Goal: Task Accomplishment & Management: Manage account settings

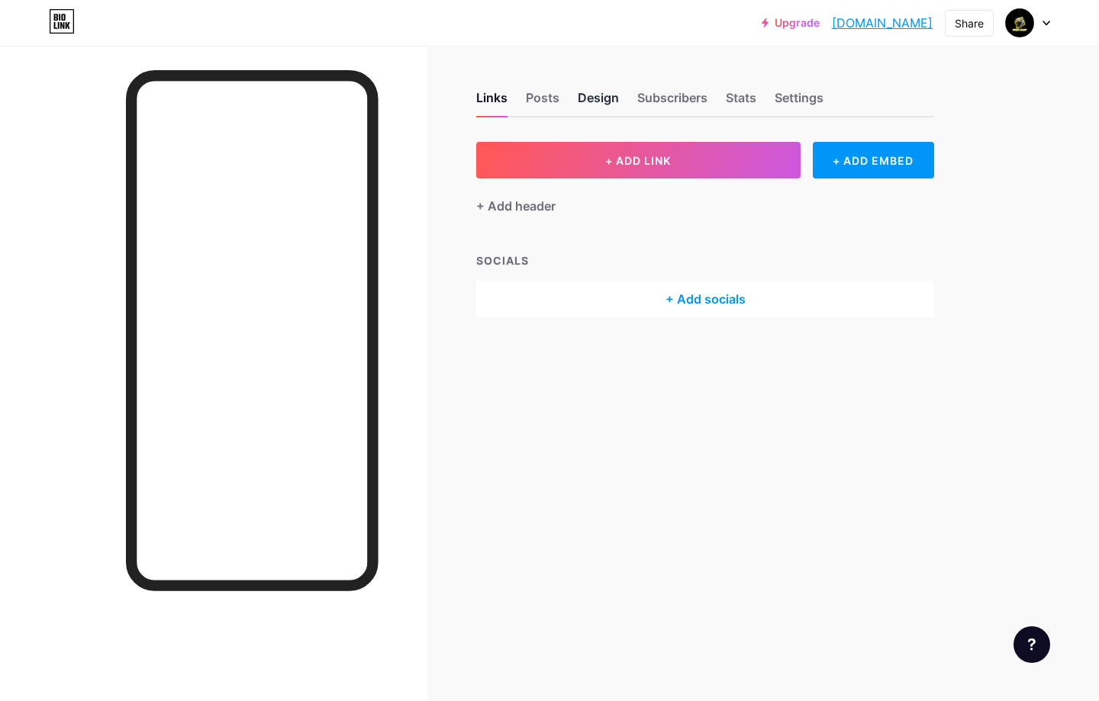
click at [618, 100] on div "Design" at bounding box center [598, 102] width 41 height 27
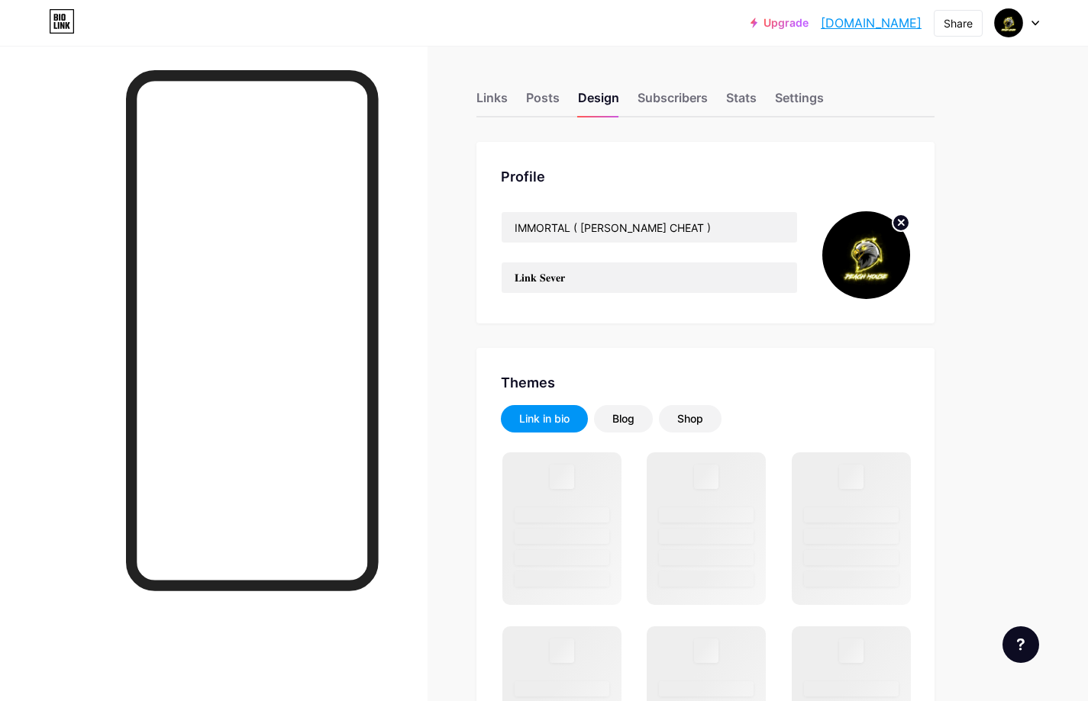
click at [900, 222] on icon at bounding box center [900, 222] width 5 height 5
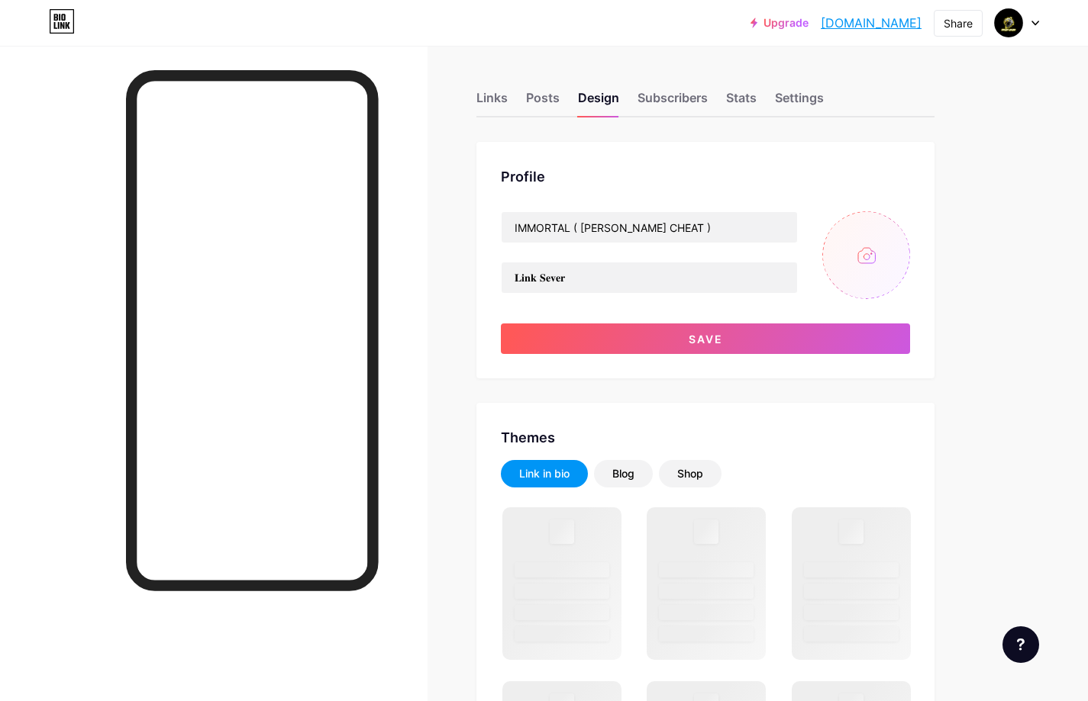
click at [859, 256] on input "file" at bounding box center [866, 255] width 88 height 88
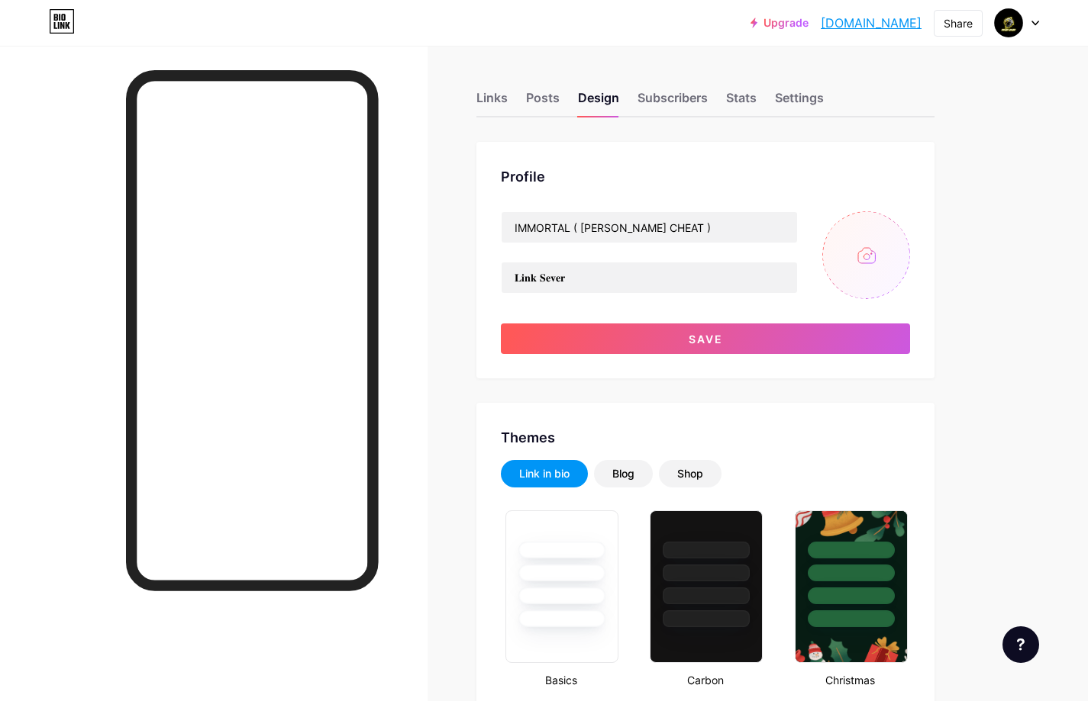
type input "C:\fakepath\IMG_8088.jpg"
click at [613, 318] on div "IMMORTAL ( [PERSON_NAME] CHEAT ) 𝐋𝐢𝐧𝐤 𝐒𝐞𝐯𝐞𝐫 Save" at bounding box center [705, 282] width 409 height 143
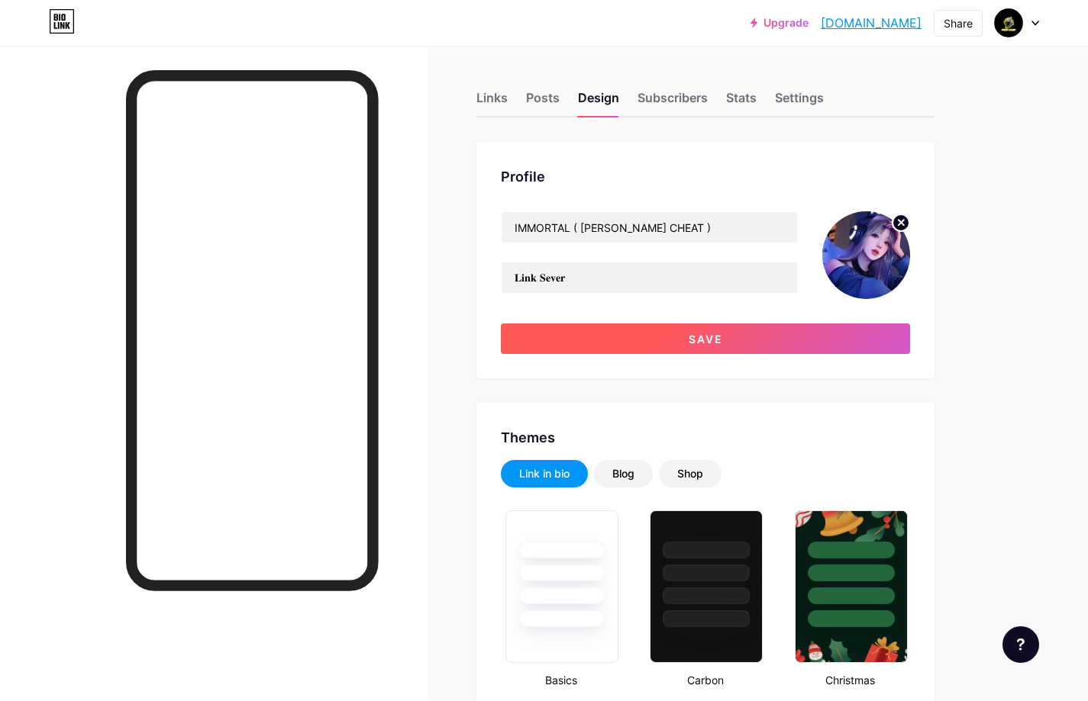
click at [614, 327] on button "Save" at bounding box center [705, 339] width 409 height 31
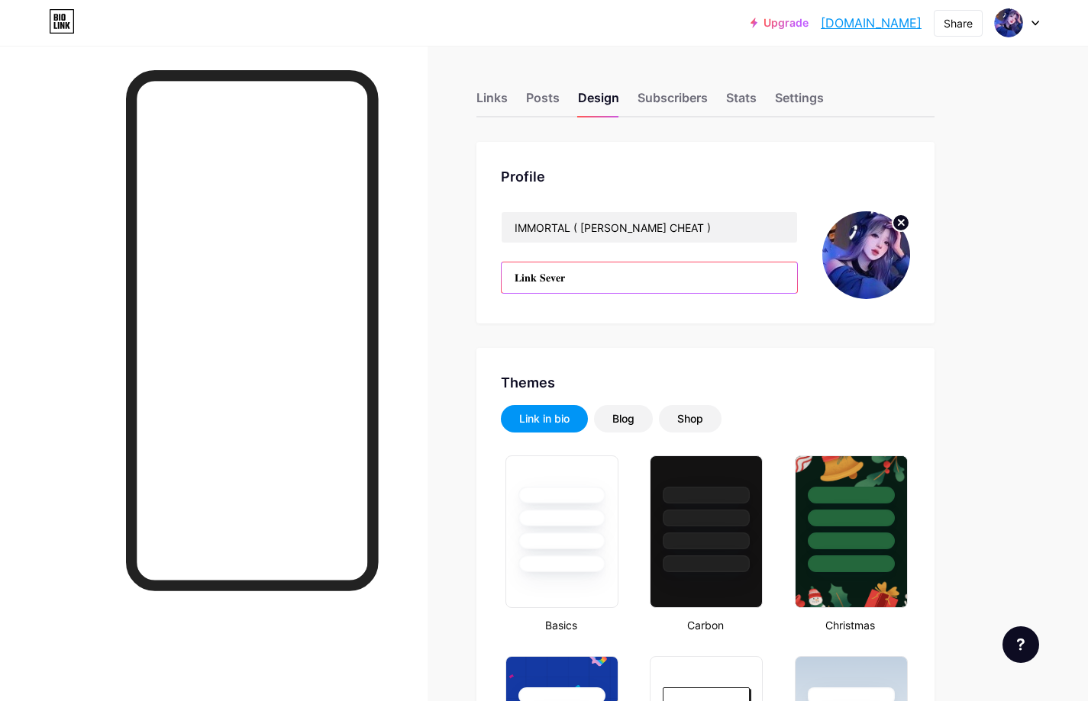
drag, startPoint x: 580, startPoint y: 277, endPoint x: 468, endPoint y: 278, distance: 112.2
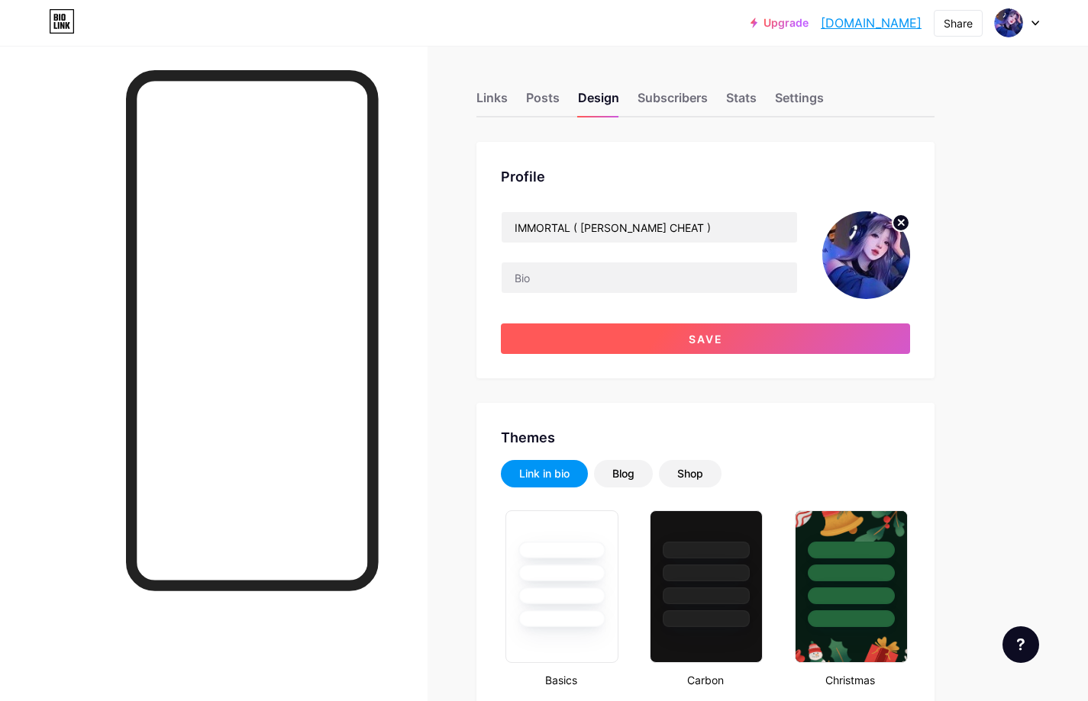
click at [662, 340] on button "Save" at bounding box center [705, 339] width 409 height 31
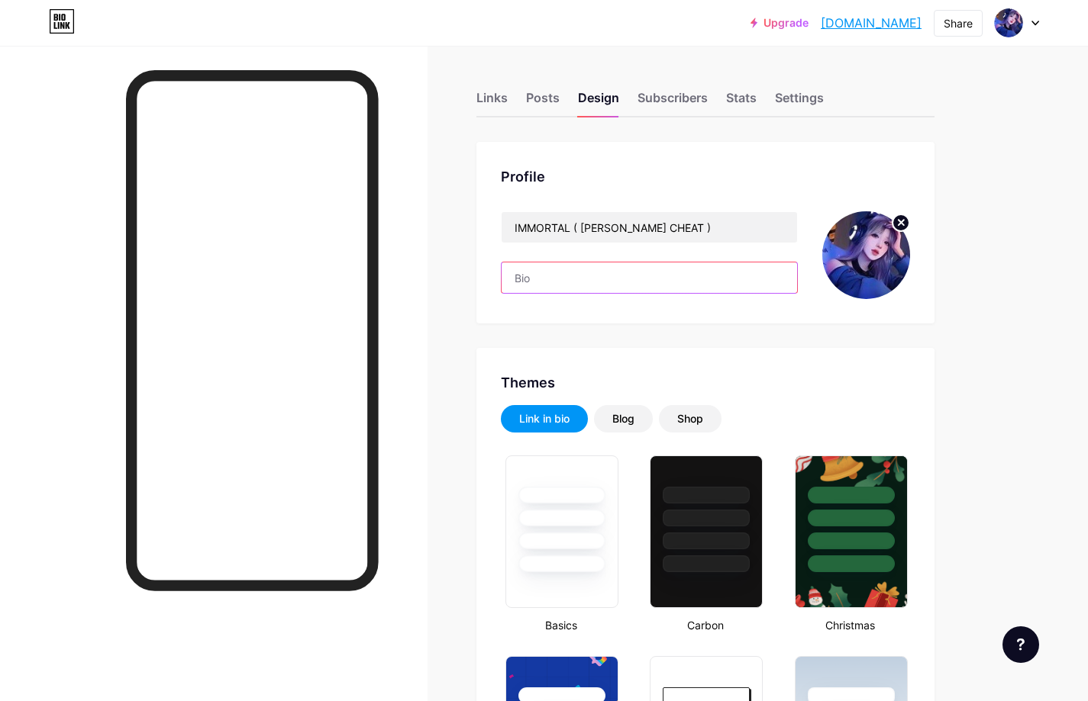
click at [551, 284] on input "text" at bounding box center [648, 278] width 295 height 31
click at [552, 280] on input "text" at bounding box center [648, 278] width 295 height 31
click at [527, 315] on div "Profile IMMORTAL ( [PERSON_NAME] )" at bounding box center [705, 233] width 458 height 182
click at [551, 280] on input "text" at bounding box center [648, 278] width 295 height 31
click at [544, 299] on div "Profile IMMORTAL ( [PERSON_NAME] )" at bounding box center [705, 233] width 458 height 182
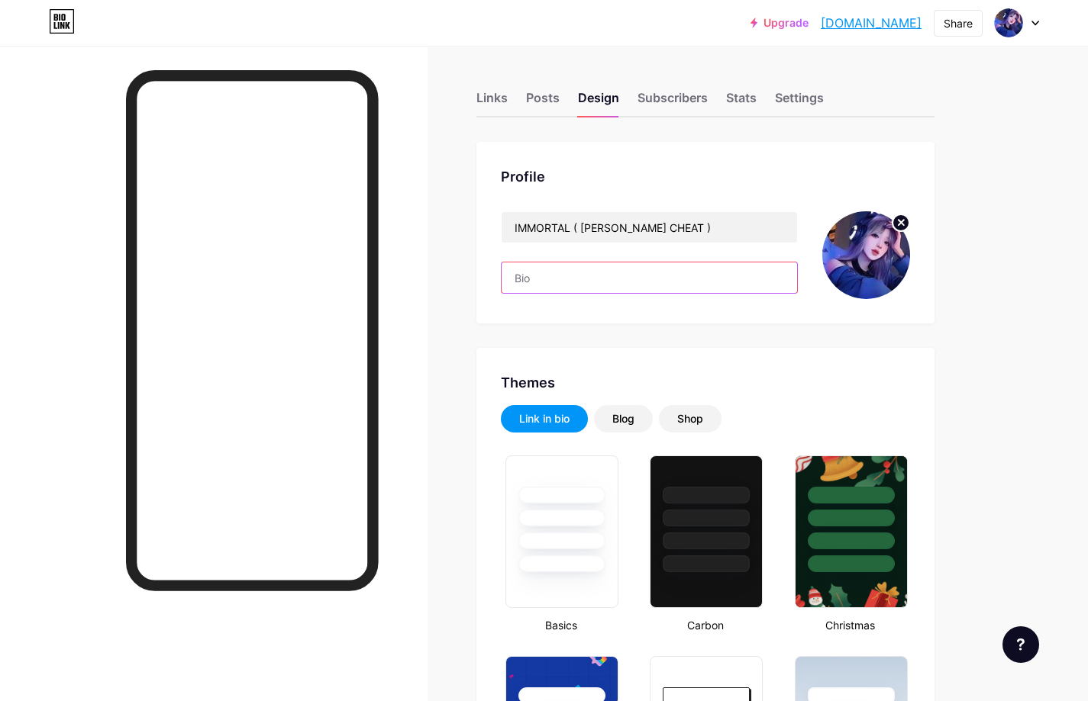
click at [547, 278] on input "text" at bounding box center [648, 278] width 295 height 31
click at [549, 287] on input "text" at bounding box center [648, 278] width 295 height 31
paste input "Support for everything PC"
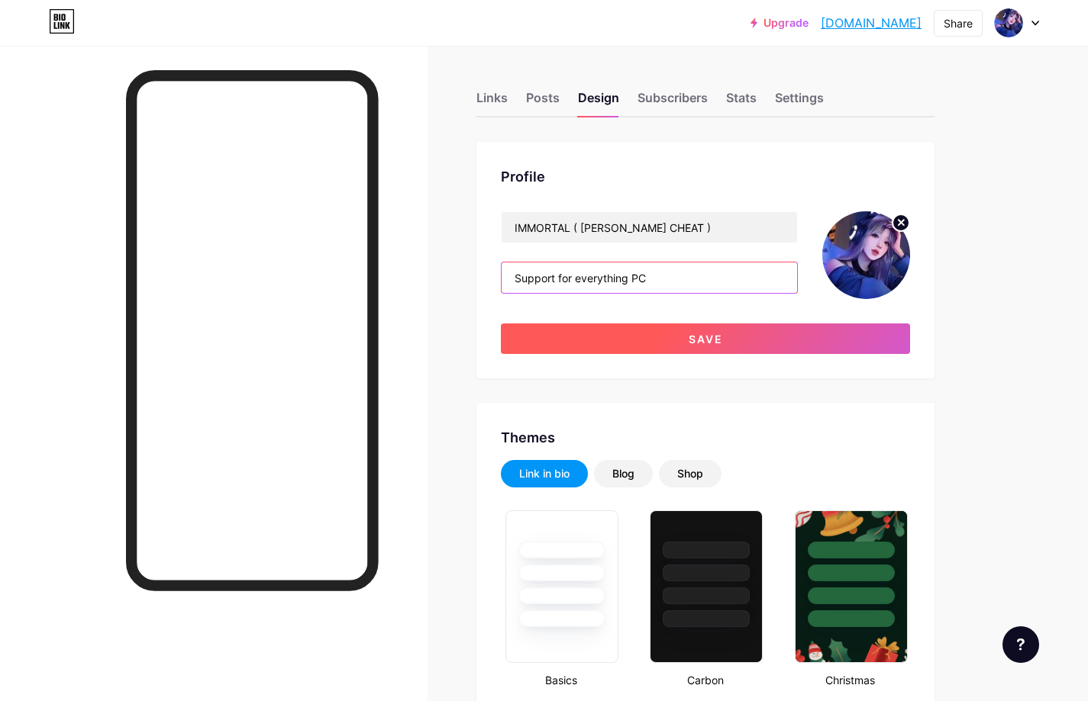
type input "Support for everything PC"
click at [646, 343] on button "Save" at bounding box center [705, 339] width 409 height 31
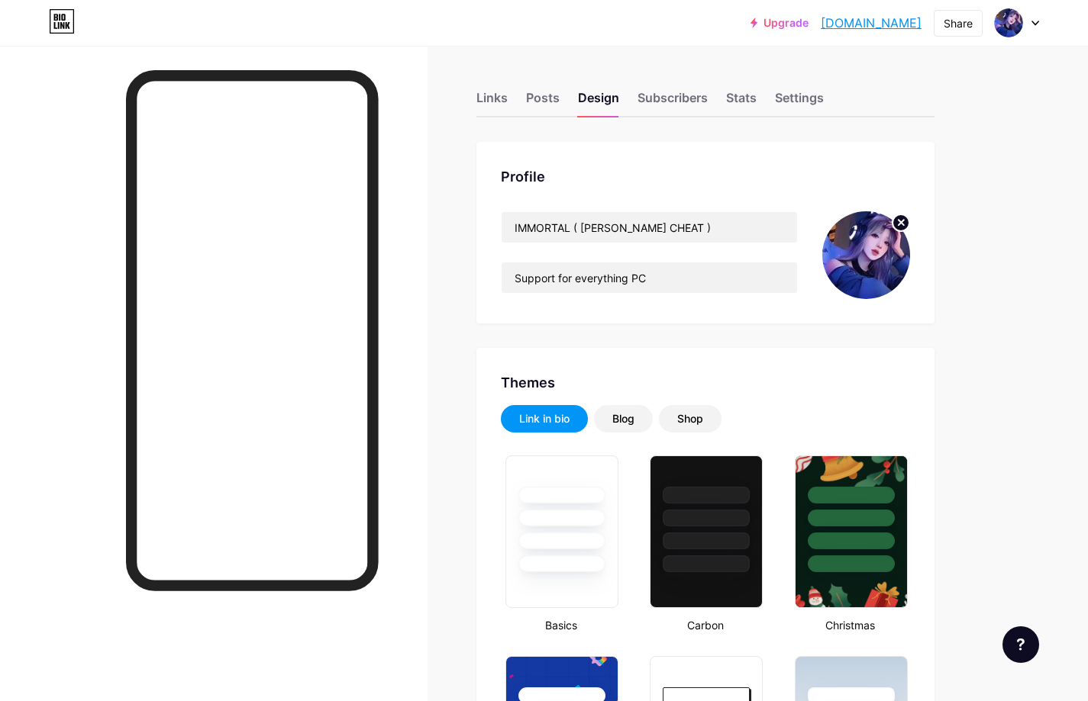
click at [497, 102] on div "Links" at bounding box center [491, 102] width 31 height 27
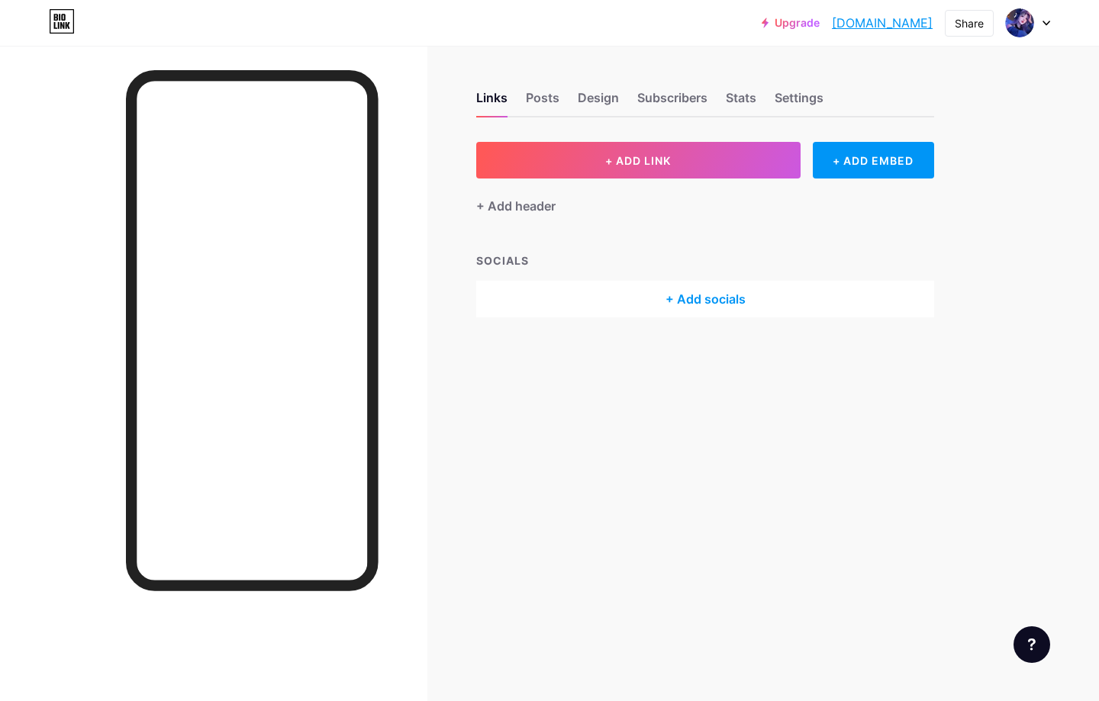
click at [666, 297] on div "+ Add socials" at bounding box center [705, 299] width 458 height 37
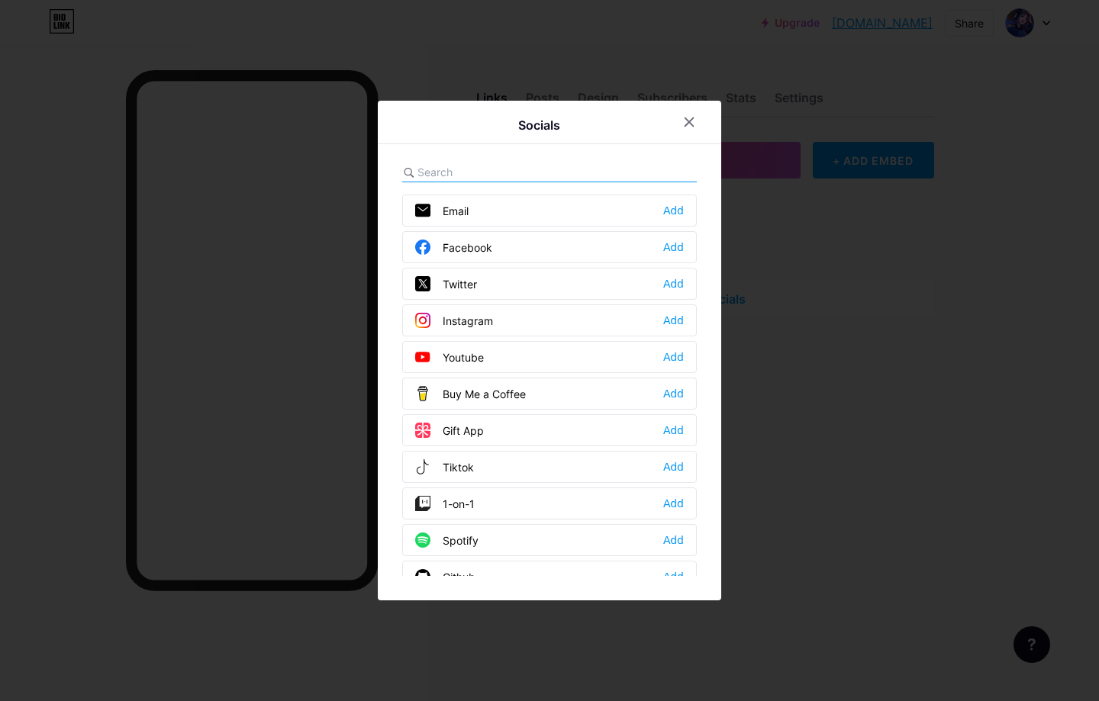
scroll to position [76, 0]
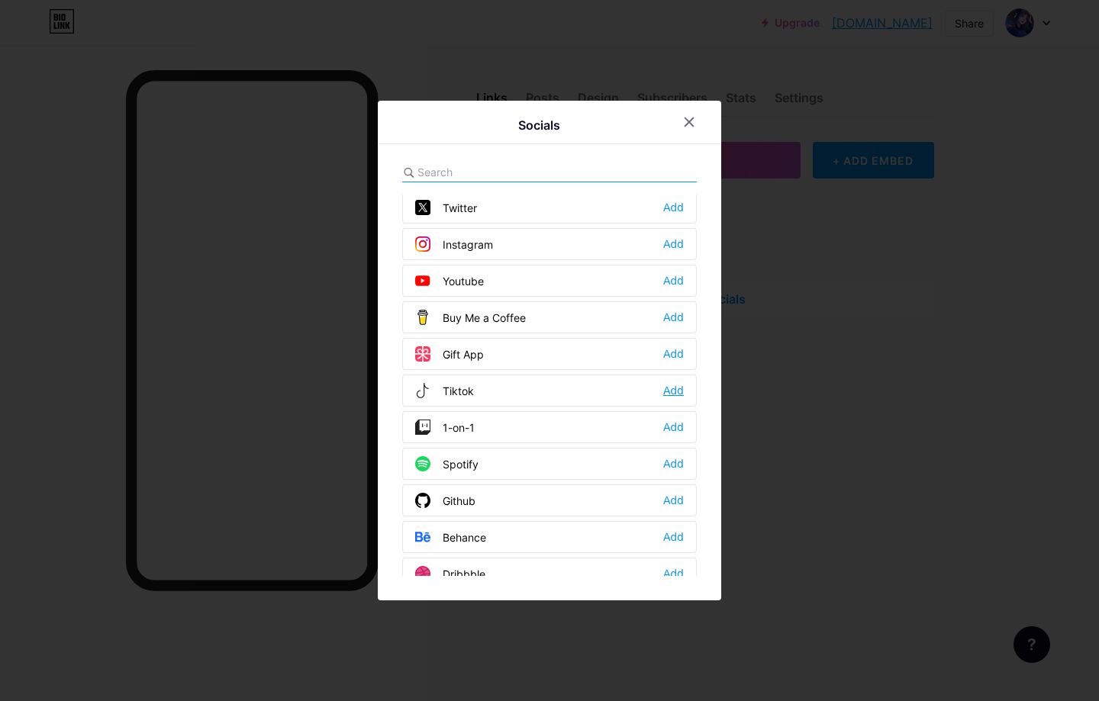
click at [676, 392] on div "Add" at bounding box center [673, 390] width 21 height 15
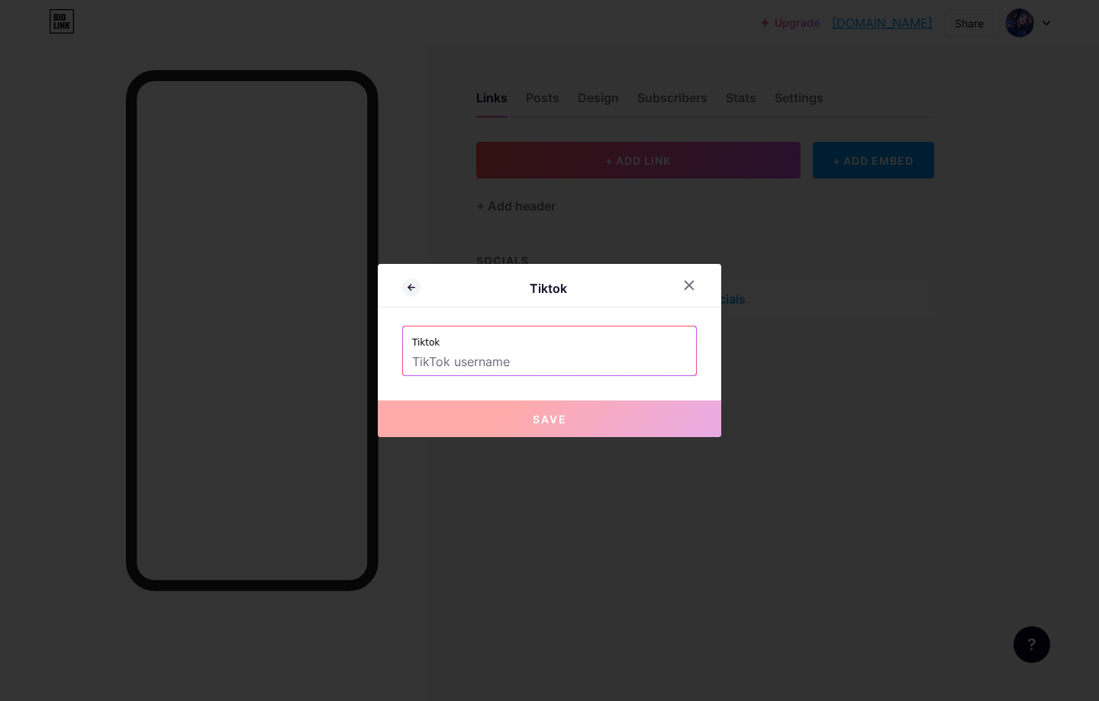
click at [497, 364] on input "text" at bounding box center [549, 363] width 275 height 26
click at [463, 360] on input "text" at bounding box center [549, 363] width 275 height 26
paste input "[URL][DOMAIN_NAME][PERSON_NAME][DOMAIN_NAME]"
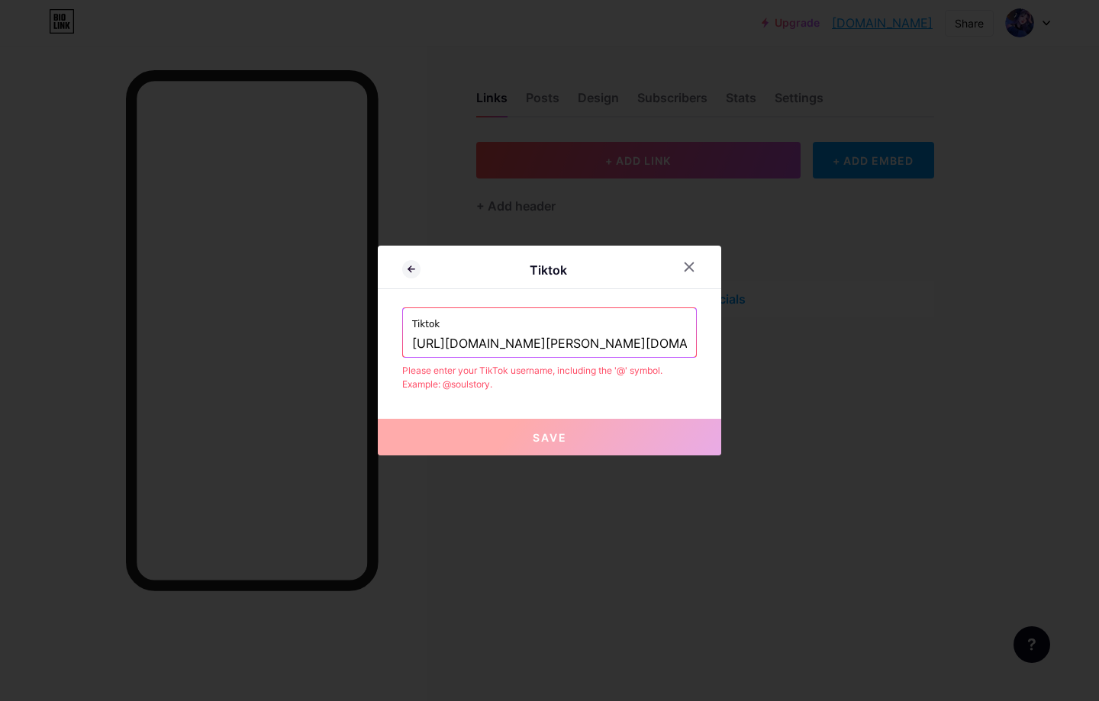
drag, startPoint x: 550, startPoint y: 343, endPoint x: 400, endPoint y: 343, distance: 150.4
click at [400, 343] on div "Tiktok Tiktok [URL][DOMAIN_NAME][PERSON_NAME][DOMAIN_NAME] Please enter your Ti…" at bounding box center [549, 351] width 343 height 210
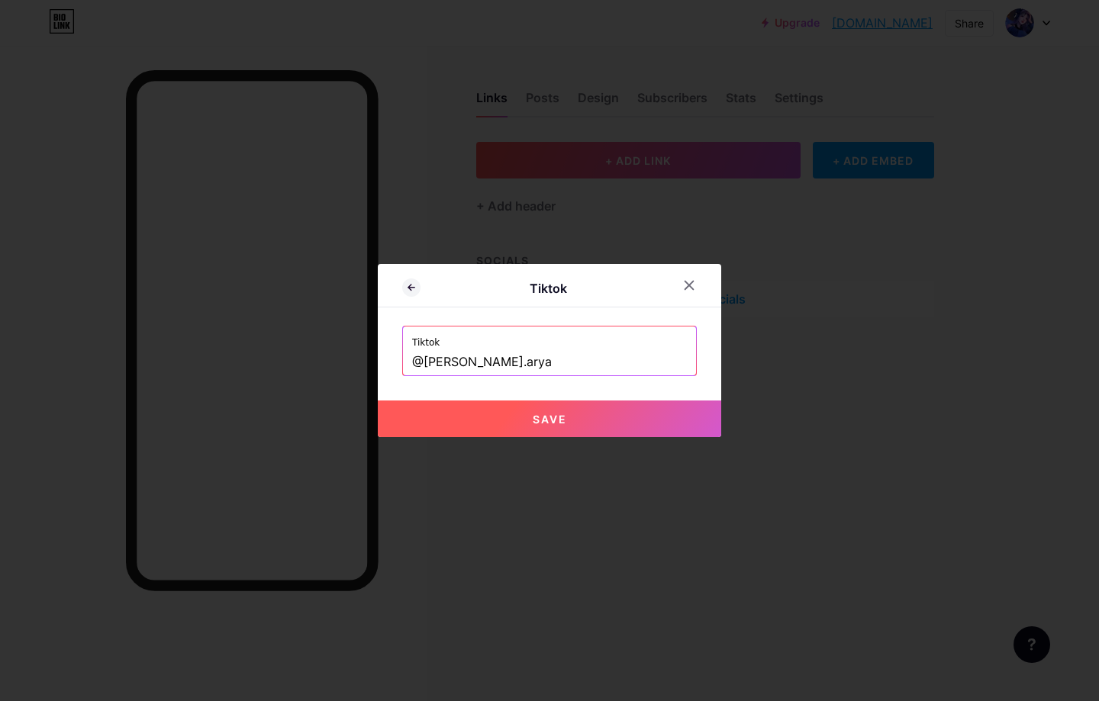
click at [514, 414] on button "Save" at bounding box center [549, 419] width 343 height 37
type input "[URL][DOMAIN_NAME][PERSON_NAME][DOMAIN_NAME]"
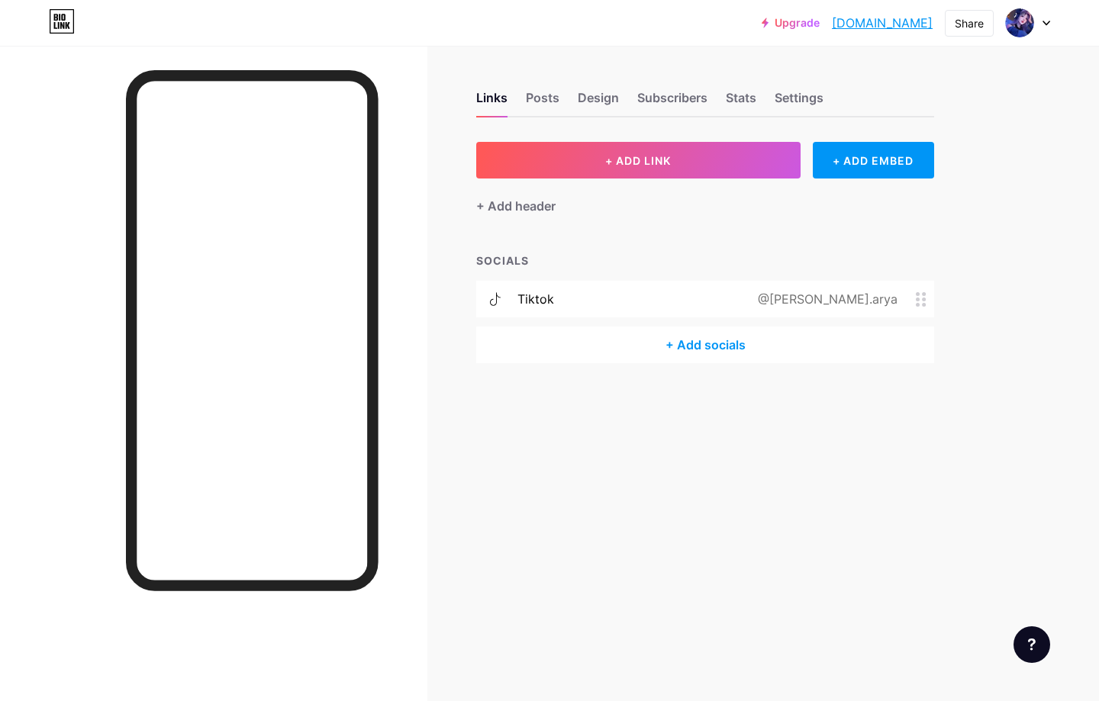
click at [756, 331] on div "+ Add socials" at bounding box center [705, 345] width 458 height 37
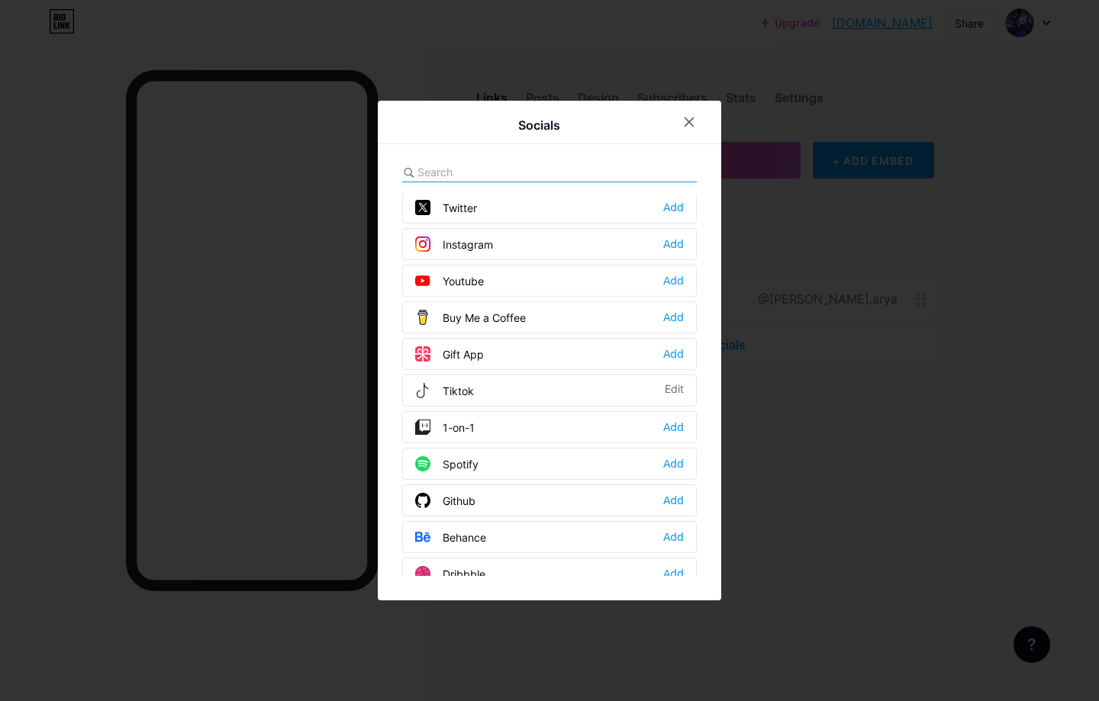
scroll to position [229, 0]
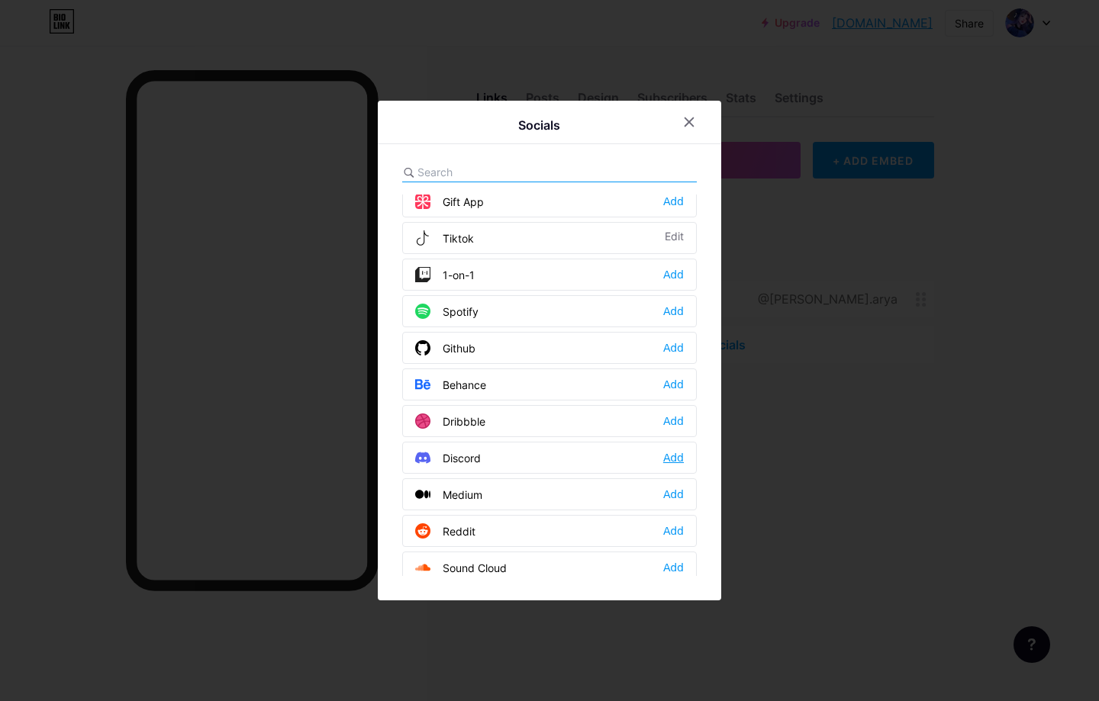
click at [666, 453] on div "Add" at bounding box center [673, 457] width 21 height 15
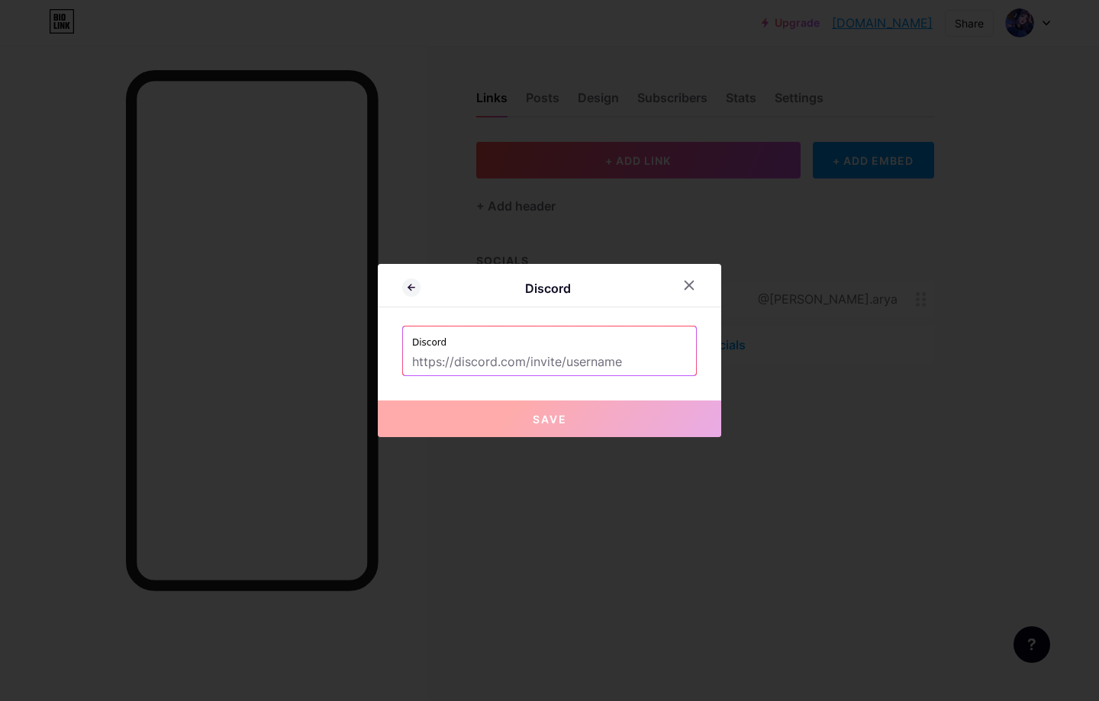
click at [575, 362] on input "text" at bounding box center [549, 363] width 275 height 26
click at [630, 366] on input "text" at bounding box center [549, 363] width 275 height 26
click at [460, 361] on input "text" at bounding box center [549, 363] width 275 height 26
paste input "[URL][DOMAIN_NAME]"
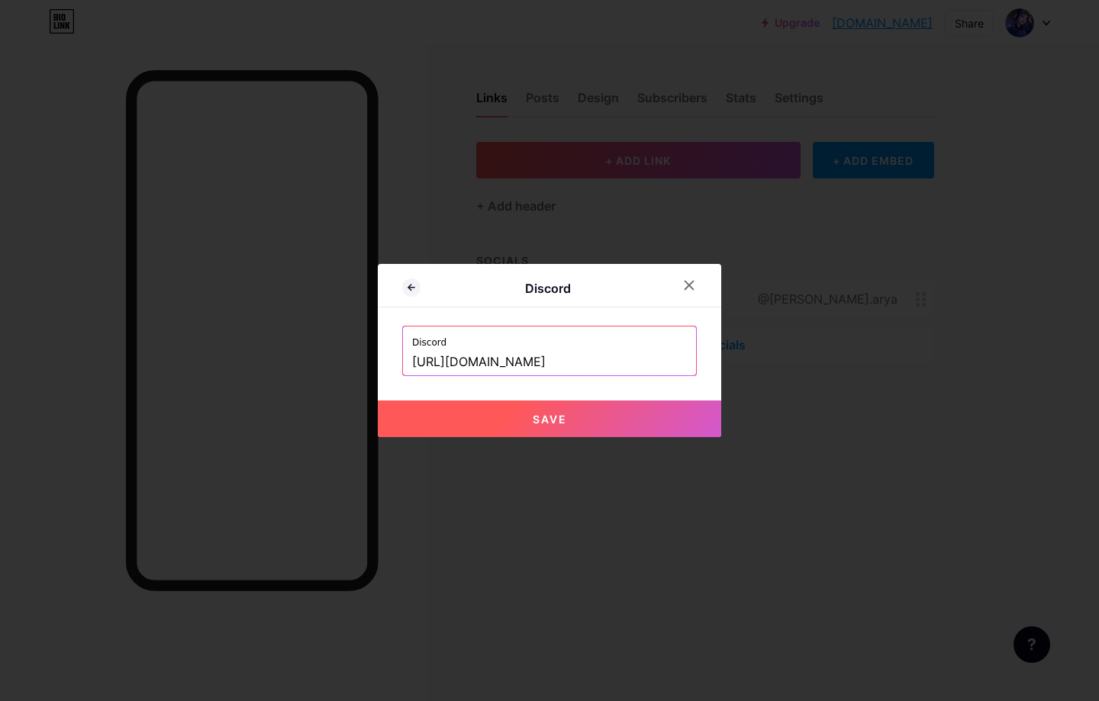
type input "[URL][DOMAIN_NAME]"
click at [510, 419] on button "Save" at bounding box center [549, 419] width 343 height 37
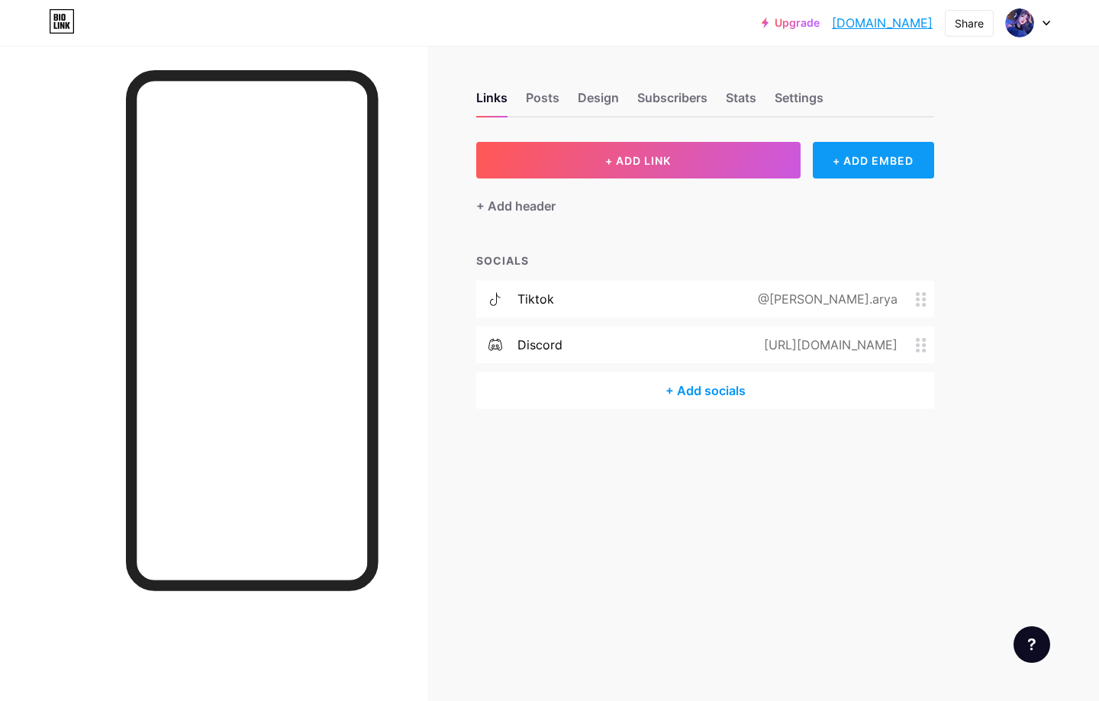
click at [850, 175] on div "+ ADD EMBED" at bounding box center [873, 160] width 121 height 37
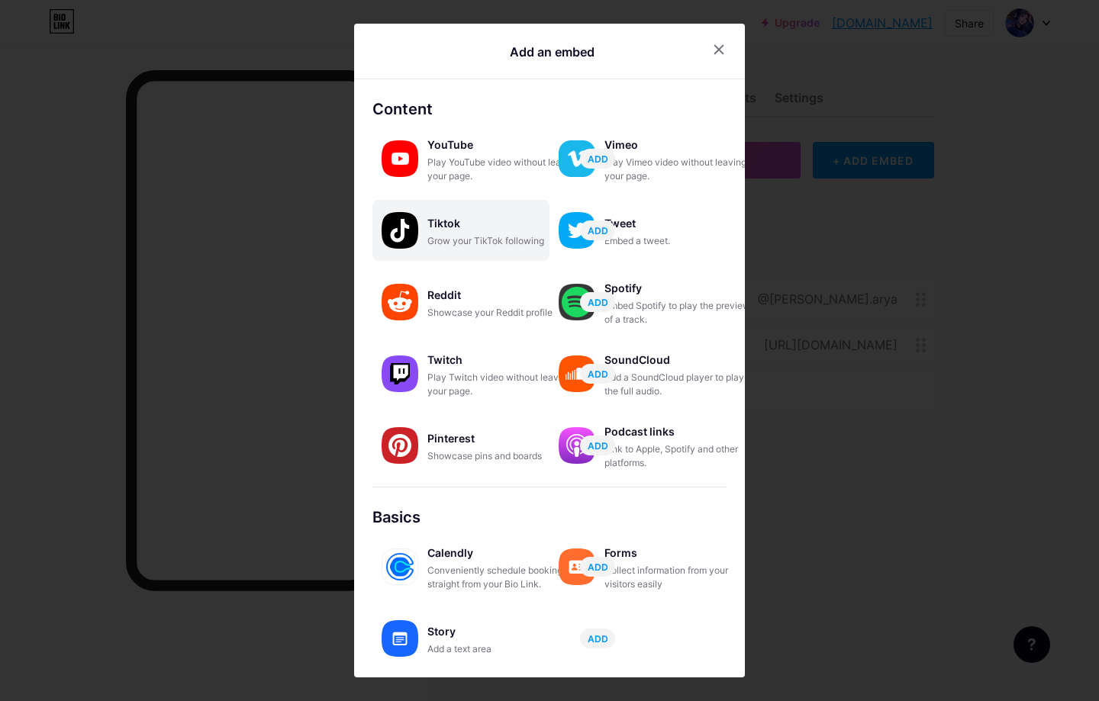
click at [457, 237] on div "Grow your TikTok following" at bounding box center [503, 241] width 153 height 14
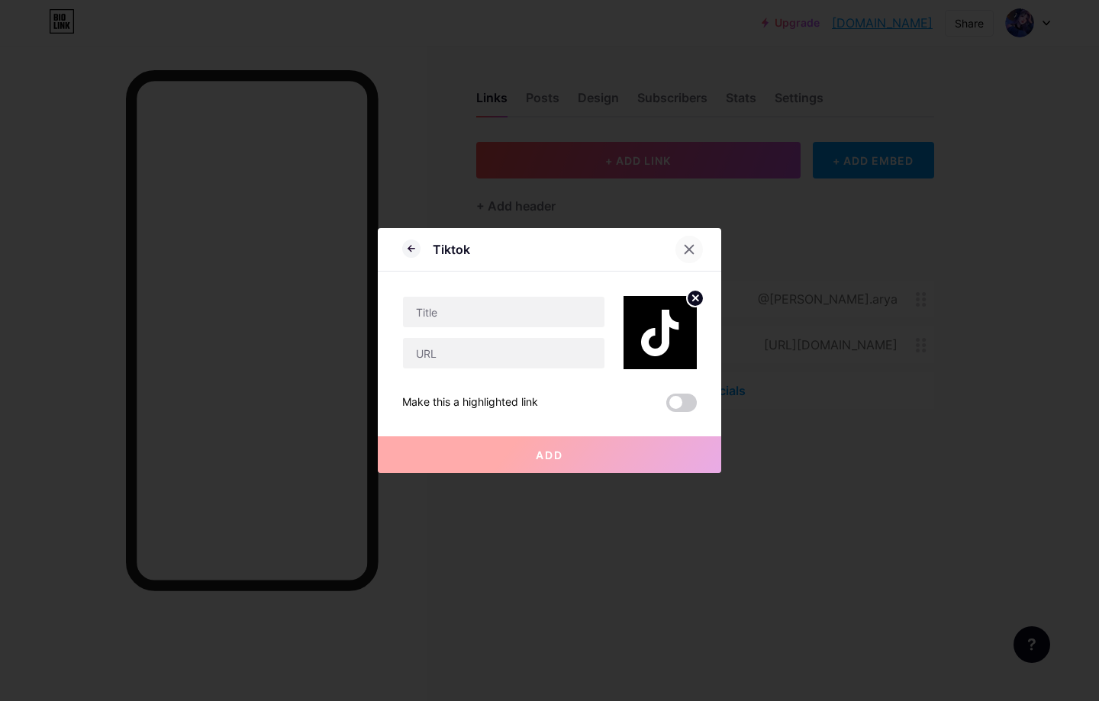
click at [682, 257] on div at bounding box center [689, 249] width 27 height 27
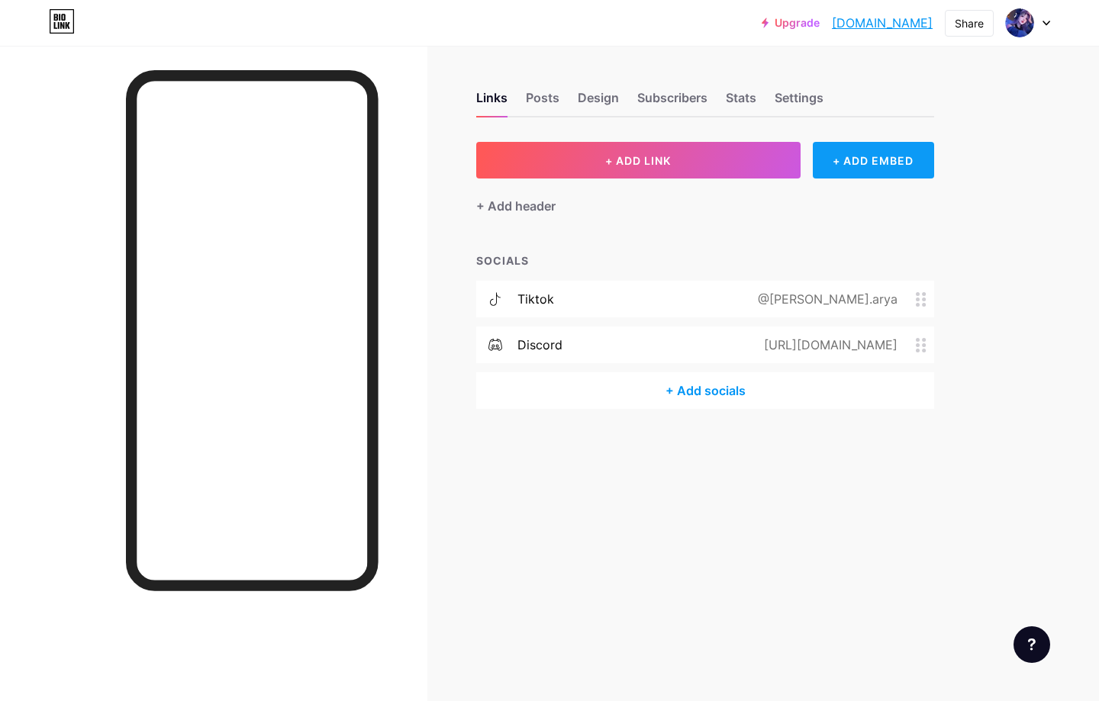
click at [887, 173] on div "+ ADD EMBED" at bounding box center [873, 160] width 121 height 37
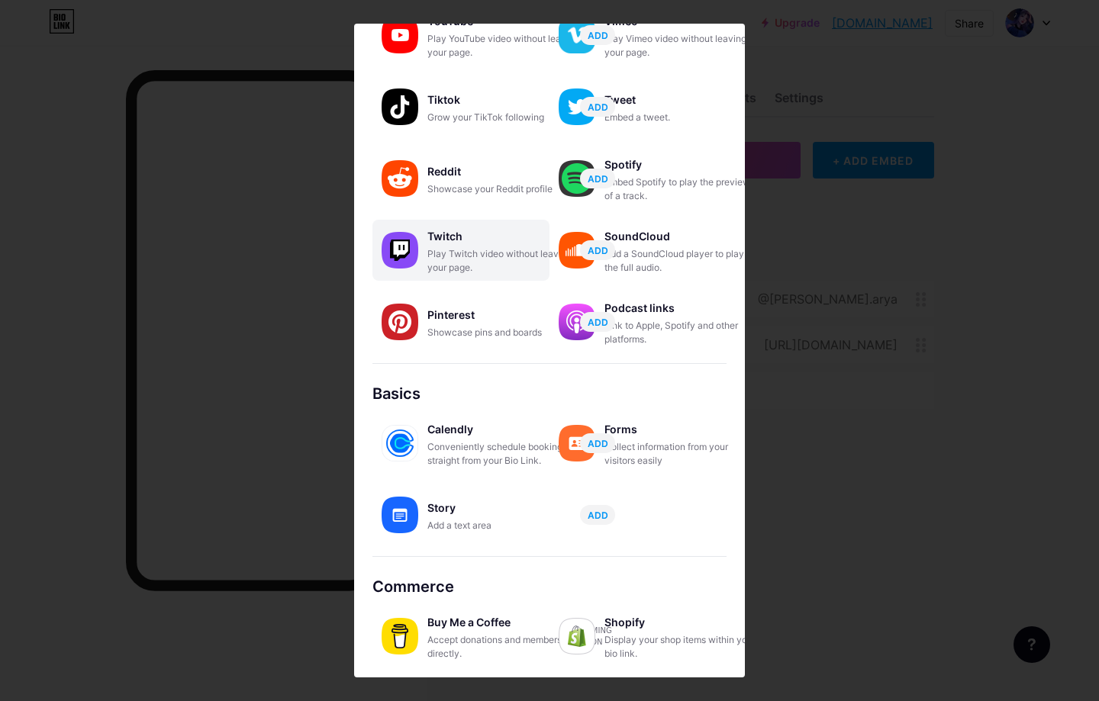
scroll to position [0, 0]
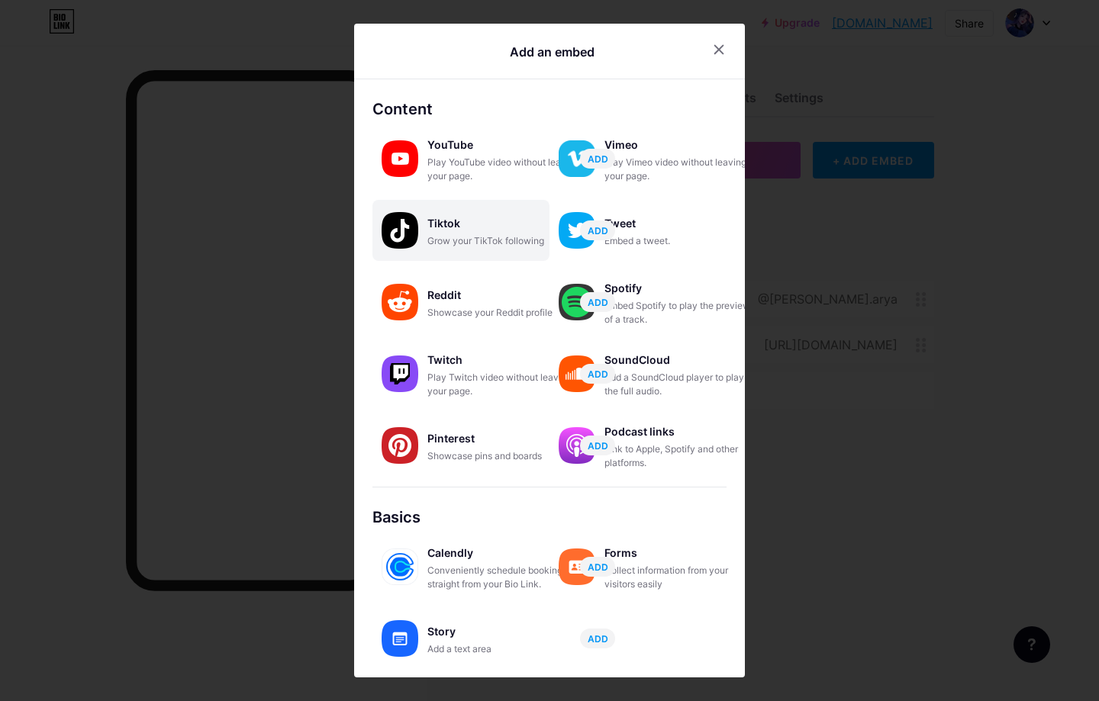
click at [448, 243] on div "Grow your TikTok following" at bounding box center [503, 241] width 153 height 14
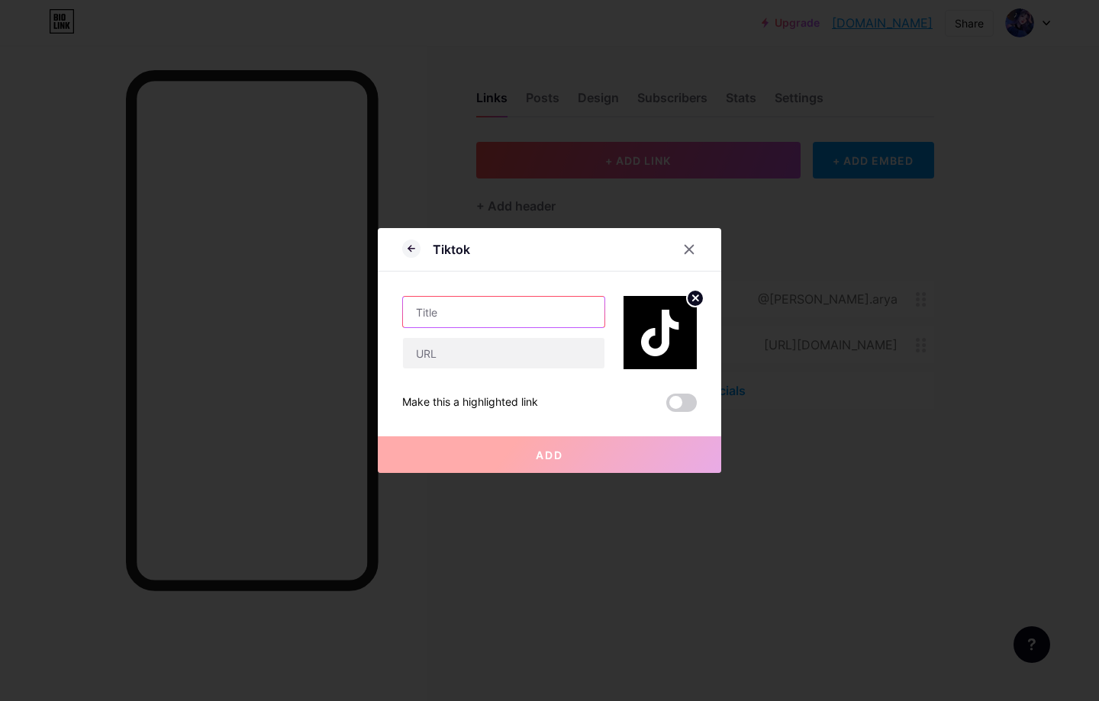
click at [505, 320] on input "text" at bounding box center [504, 312] width 202 height 31
type input "[PERSON_NAME] X Cheat"
click at [484, 337] on div at bounding box center [503, 353] width 203 height 32
drag, startPoint x: 495, startPoint y: 343, endPoint x: 514, endPoint y: 343, distance: 19.1
click at [495, 343] on input "text" at bounding box center [504, 353] width 202 height 31
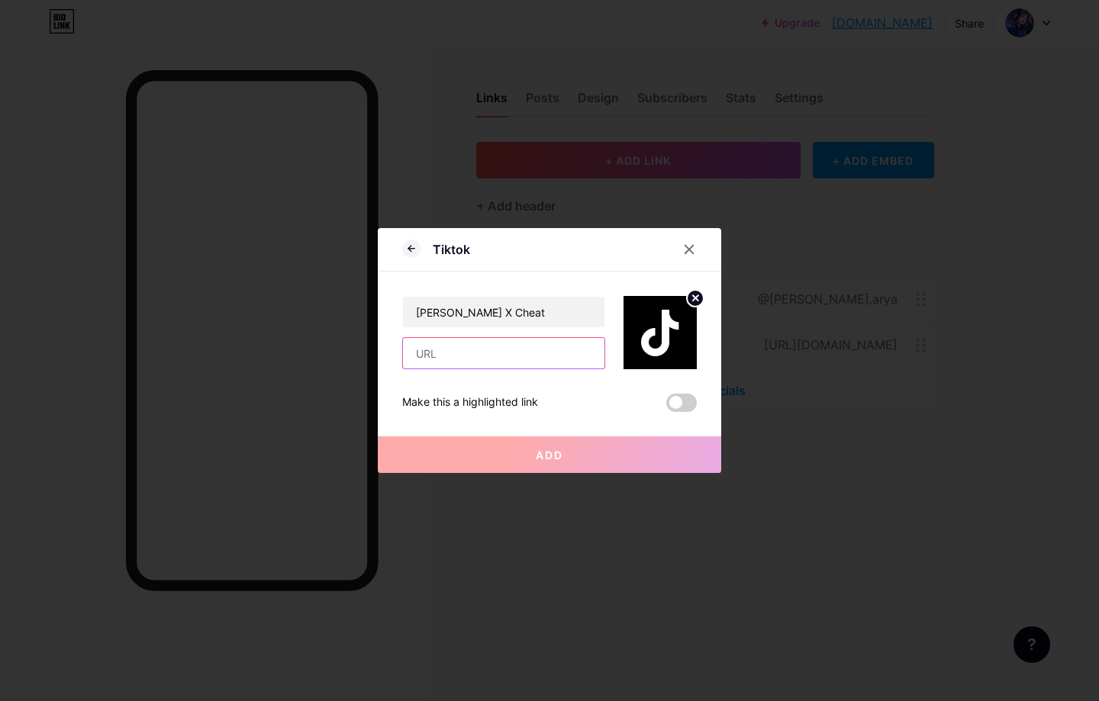
click at [467, 353] on input "text" at bounding box center [504, 353] width 202 height 31
paste input "[URL][DOMAIN_NAME][PERSON_NAME][DOMAIN_NAME]"
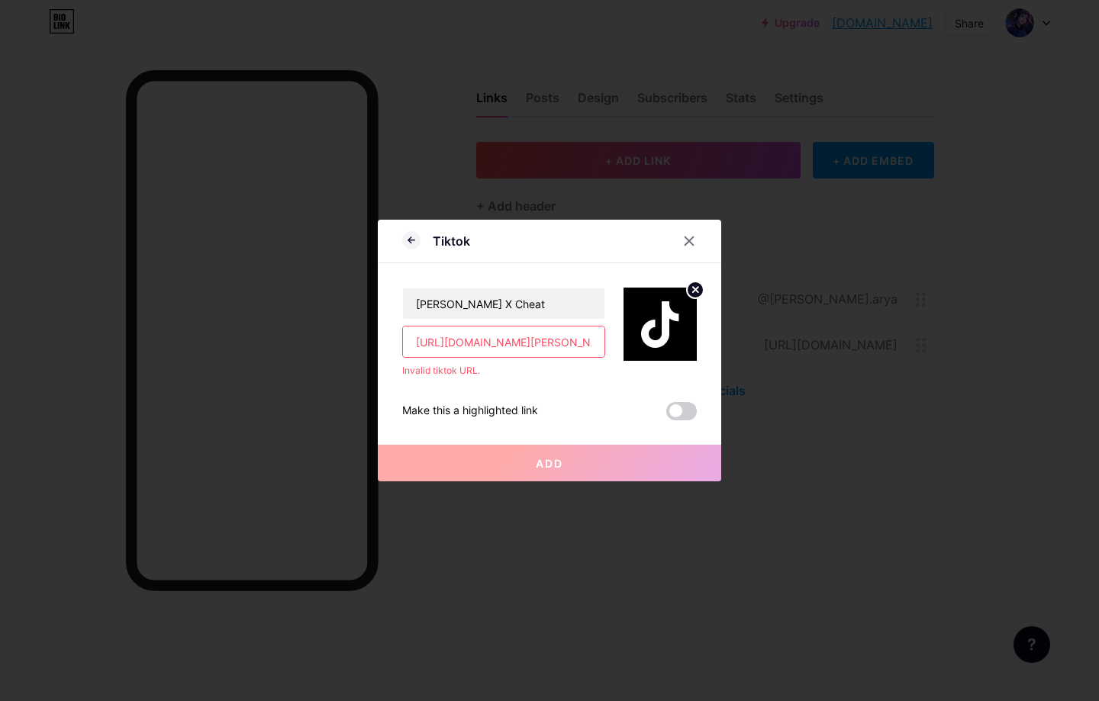
scroll to position [0, 11]
click at [683, 414] on span at bounding box center [681, 411] width 31 height 18
click at [666, 415] on input "checkbox" at bounding box center [666, 415] width 0 height 0
click at [535, 343] on input "[URL][DOMAIN_NAME][PERSON_NAME][DOMAIN_NAME]" at bounding box center [504, 342] width 202 height 31
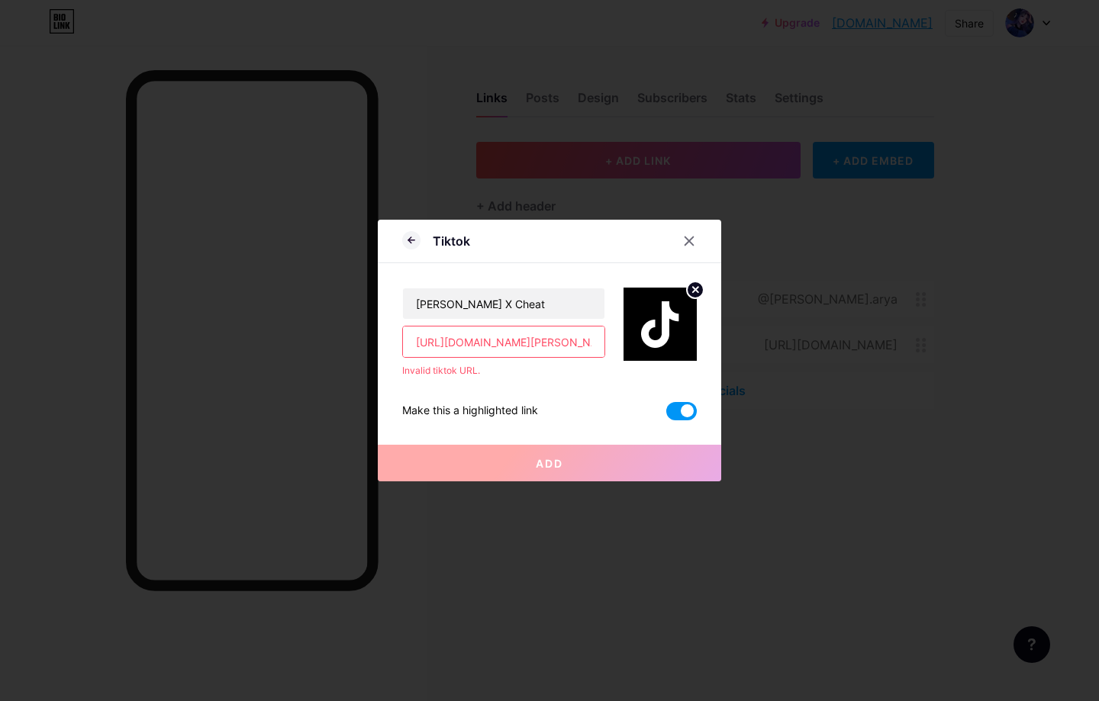
click at [526, 344] on input "[URL][DOMAIN_NAME][PERSON_NAME][DOMAIN_NAME]" at bounding box center [504, 342] width 202 height 31
type input "@[PERSON_NAME].arya"
click at [689, 247] on icon at bounding box center [689, 241] width 12 height 12
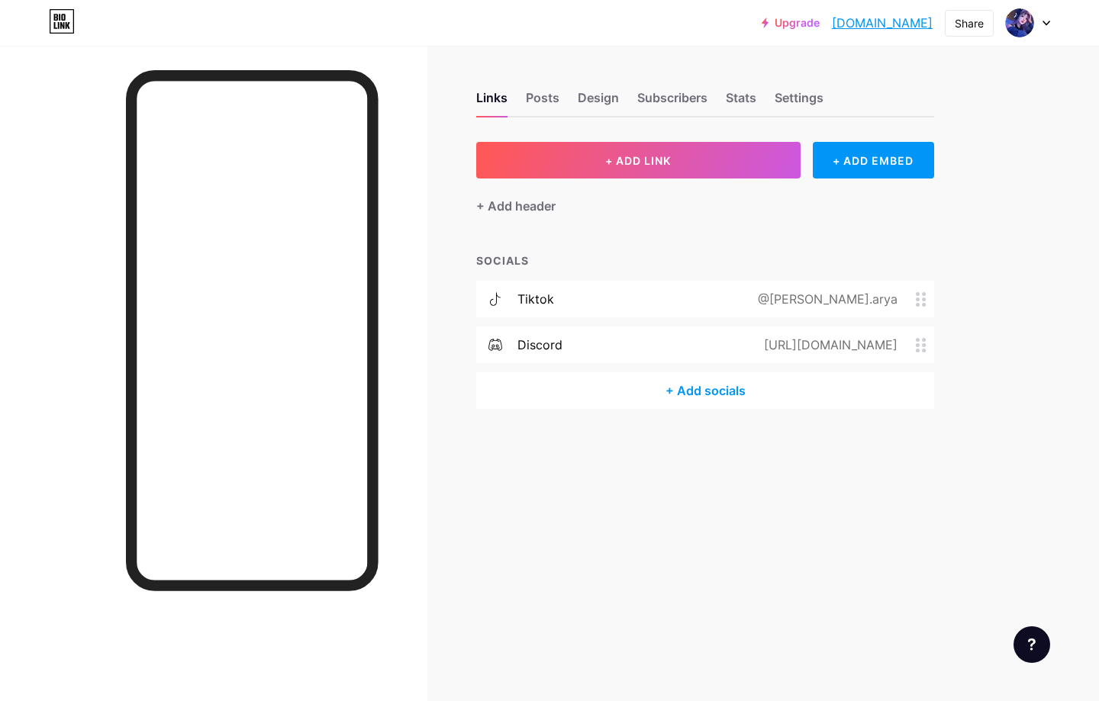
click at [704, 399] on div "+ Add socials" at bounding box center [705, 390] width 458 height 37
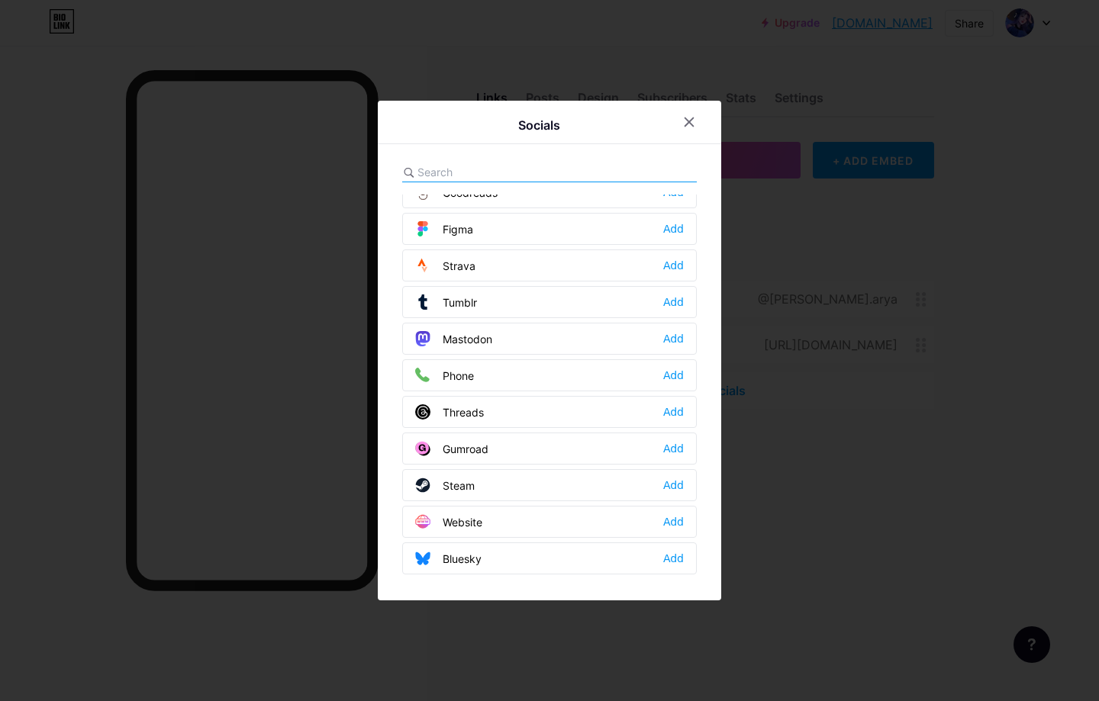
scroll to position [1377, 0]
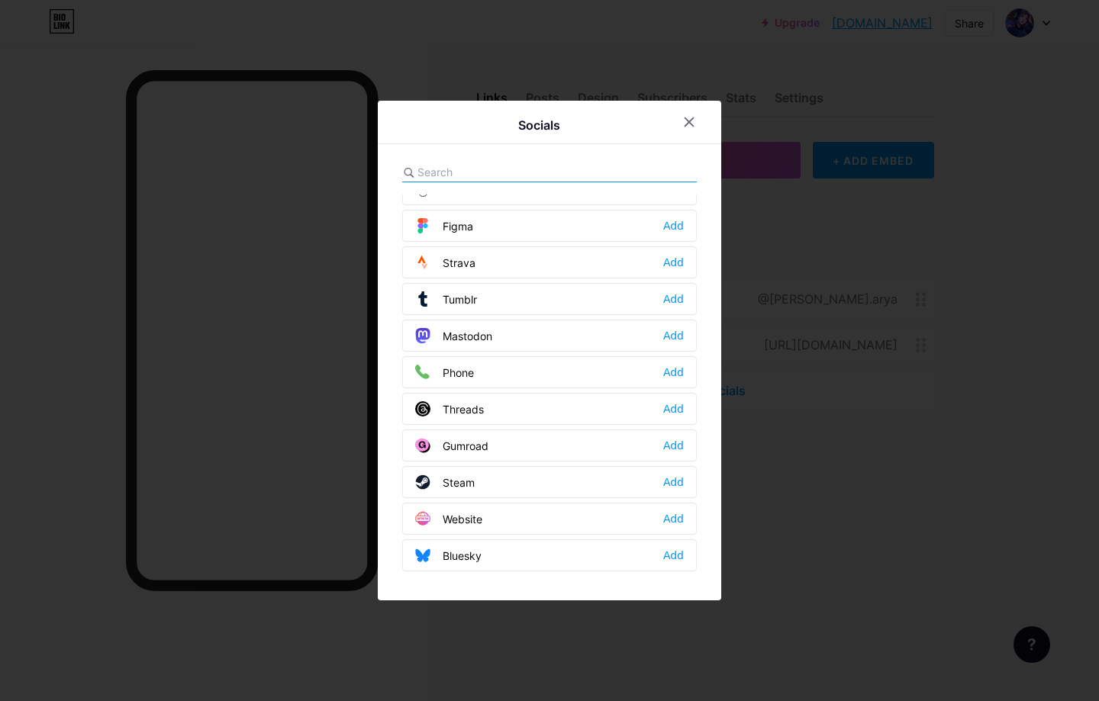
click at [480, 371] on div "Phone Add" at bounding box center [549, 372] width 295 height 32
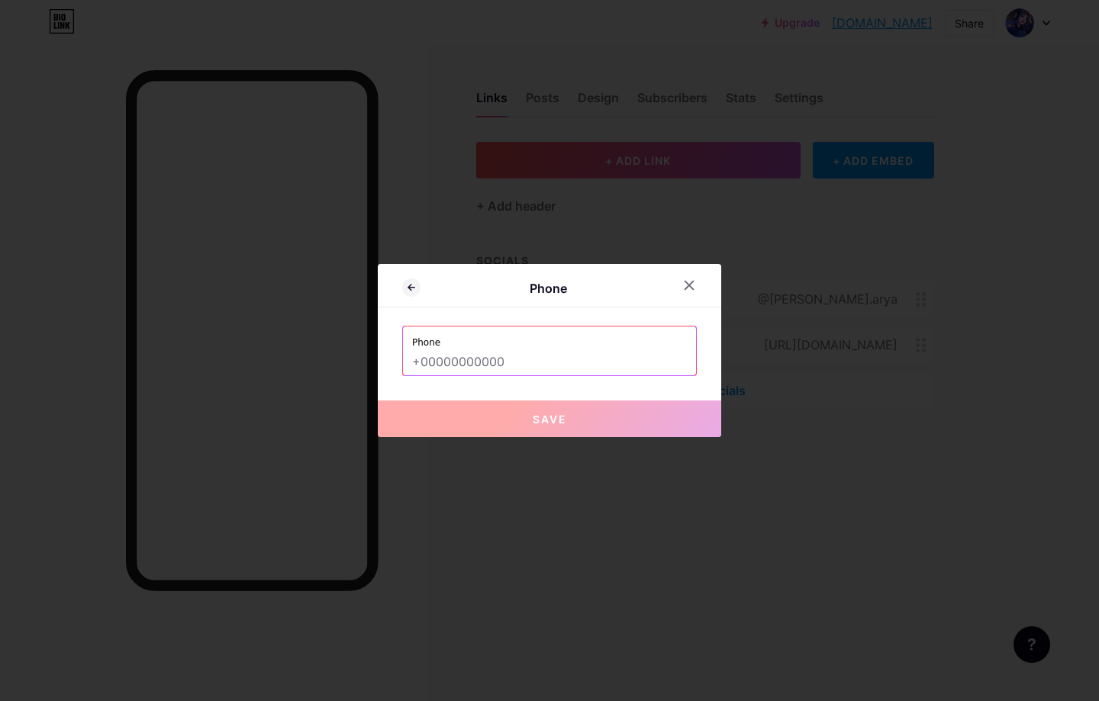
click at [502, 366] on input "text" at bounding box center [549, 363] width 275 height 26
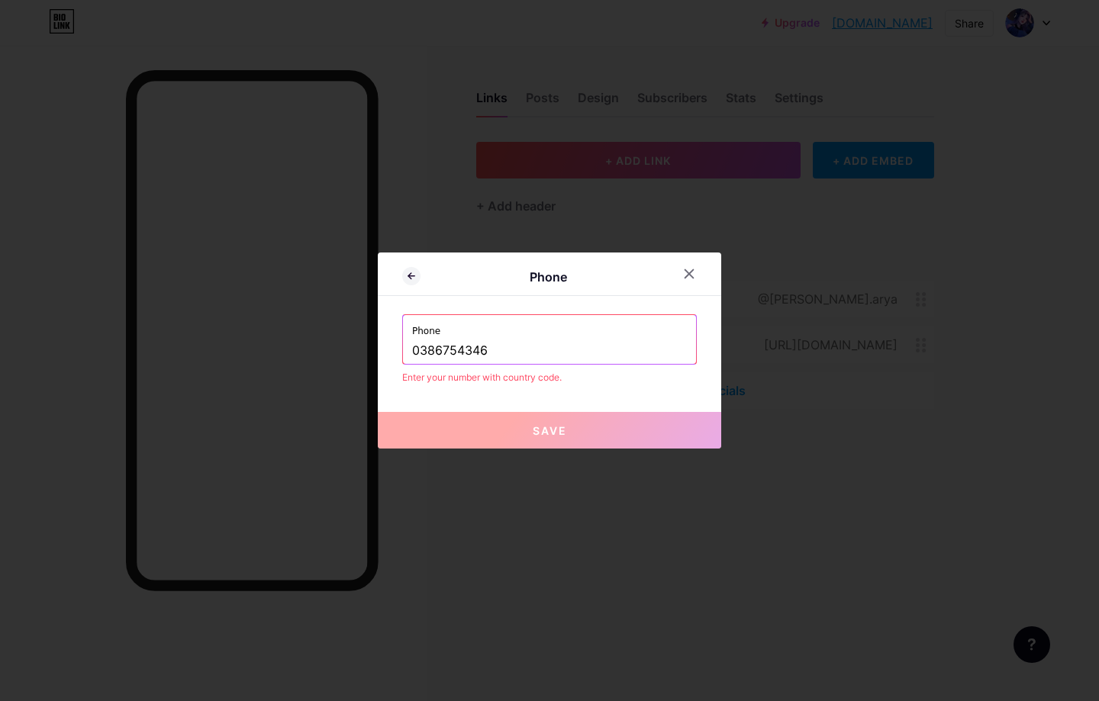
click at [531, 432] on button "Save" at bounding box center [549, 430] width 343 height 37
click at [411, 356] on div "Phone [PHONE_NUMBER]" at bounding box center [549, 339] width 293 height 49
click at [411, 350] on div "Phone [PHONE_NUMBER]" at bounding box center [549, 339] width 293 height 49
click at [412, 350] on input "0386754346" at bounding box center [549, 351] width 275 height 26
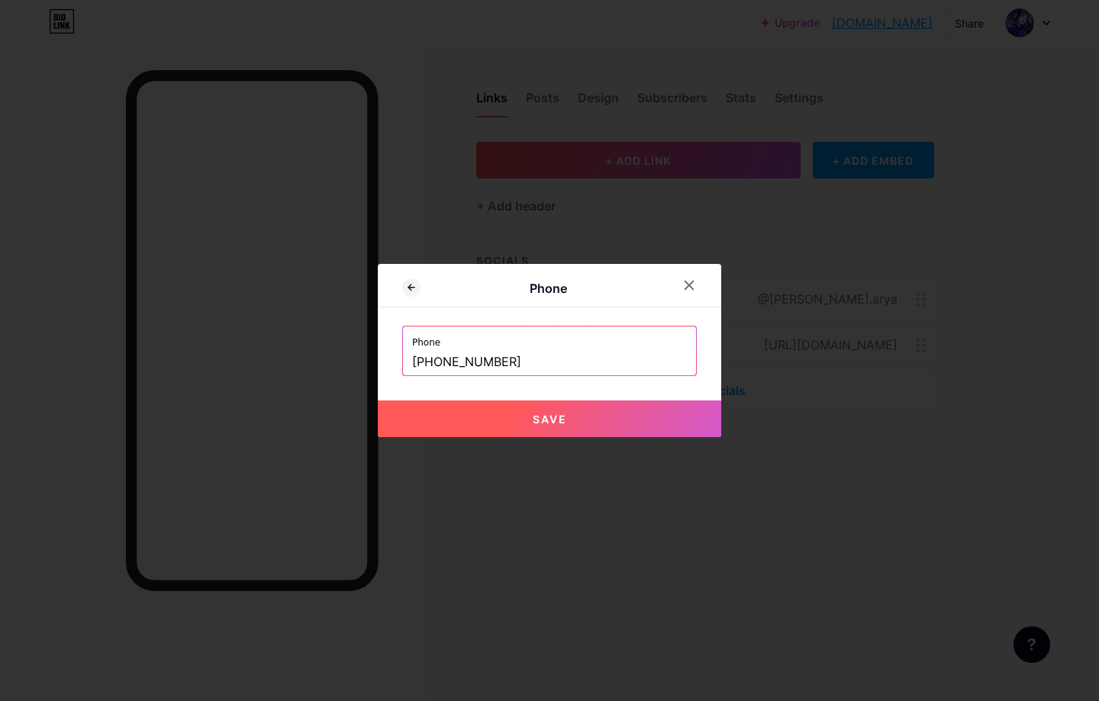
click at [514, 417] on button "Save" at bounding box center [549, 419] width 343 height 37
type input "tel:[PHONE_NUMBER]"
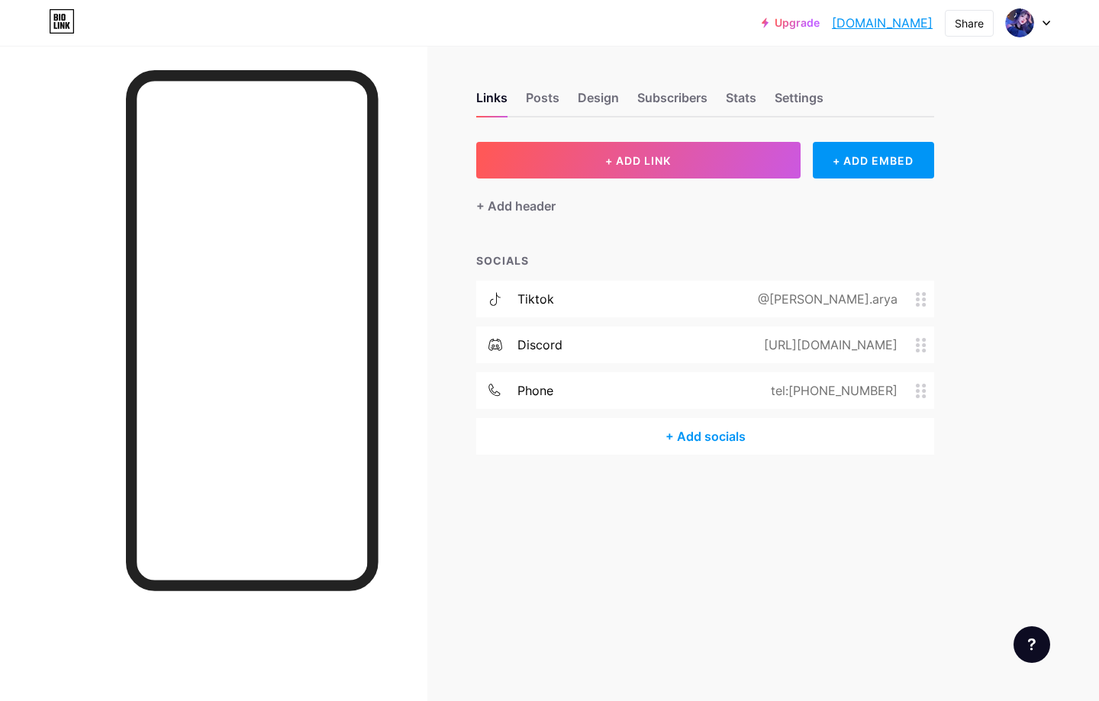
click at [560, 444] on div "+ Add socials" at bounding box center [705, 436] width 458 height 37
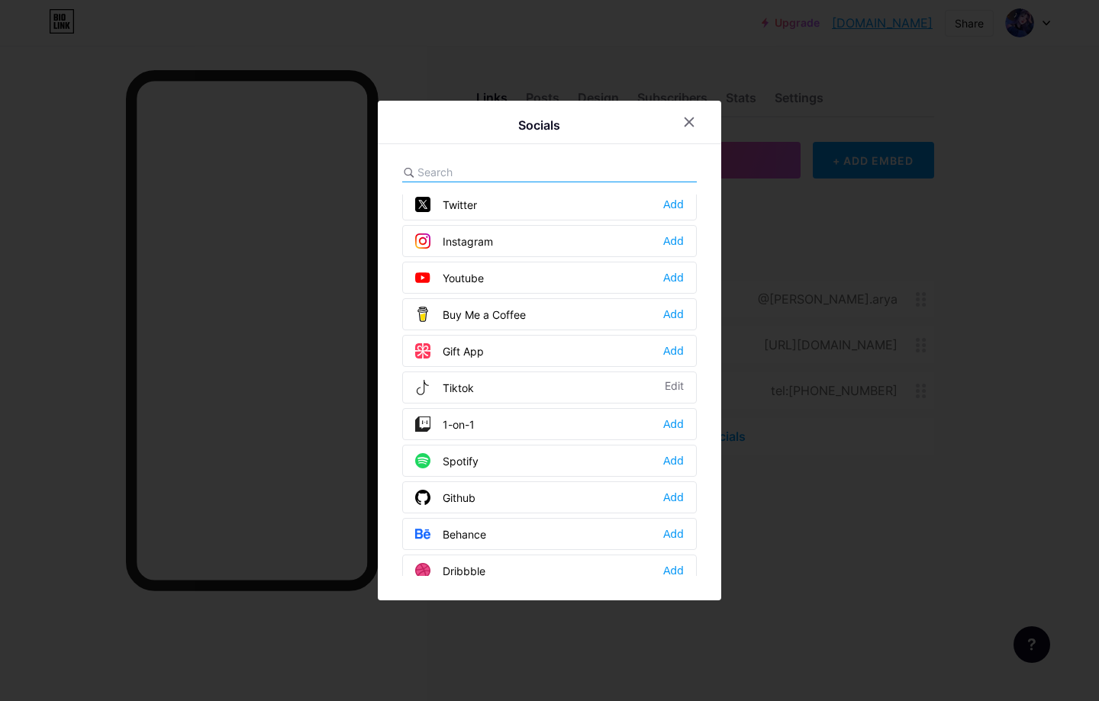
scroll to position [0, 0]
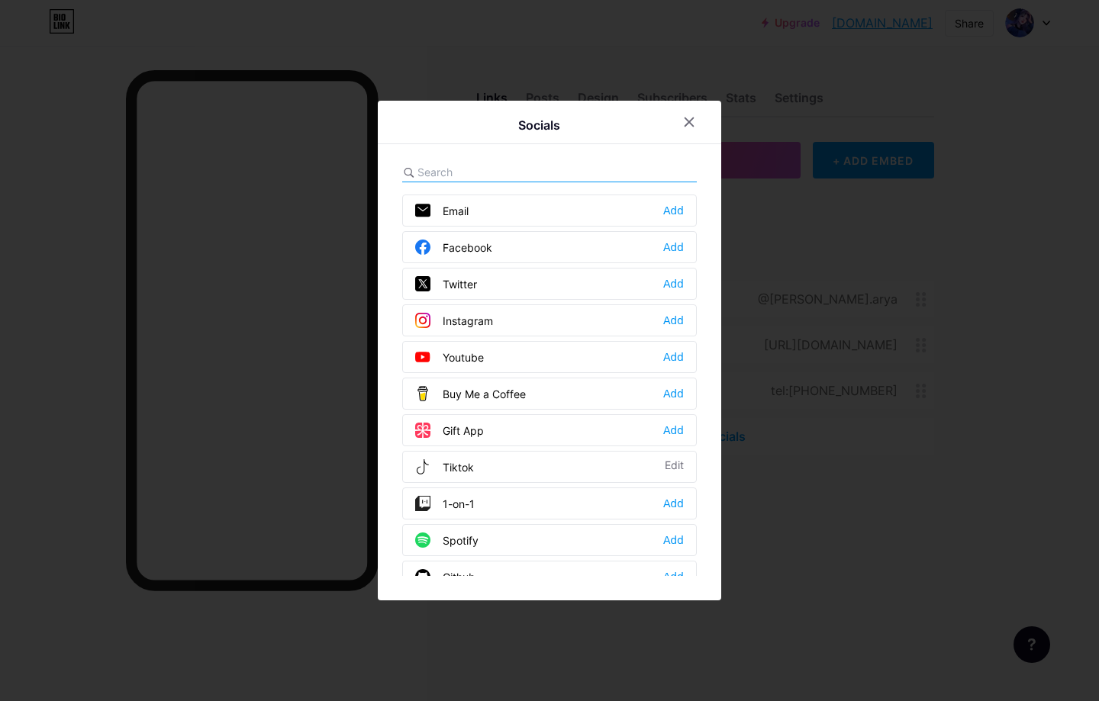
click at [816, 522] on div at bounding box center [549, 350] width 1099 height 701
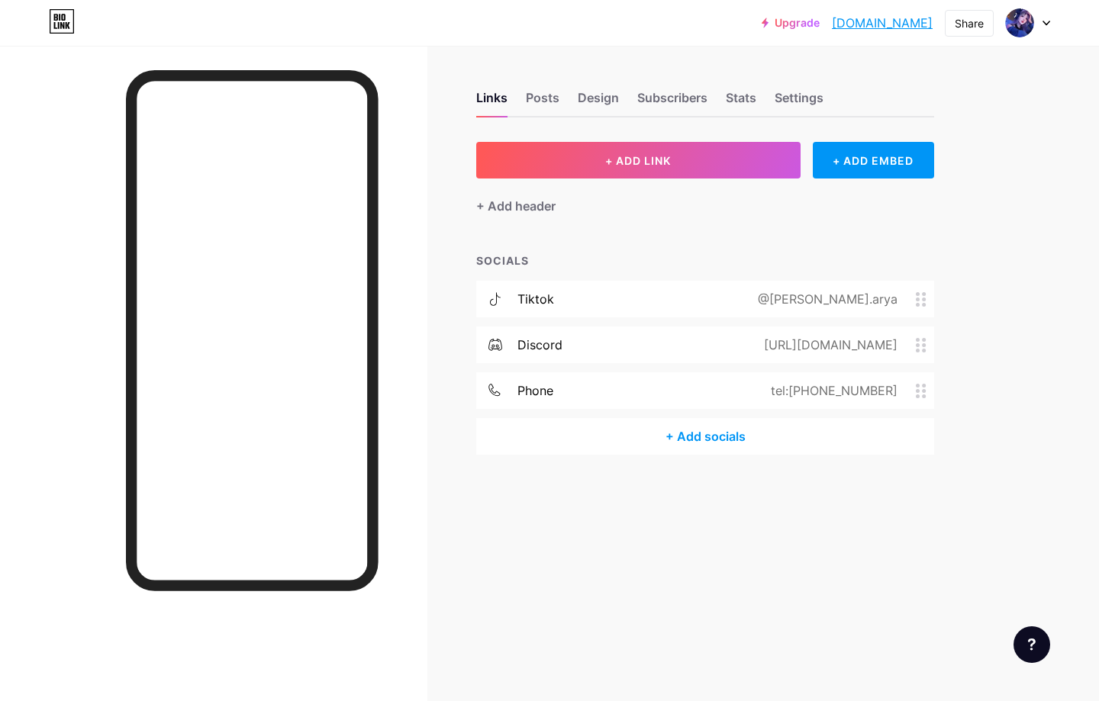
click at [891, 27] on link "[DOMAIN_NAME]" at bounding box center [882, 23] width 101 height 18
click at [649, 438] on div "+ Add socials" at bounding box center [705, 436] width 458 height 37
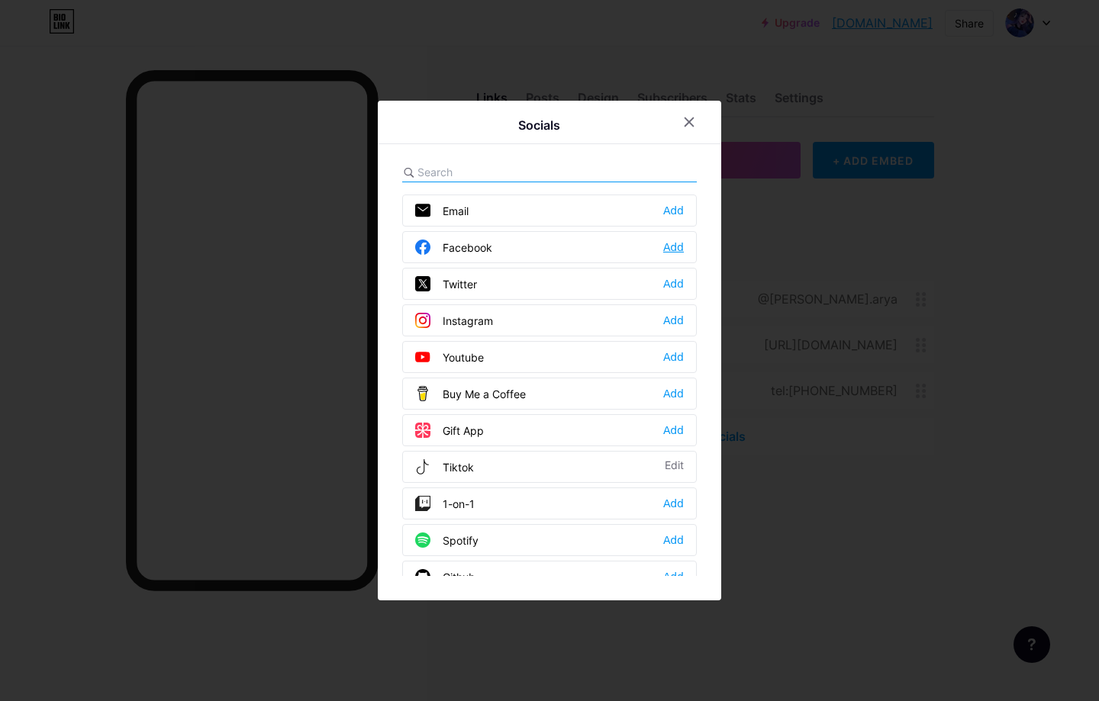
click at [681, 250] on div "Add" at bounding box center [673, 247] width 21 height 15
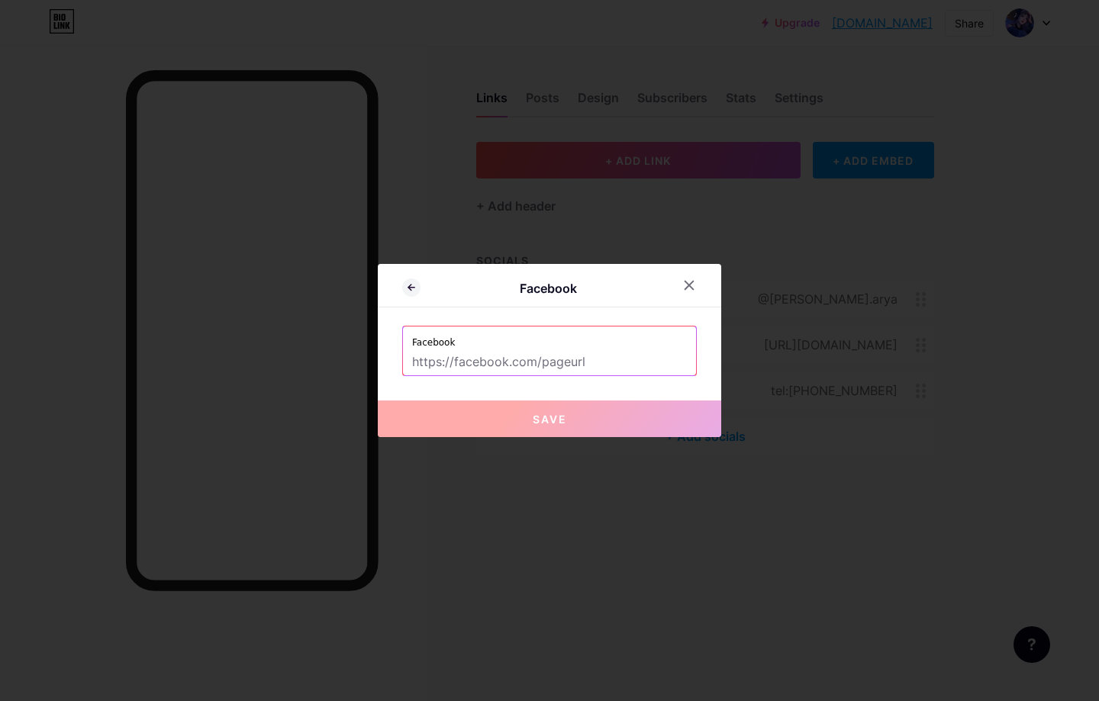
click at [507, 363] on input "text" at bounding box center [549, 363] width 275 height 26
paste input "[URL][DOMAIN_NAME][PERSON_NAME]"
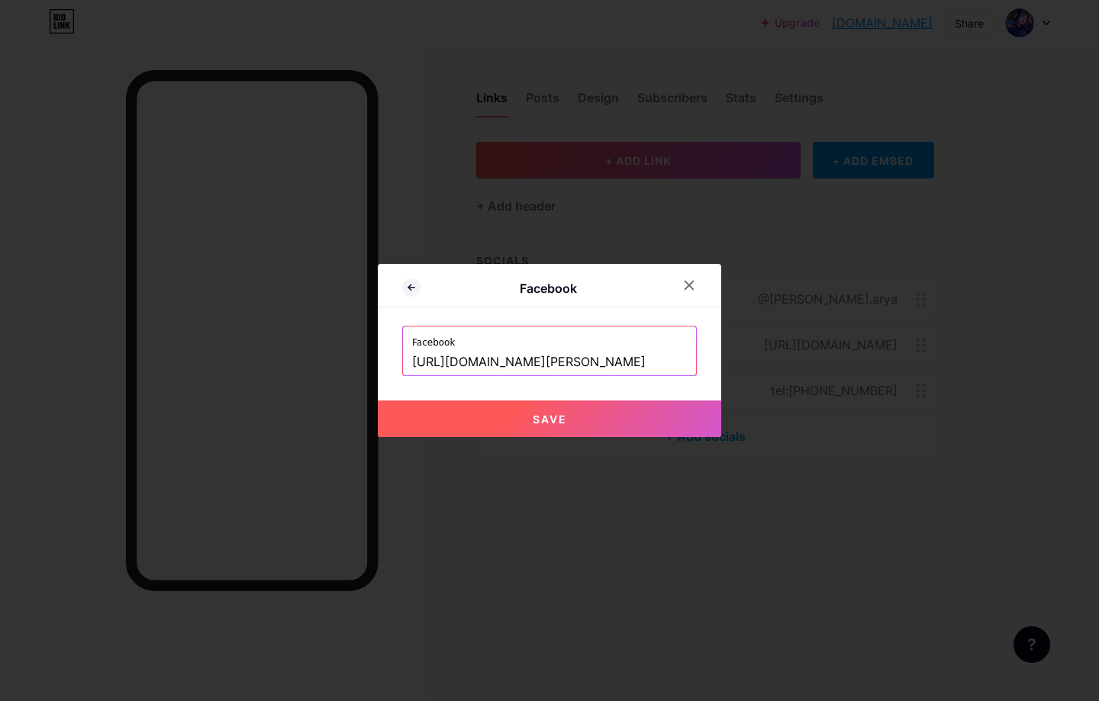
type input "[URL][DOMAIN_NAME][PERSON_NAME]"
click at [529, 414] on button "Save" at bounding box center [549, 419] width 343 height 37
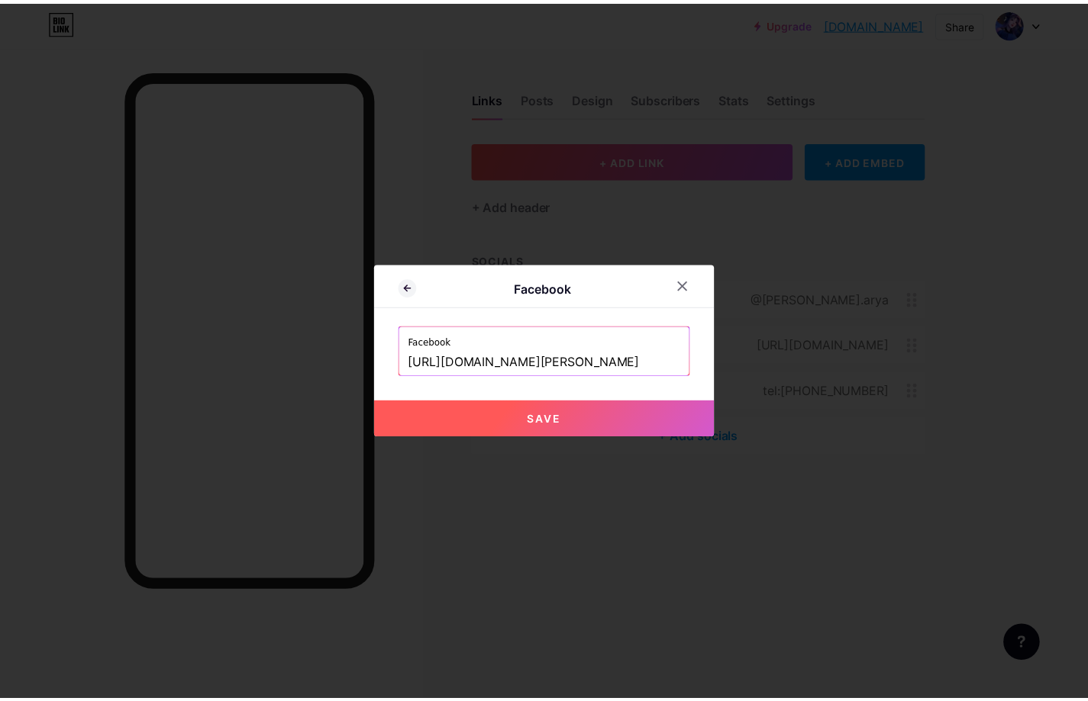
scroll to position [0, 0]
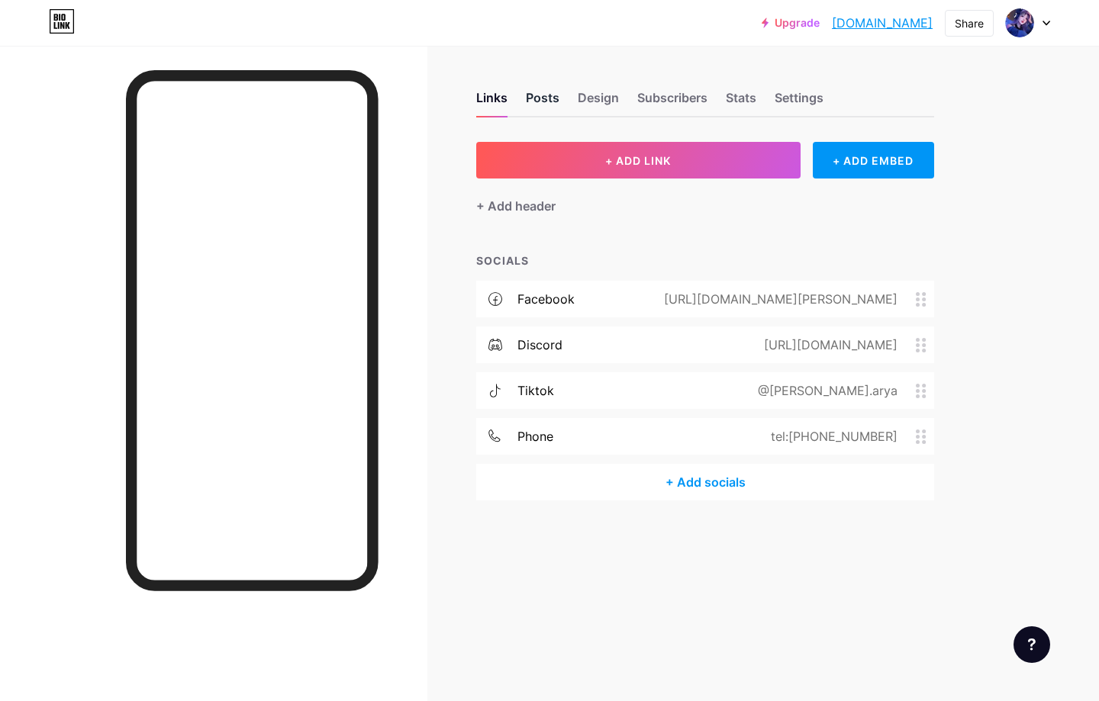
click at [540, 100] on div "Posts" at bounding box center [543, 102] width 34 height 27
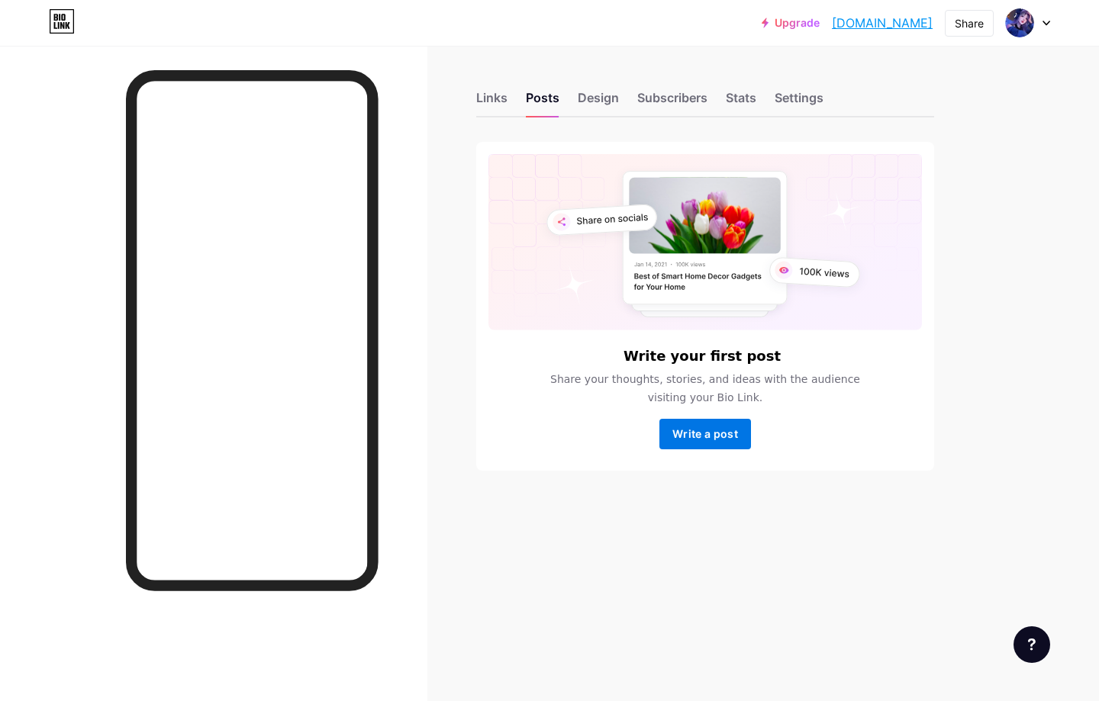
click at [694, 431] on span "Write a post" at bounding box center [705, 433] width 66 height 13
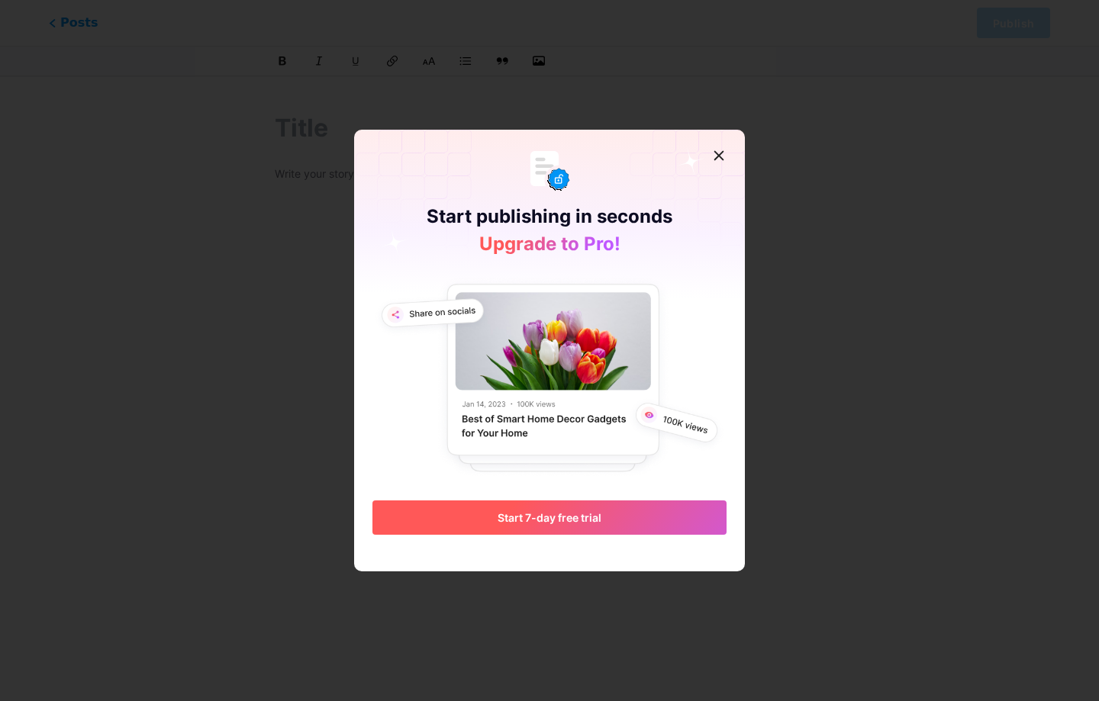
click at [578, 507] on button "Start 7-day free trial" at bounding box center [549, 518] width 354 height 34
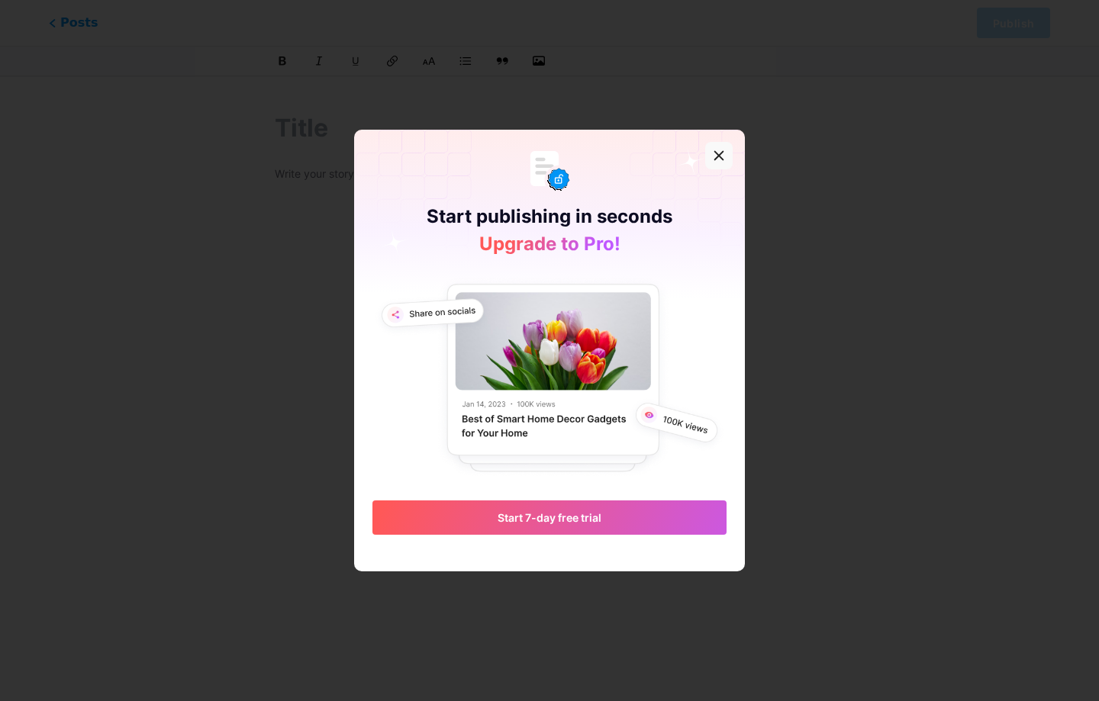
click at [721, 153] on icon at bounding box center [719, 155] width 8 height 8
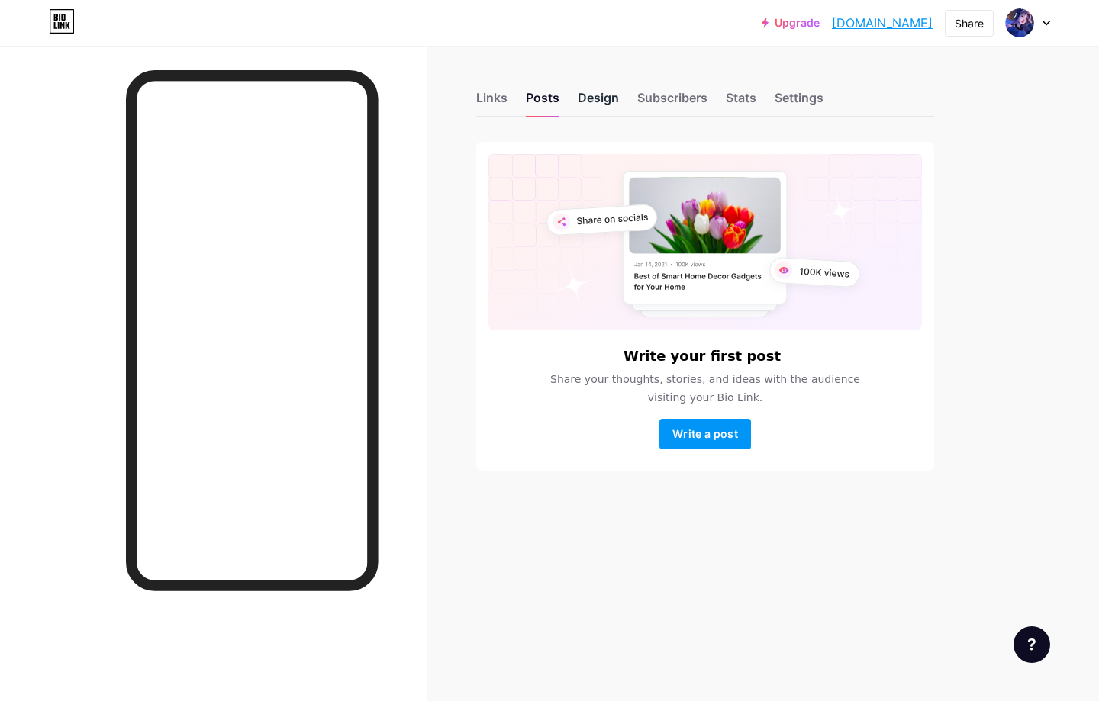
click at [595, 108] on div "Design" at bounding box center [598, 102] width 41 height 27
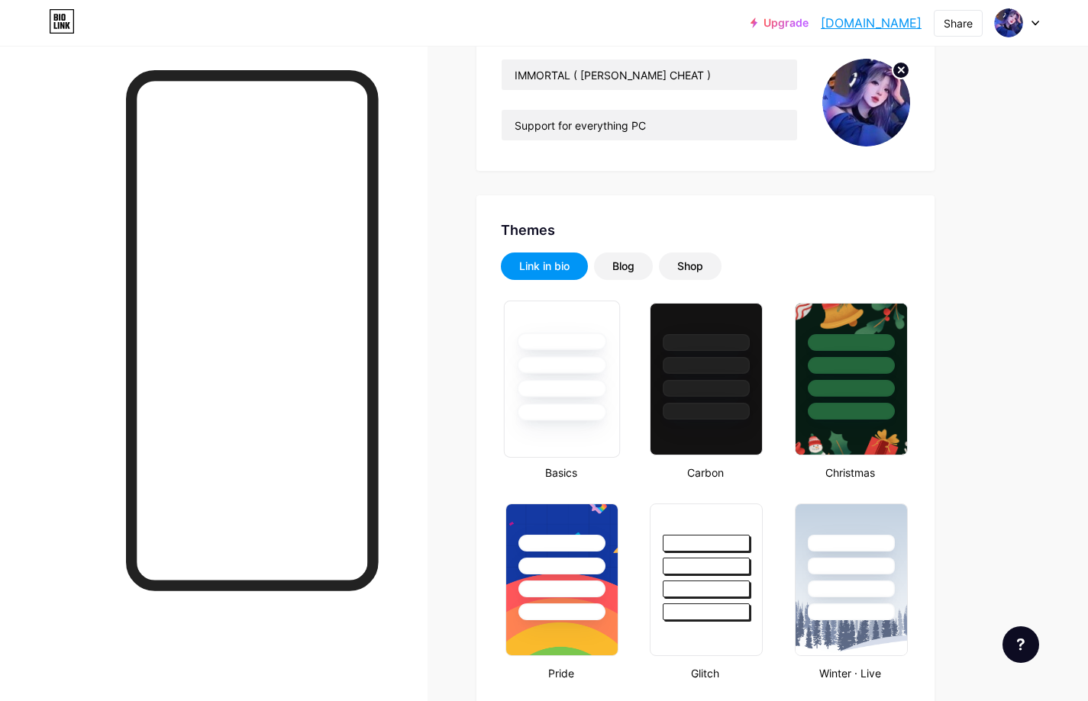
scroll to position [229, 0]
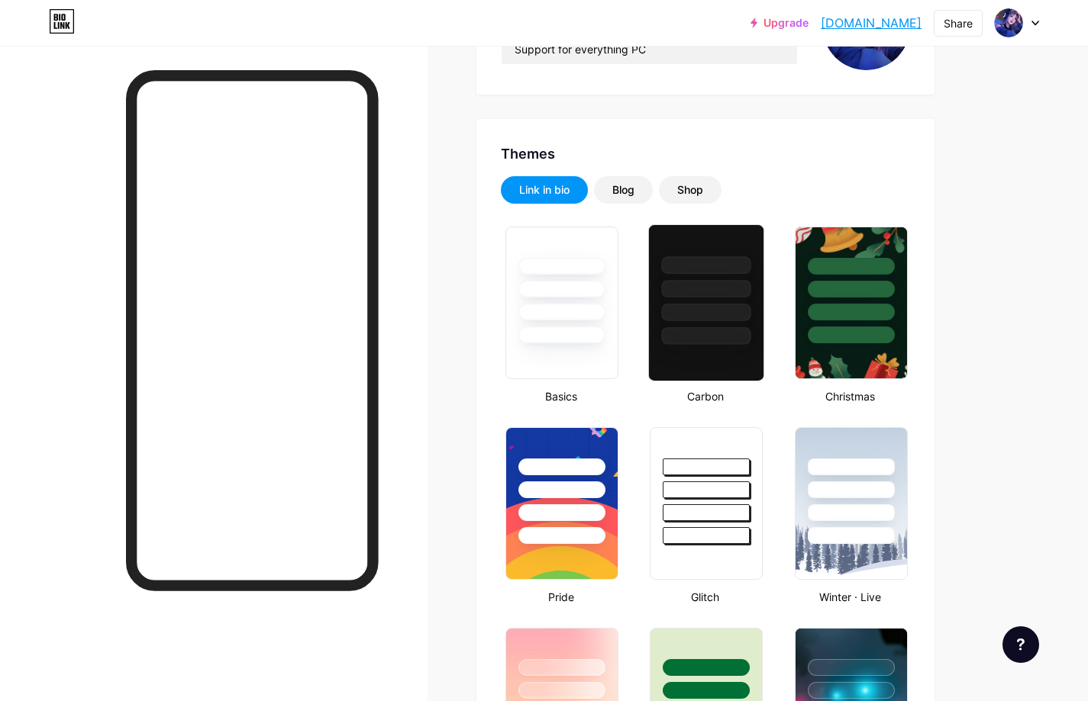
click at [701, 324] on div at bounding box center [706, 285] width 114 height 120
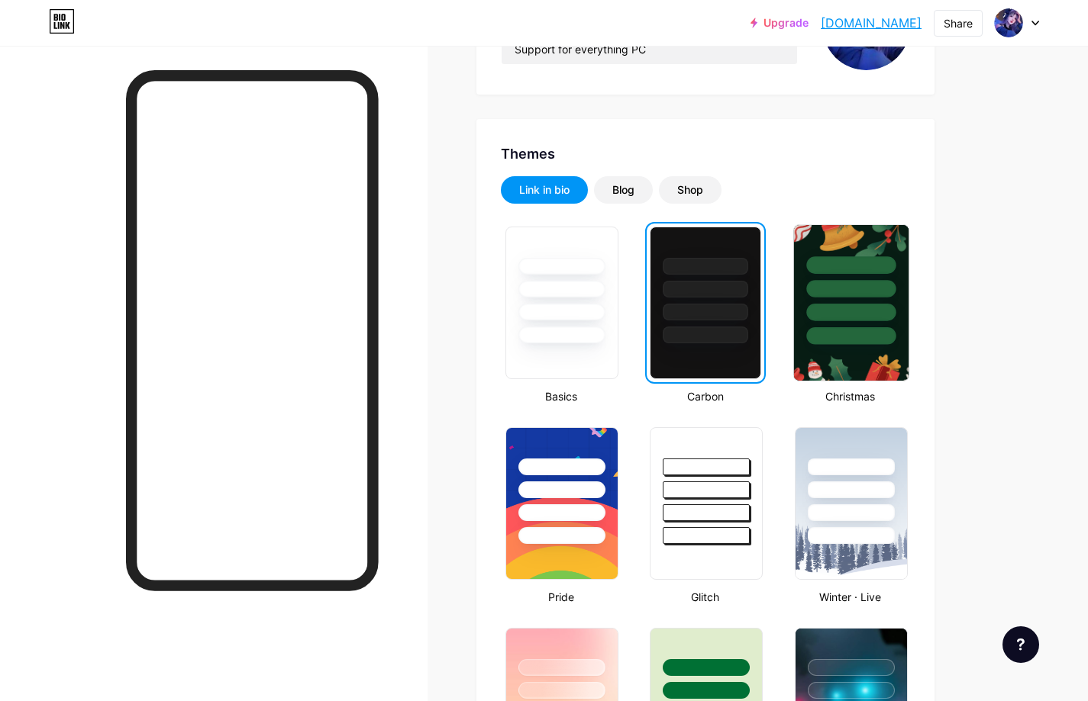
click at [830, 323] on div at bounding box center [850, 285] width 114 height 120
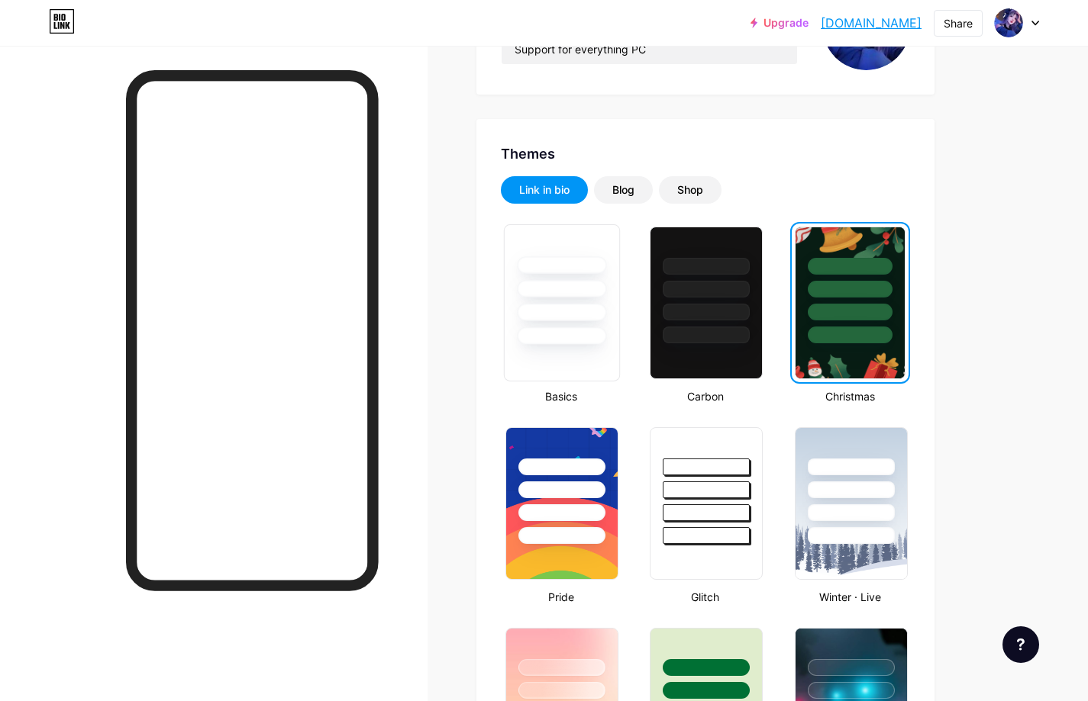
click at [563, 347] on div at bounding box center [562, 302] width 116 height 157
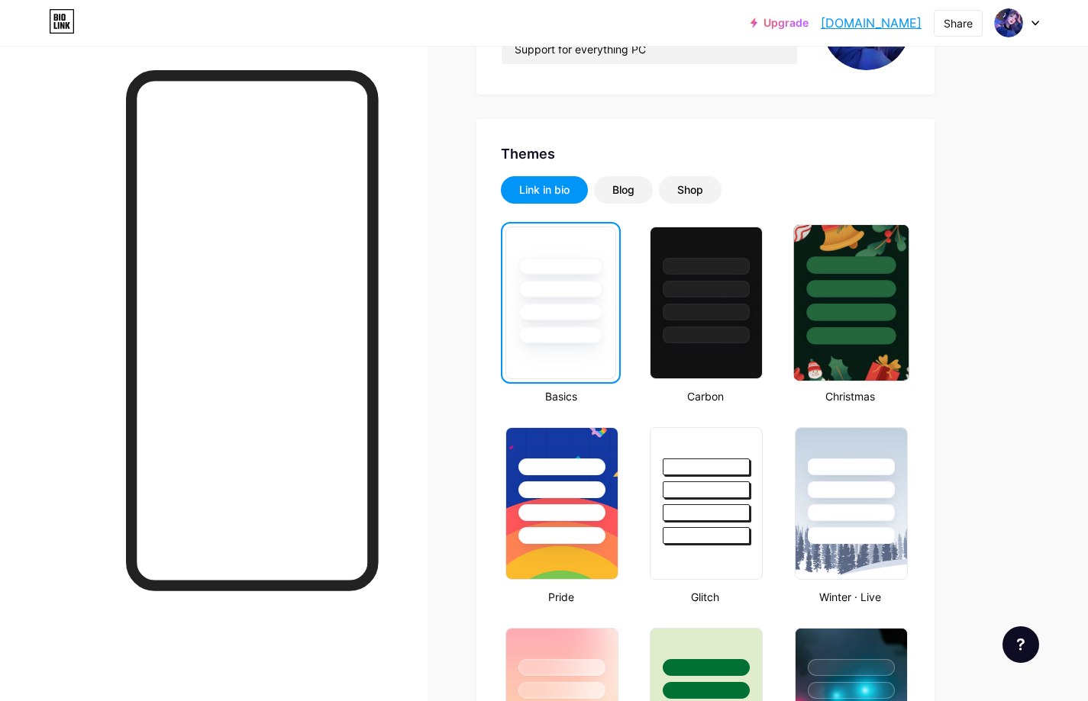
click at [823, 335] on div at bounding box center [850, 336] width 89 height 18
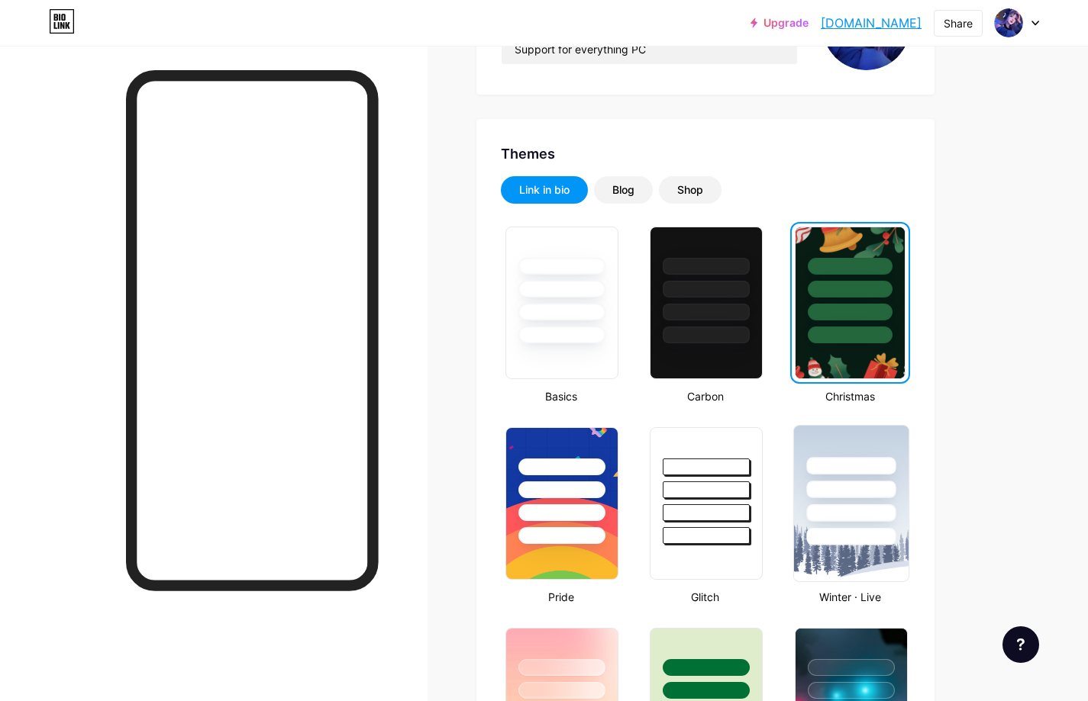
click at [889, 464] on div at bounding box center [850, 466] width 89 height 18
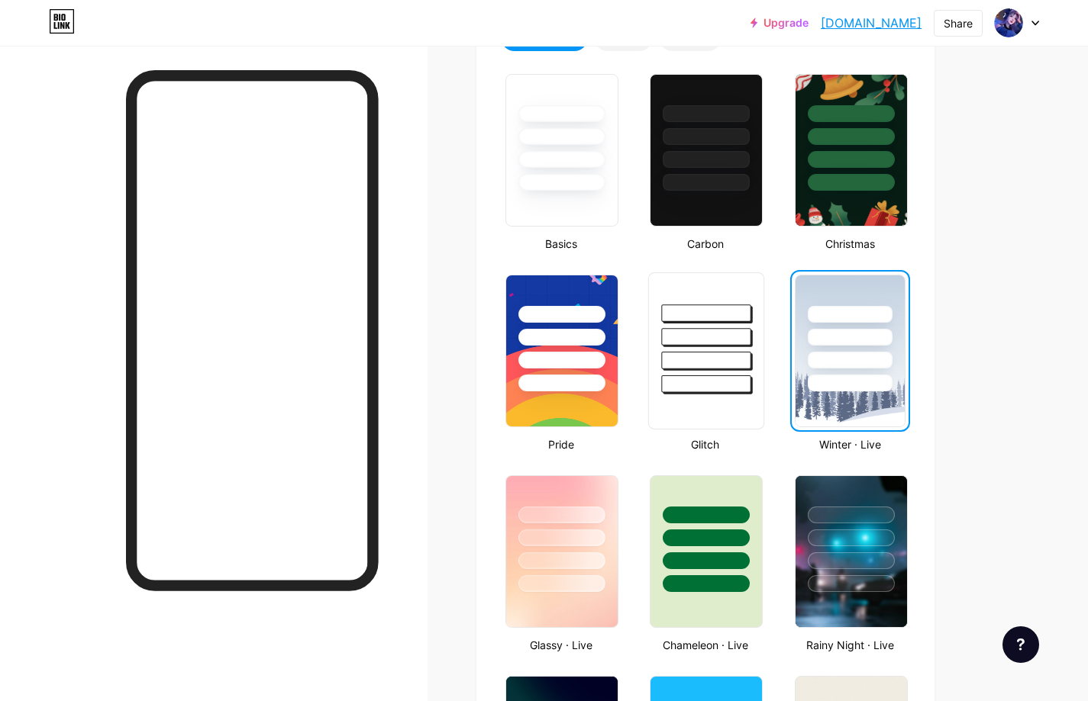
scroll to position [534, 0]
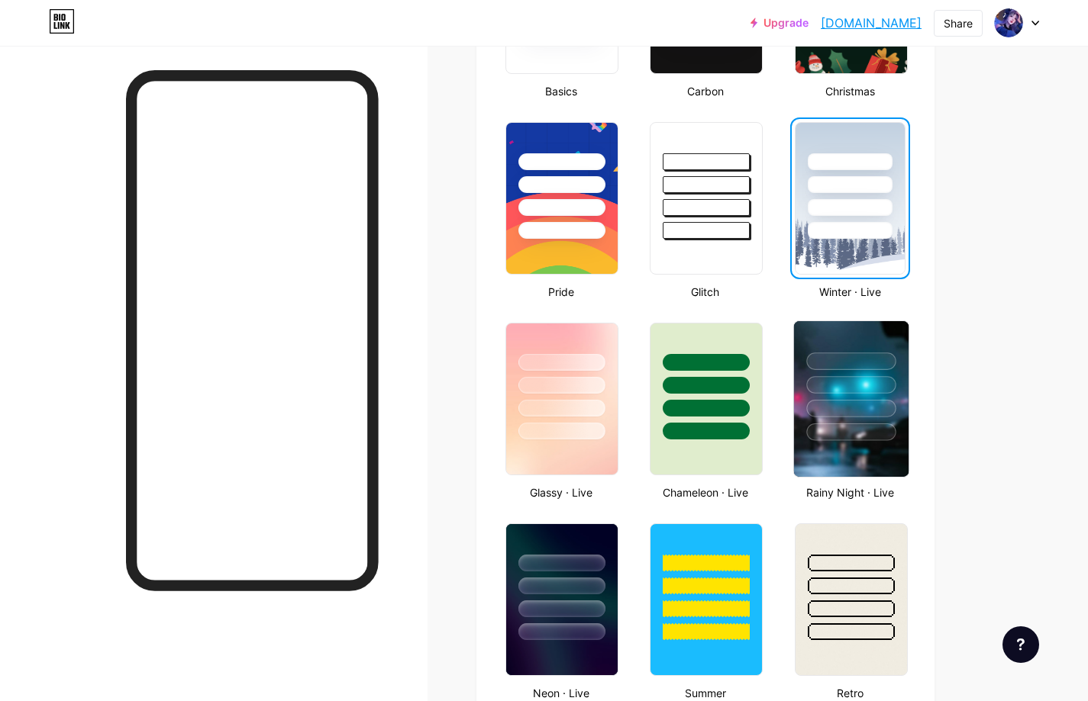
click at [856, 435] on div at bounding box center [850, 433] width 89 height 18
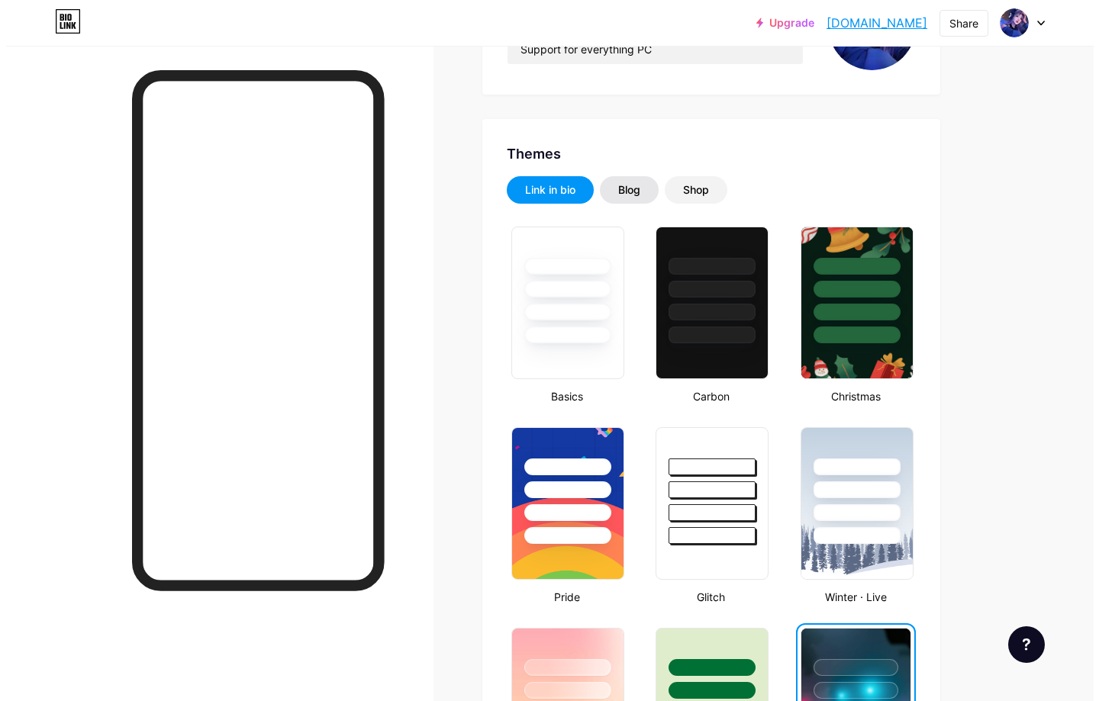
scroll to position [0, 0]
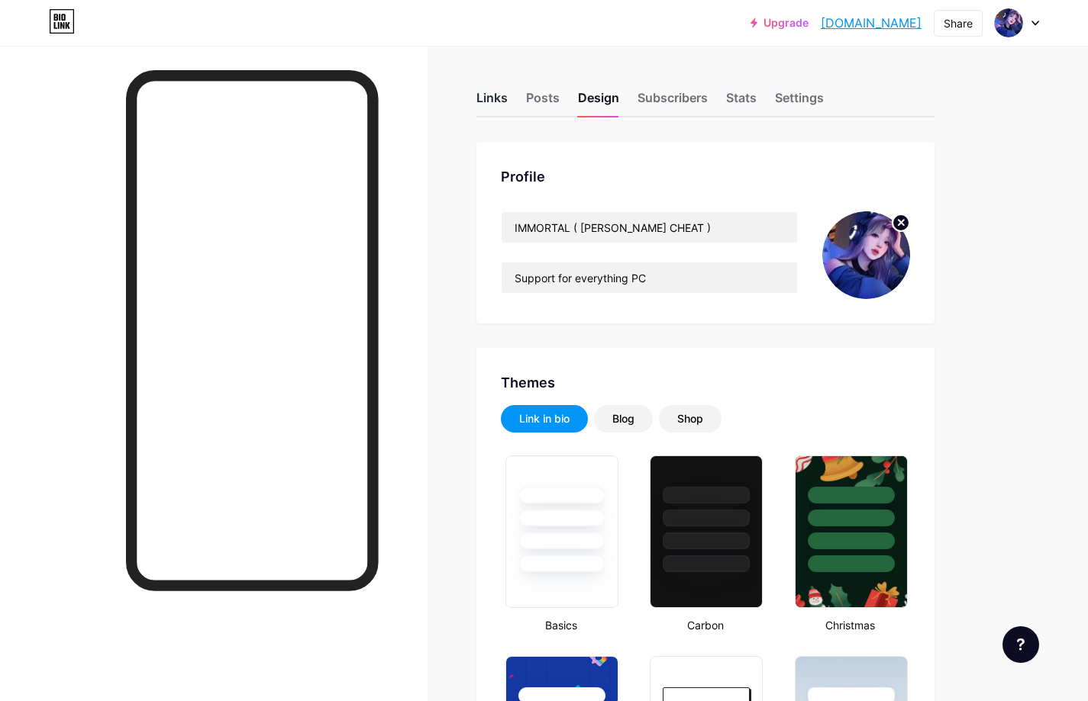
click at [492, 99] on div "Links" at bounding box center [491, 102] width 31 height 27
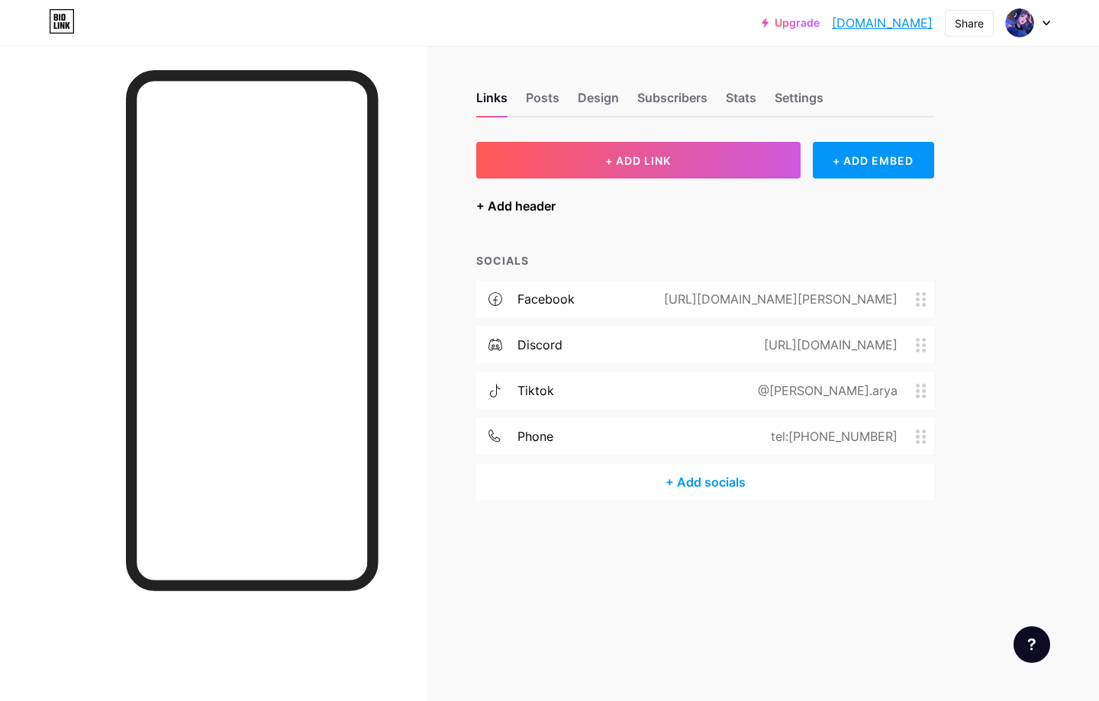
click at [518, 206] on div "+ Add header" at bounding box center [515, 206] width 79 height 18
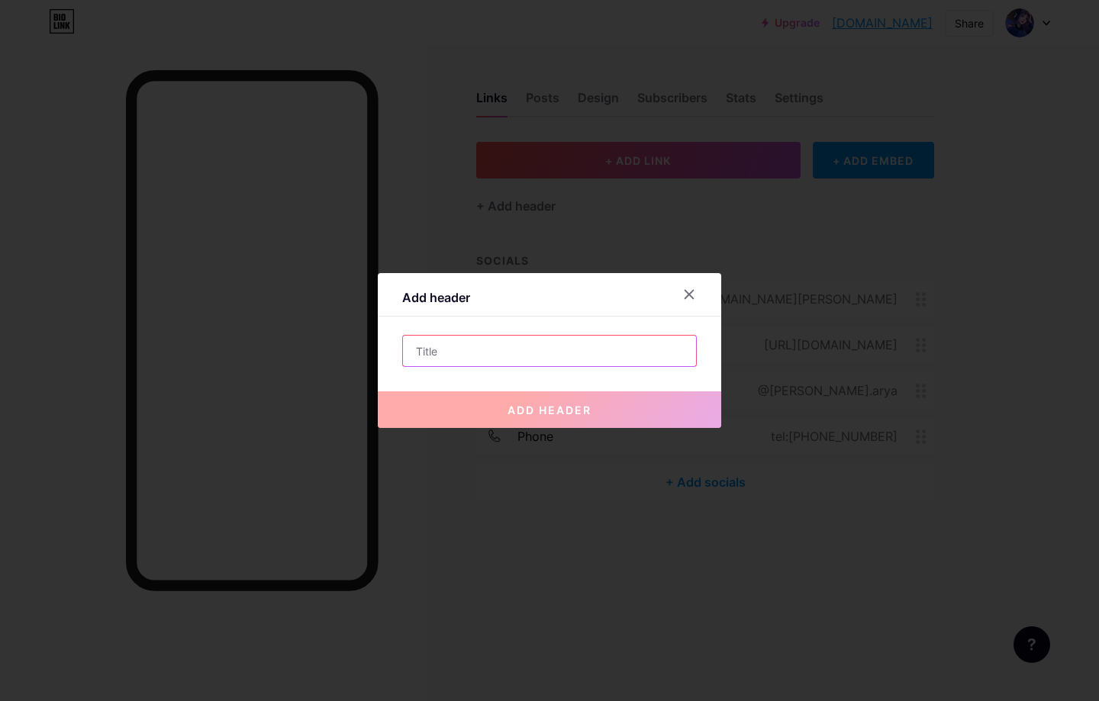
click at [518, 345] on input "text" at bounding box center [549, 351] width 293 height 31
click at [679, 291] on div at bounding box center [689, 294] width 27 height 27
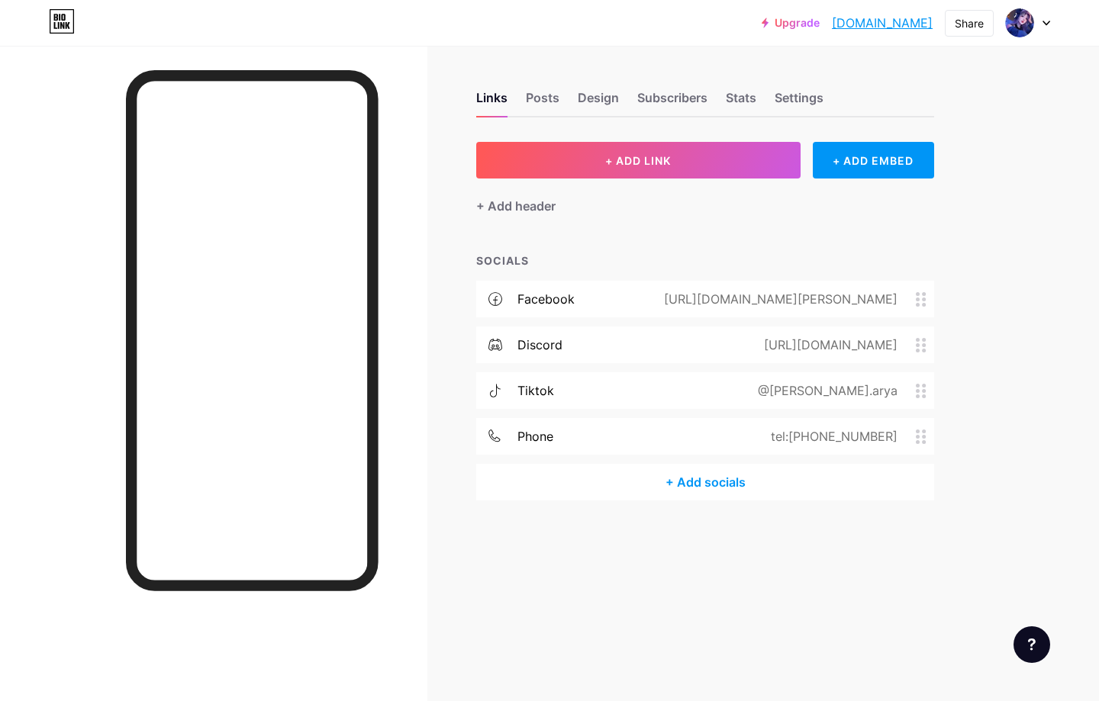
click at [1050, 98] on div "Upgrade immotal.bio.lin... [DOMAIN_NAME] Share Switch accounts IMMORTAL ( [PERS…" at bounding box center [549, 350] width 1099 height 701
click at [1027, 117] on div "Nâng cấp immotal.bio.lin... [DOMAIN_NAME] Chia sẻ Chuyển đổi [PERSON_NAME] IMMO…" at bounding box center [549, 350] width 1099 height 701
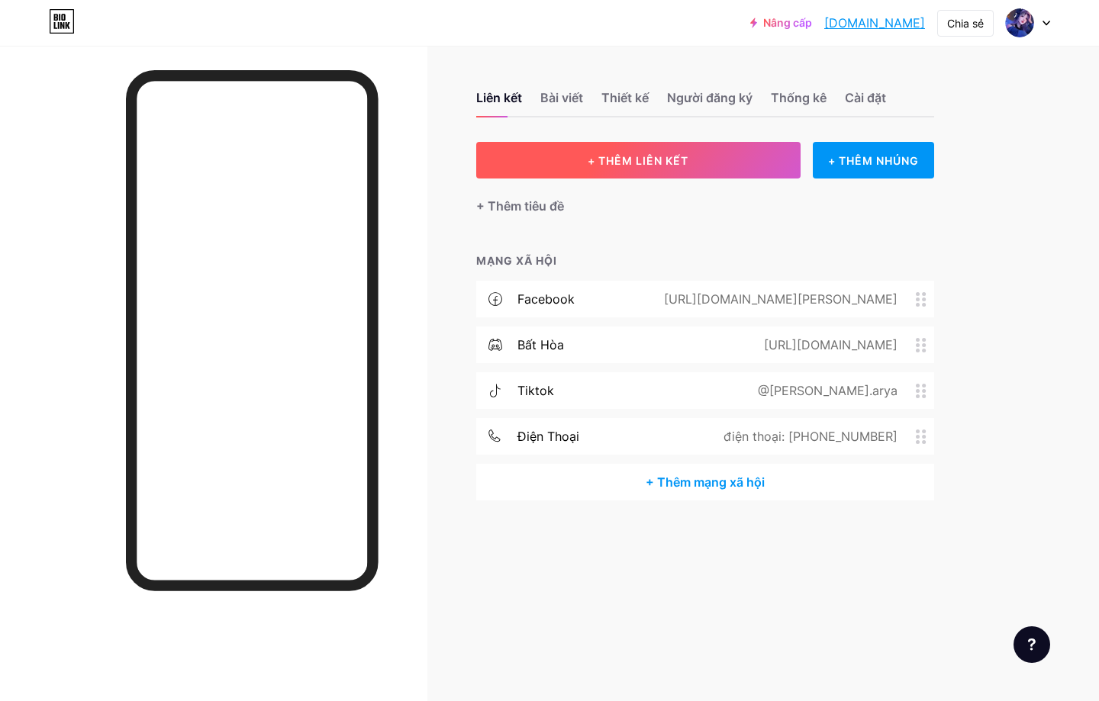
click at [684, 164] on font "+ THÊM LIÊN KẾT" at bounding box center [638, 160] width 101 height 13
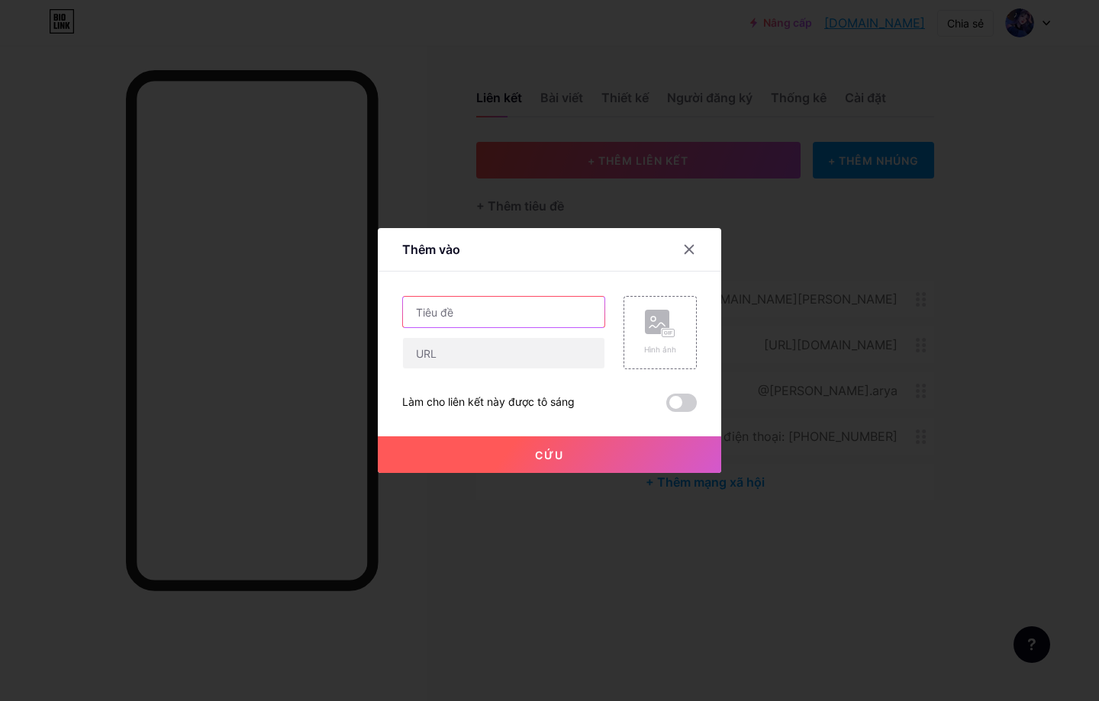
click at [517, 313] on input "text" at bounding box center [504, 312] width 202 height 31
click at [685, 249] on icon at bounding box center [689, 249] width 12 height 12
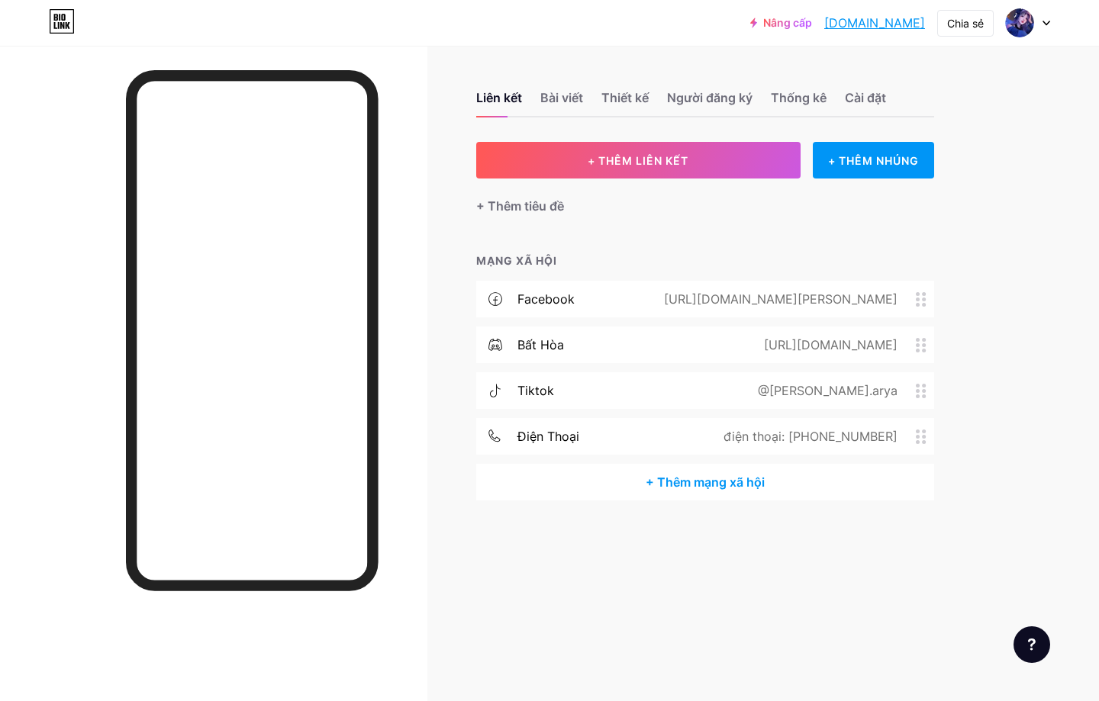
click at [918, 306] on div "[URL][DOMAIN_NAME][PERSON_NAME]" at bounding box center [787, 299] width 295 height 18
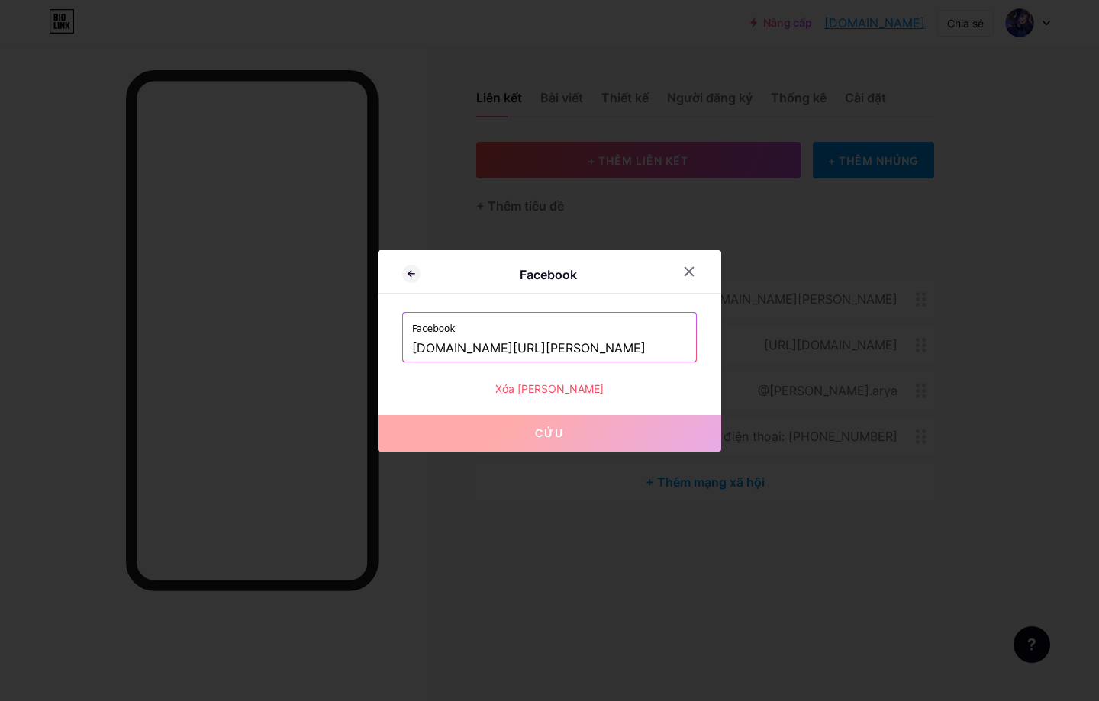
click at [585, 343] on input "[DOMAIN_NAME][URL][PERSON_NAME]" at bounding box center [549, 349] width 275 height 26
click at [689, 278] on div at bounding box center [689, 271] width 27 height 27
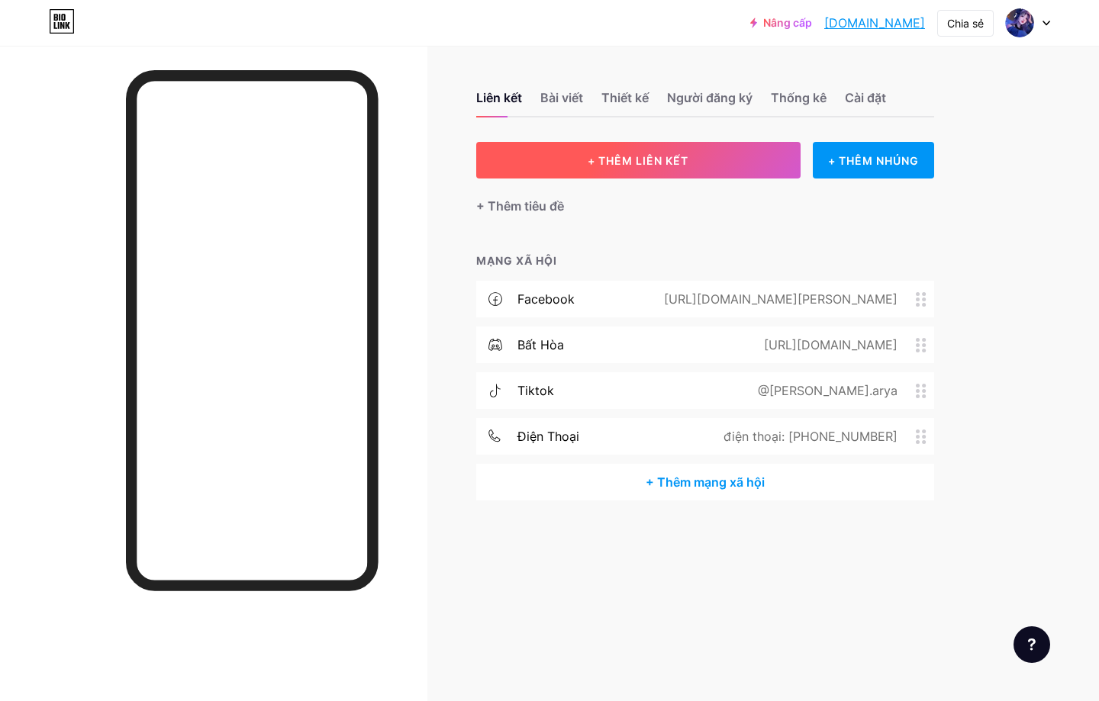
click at [667, 178] on button "+ THÊM LIÊN KẾT" at bounding box center [638, 160] width 324 height 37
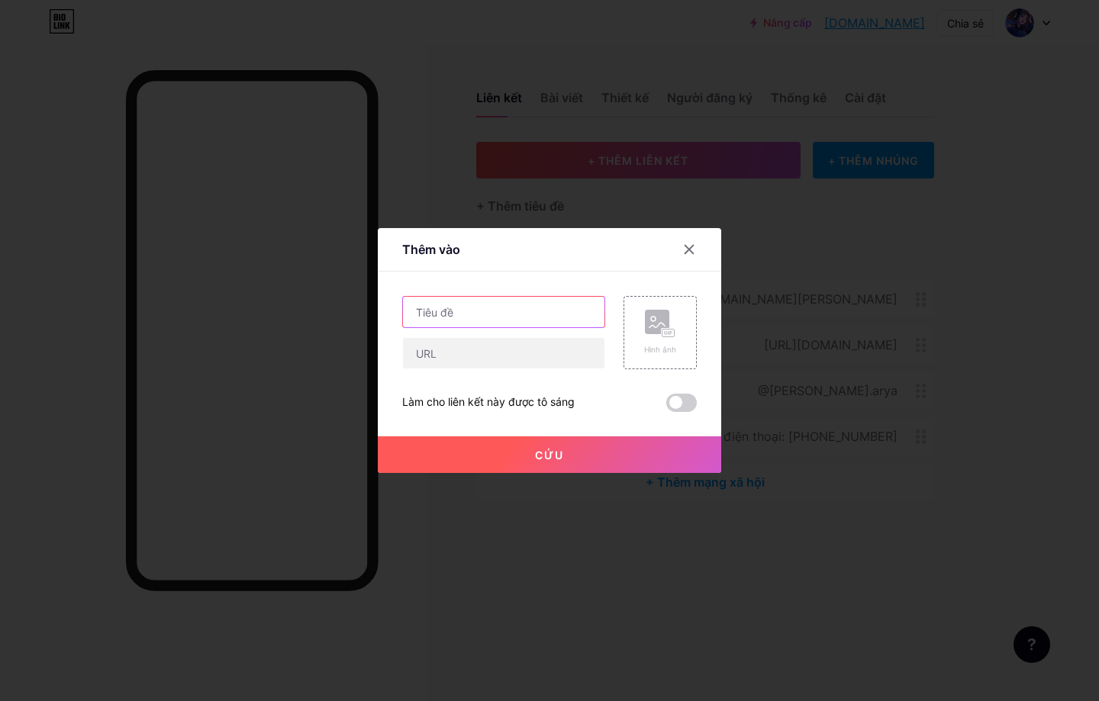
click at [498, 315] on input "text" at bounding box center [504, 312] width 202 height 31
click at [465, 345] on input "text" at bounding box center [504, 353] width 202 height 31
click at [472, 312] on input "text" at bounding box center [504, 312] width 202 height 31
type input "Facebook"
click at [468, 348] on input "text" at bounding box center [504, 353] width 202 height 31
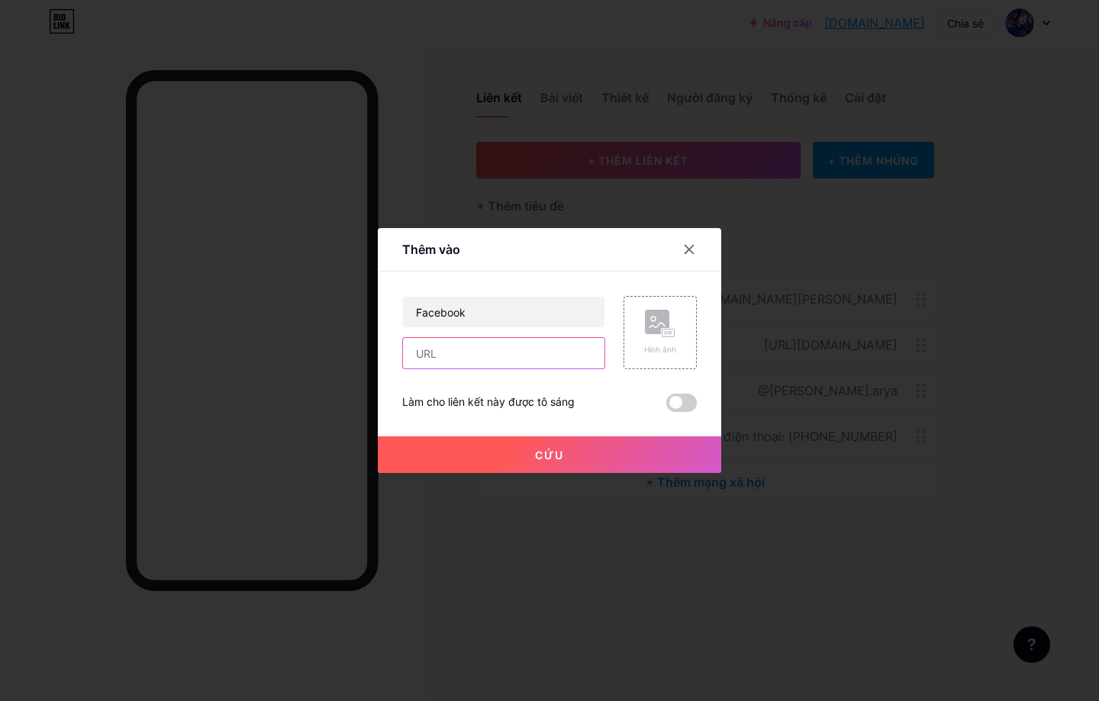
paste input "[DOMAIN_NAME][URL][PERSON_NAME]"
type input "[DOMAIN_NAME][URL][PERSON_NAME]"
click at [681, 403] on span at bounding box center [681, 403] width 31 height 18
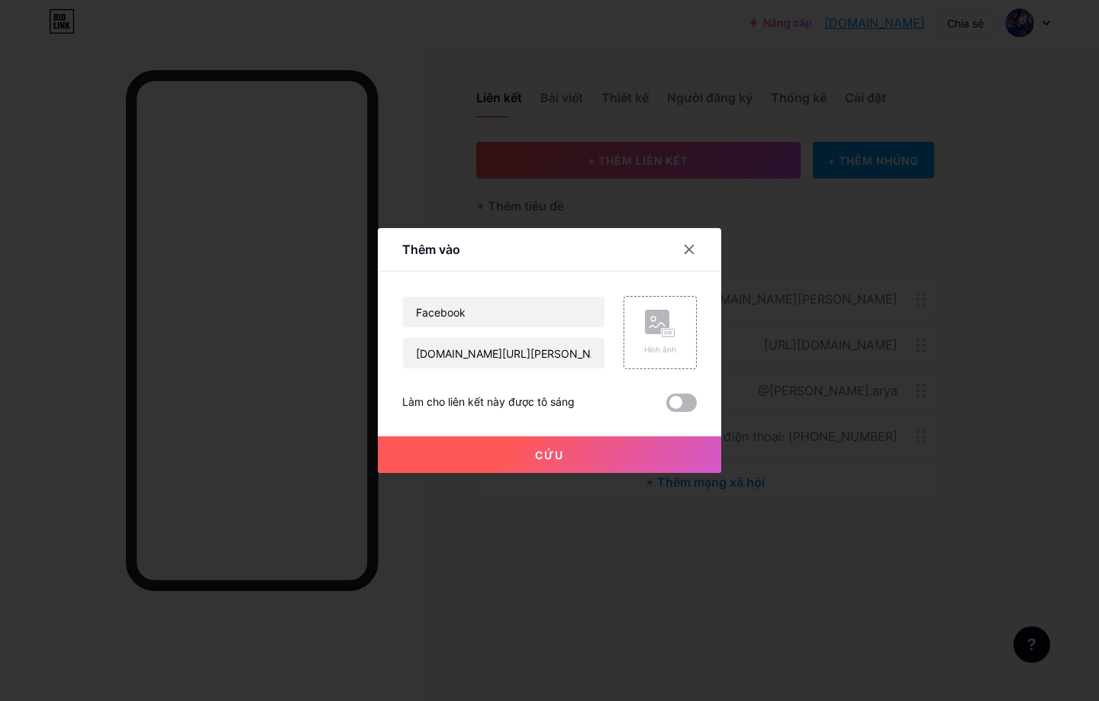
click at [666, 407] on input "checkbox" at bounding box center [666, 407] width 0 height 0
click at [650, 347] on font "Hình ảnh" at bounding box center [660, 349] width 32 height 9
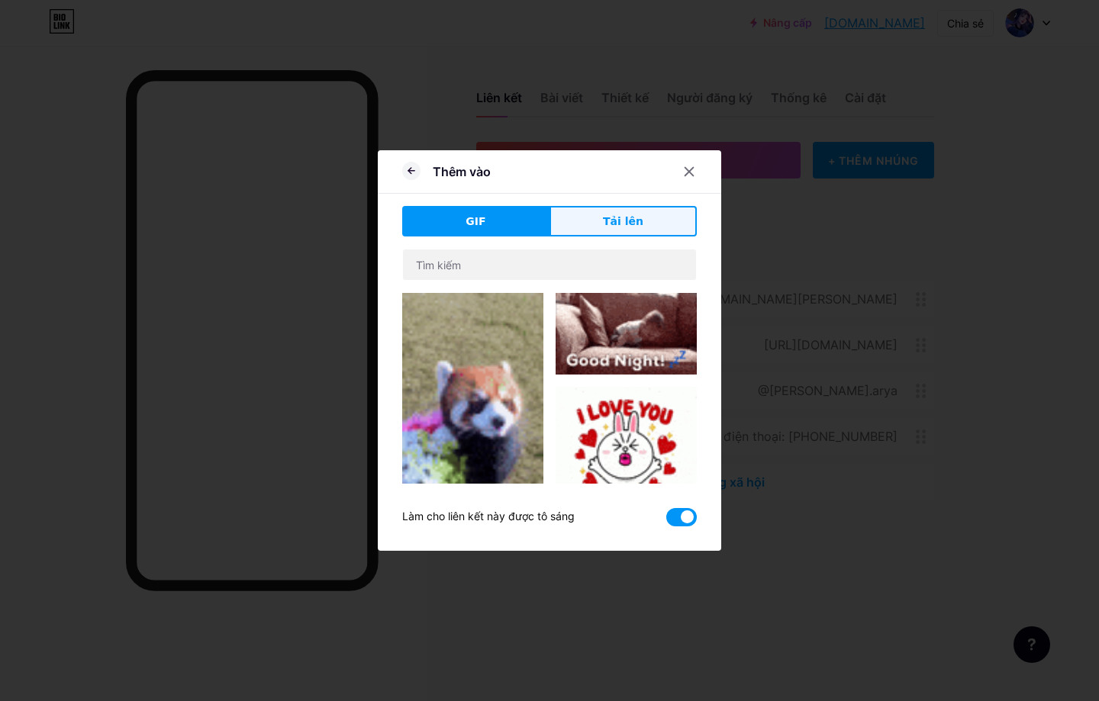
click at [588, 224] on button "Tải lên" at bounding box center [623, 221] width 147 height 31
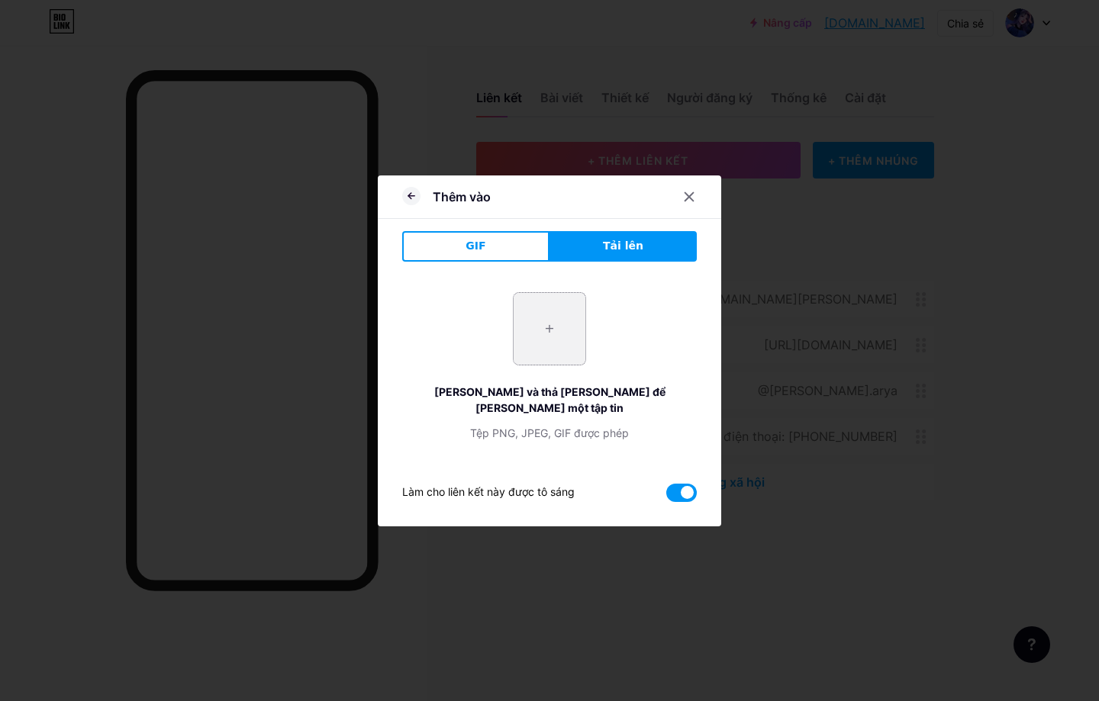
click at [563, 339] on input "file" at bounding box center [550, 329] width 72 height 72
type input "C:\fakepath\download.png"
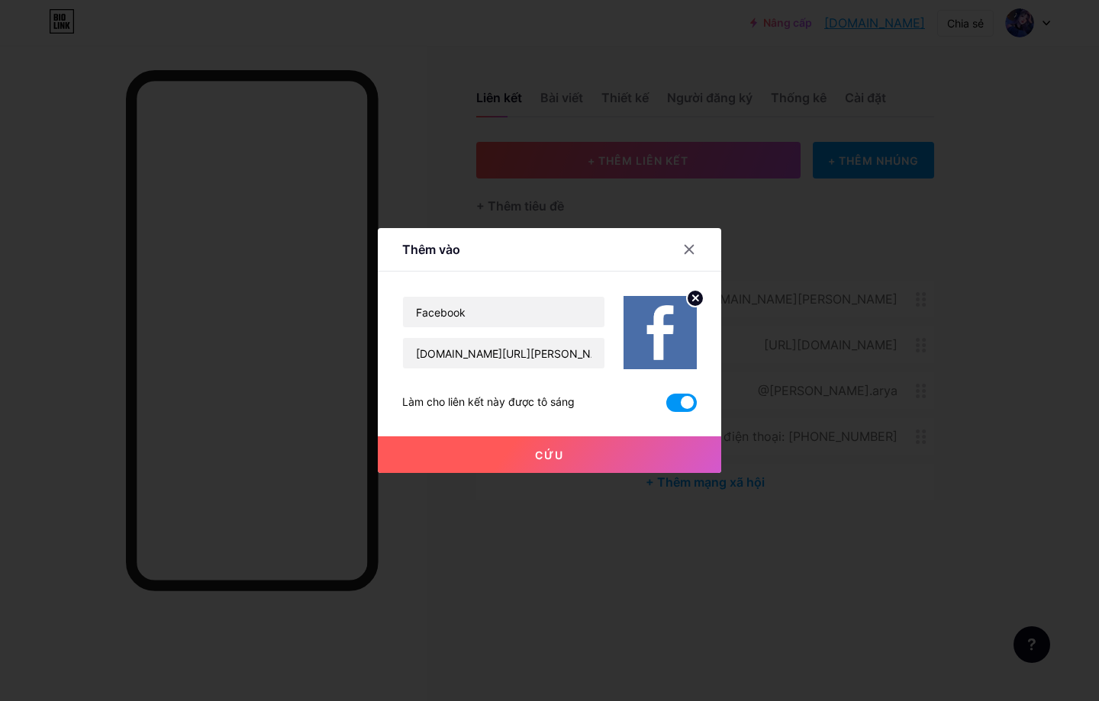
click at [547, 450] on font "Cứu" at bounding box center [549, 455] width 29 height 13
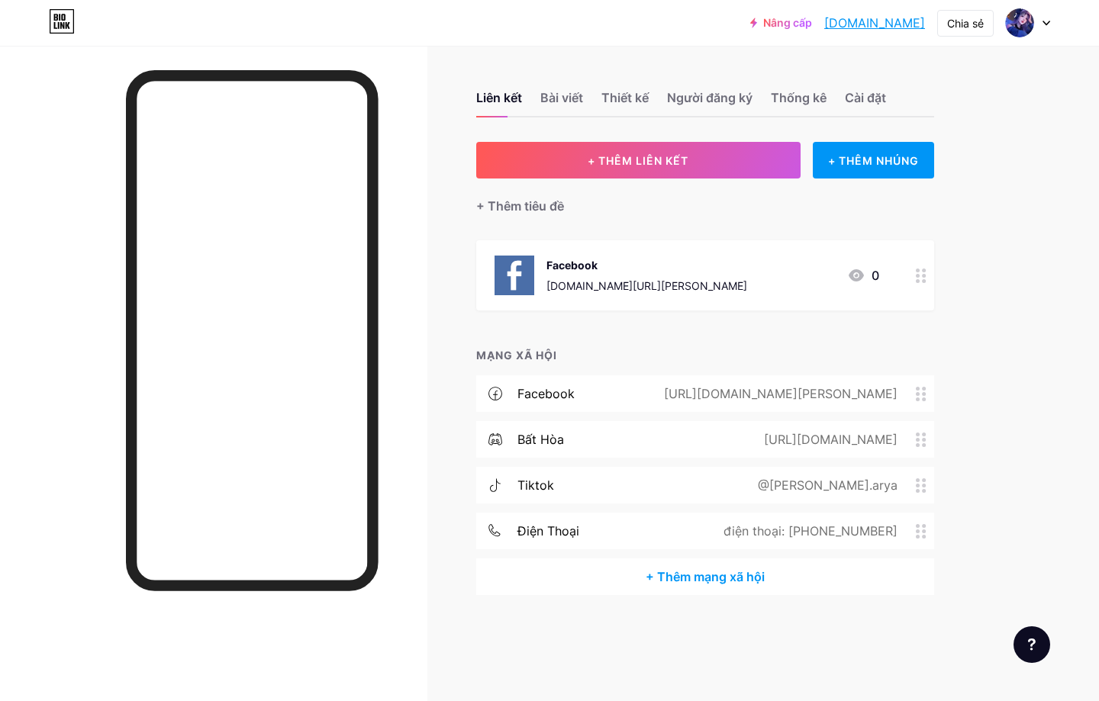
click at [918, 443] on circle at bounding box center [918, 445] width 4 height 4
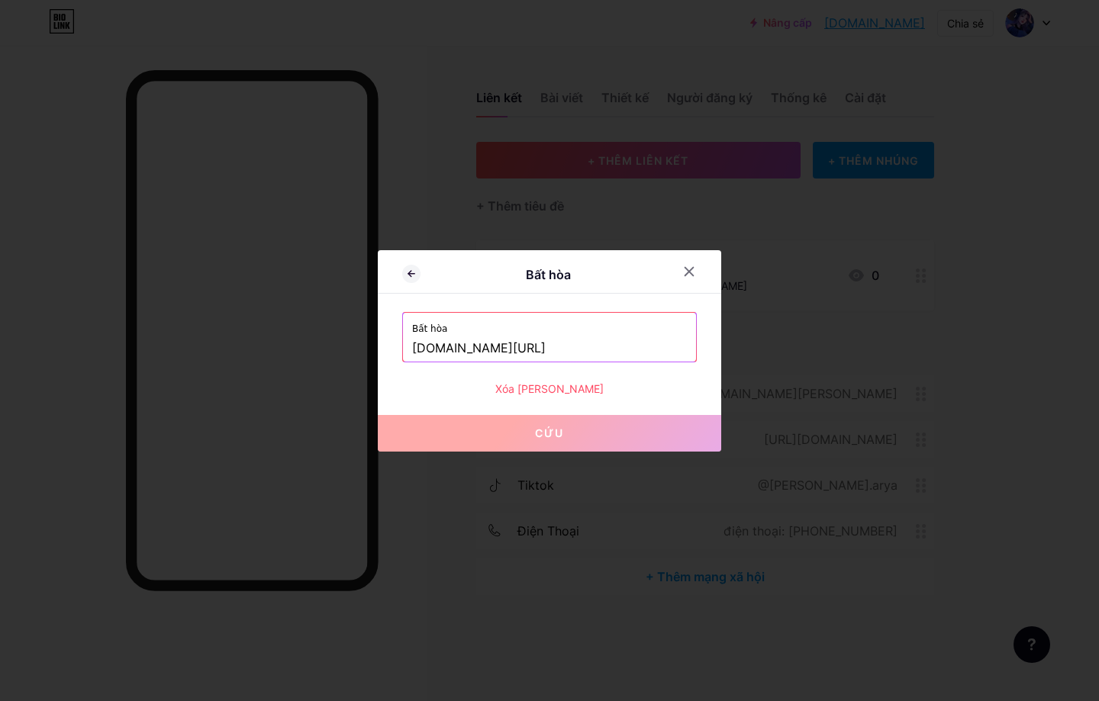
drag, startPoint x: 566, startPoint y: 346, endPoint x: 379, endPoint y: 332, distance: 188.3
click at [340, 341] on div "Bất hòa Bất hòa [DOMAIN_NAME][URL] [PERSON_NAME] [PERSON_NAME]" at bounding box center [549, 350] width 1099 height 701
click at [692, 274] on icon at bounding box center [689, 271] width 8 height 8
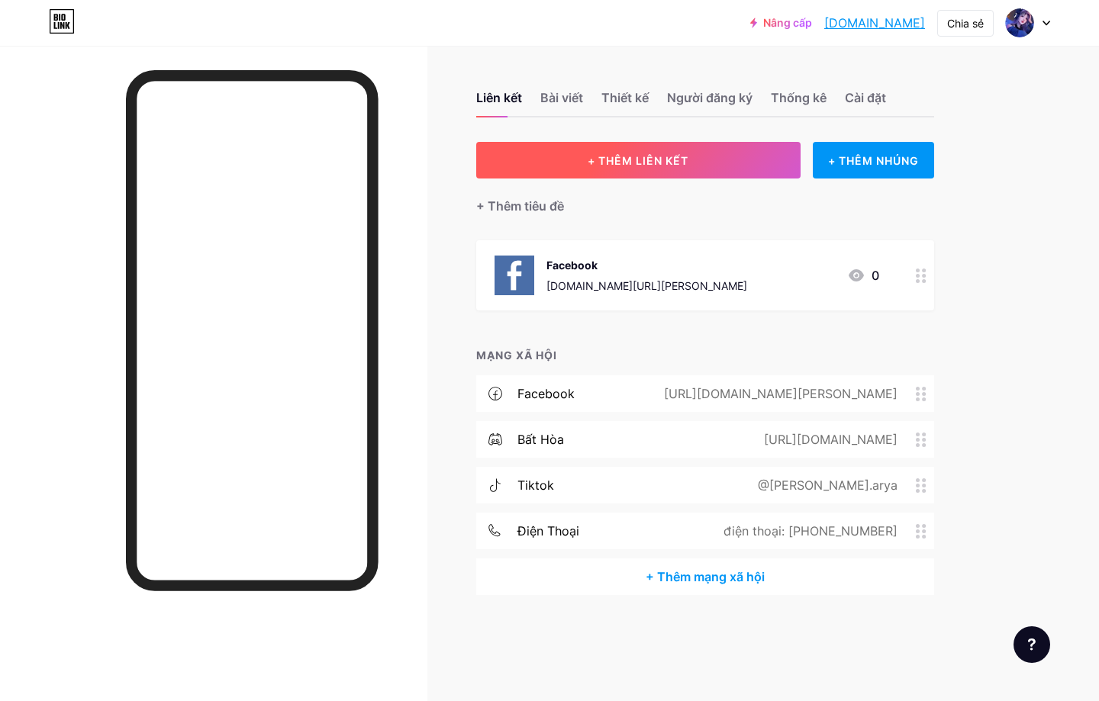
click at [707, 160] on button "+ THÊM LIÊN KẾT" at bounding box center [638, 160] width 324 height 37
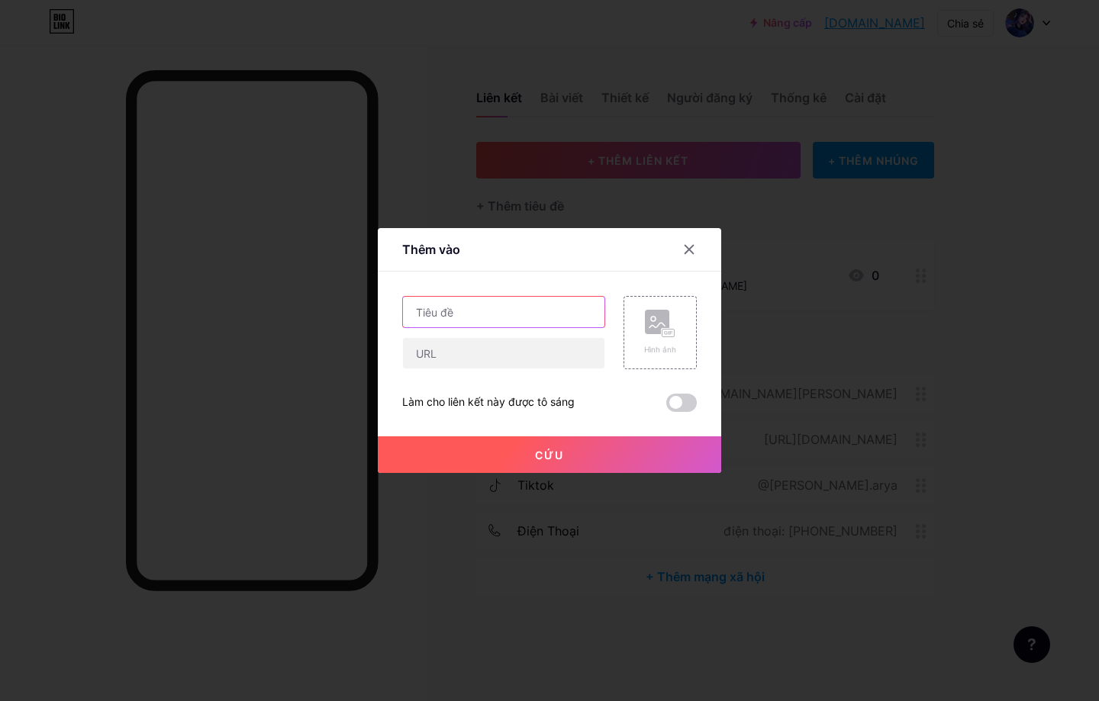
click at [492, 322] on input "text" at bounding box center [504, 312] width 202 height 31
type input "Discord"
click at [493, 353] on input "text" at bounding box center [504, 353] width 202 height 31
paste input "[DOMAIN_NAME][URL]"
type input "[DOMAIN_NAME][URL]"
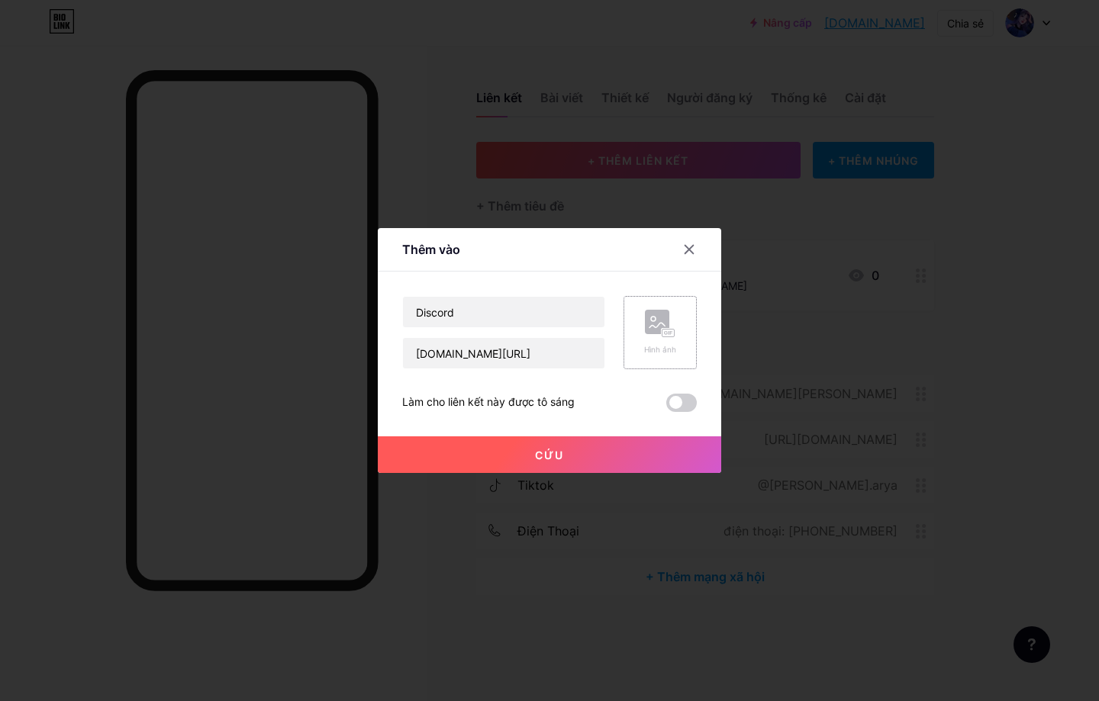
click at [658, 344] on div "Hình ảnh" at bounding box center [660, 349] width 32 height 11
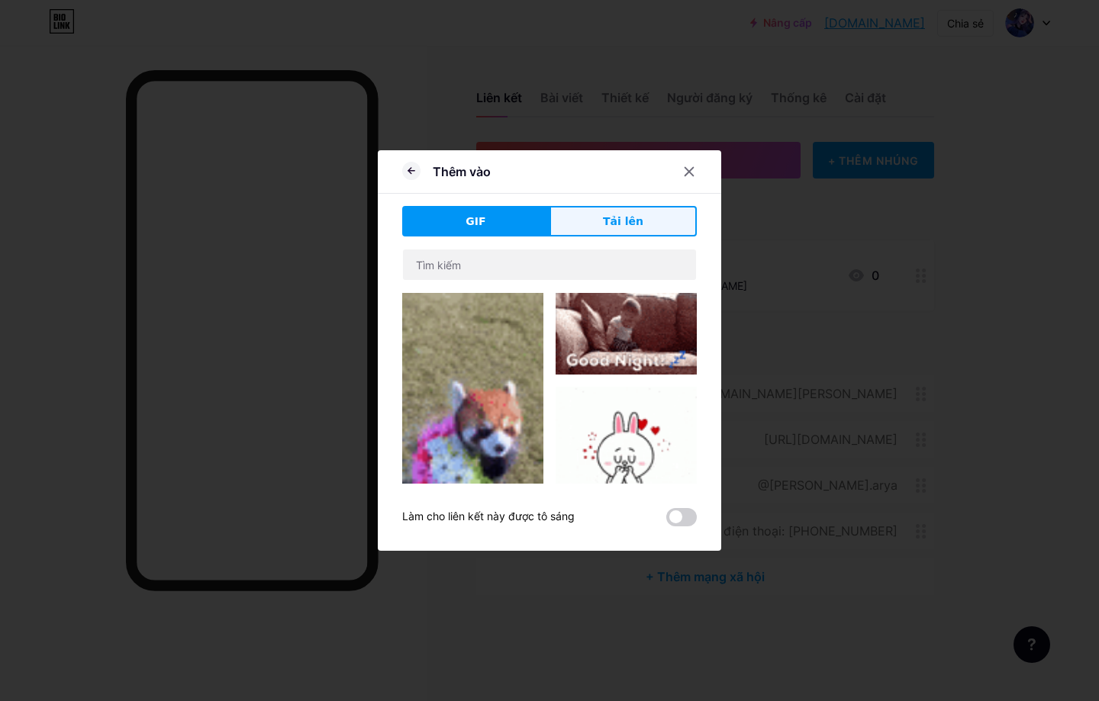
drag, startPoint x: 621, startPoint y: 225, endPoint x: 615, endPoint y: 232, distance: 9.2
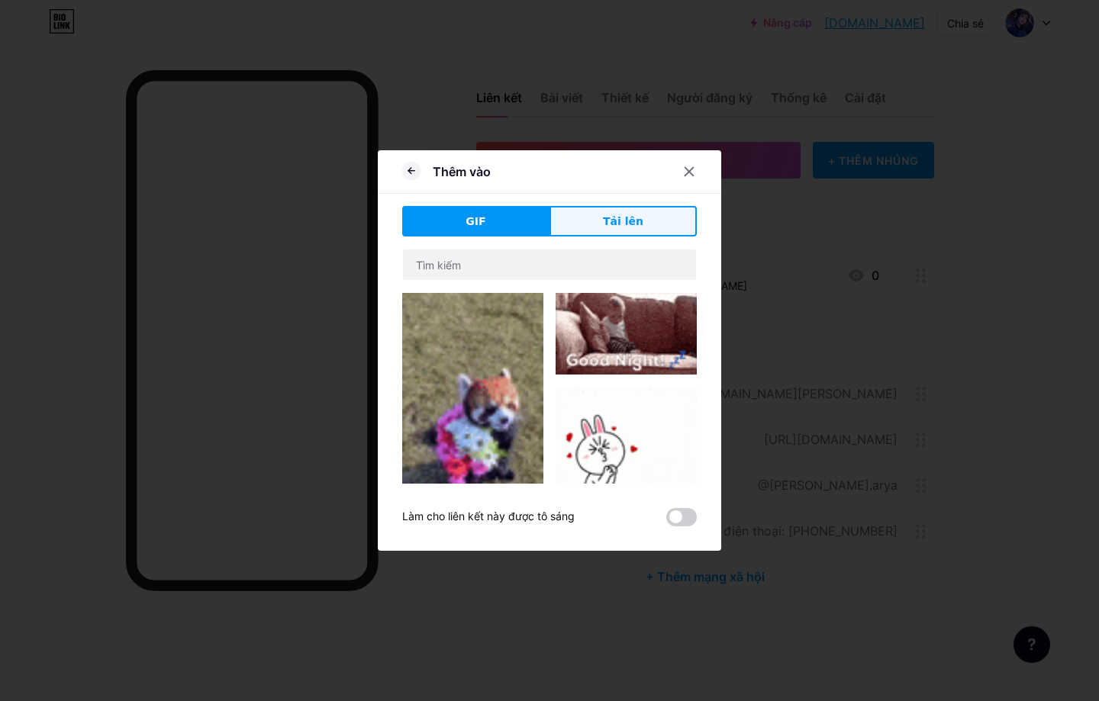
click at [621, 226] on font "Tải lên" at bounding box center [623, 221] width 40 height 12
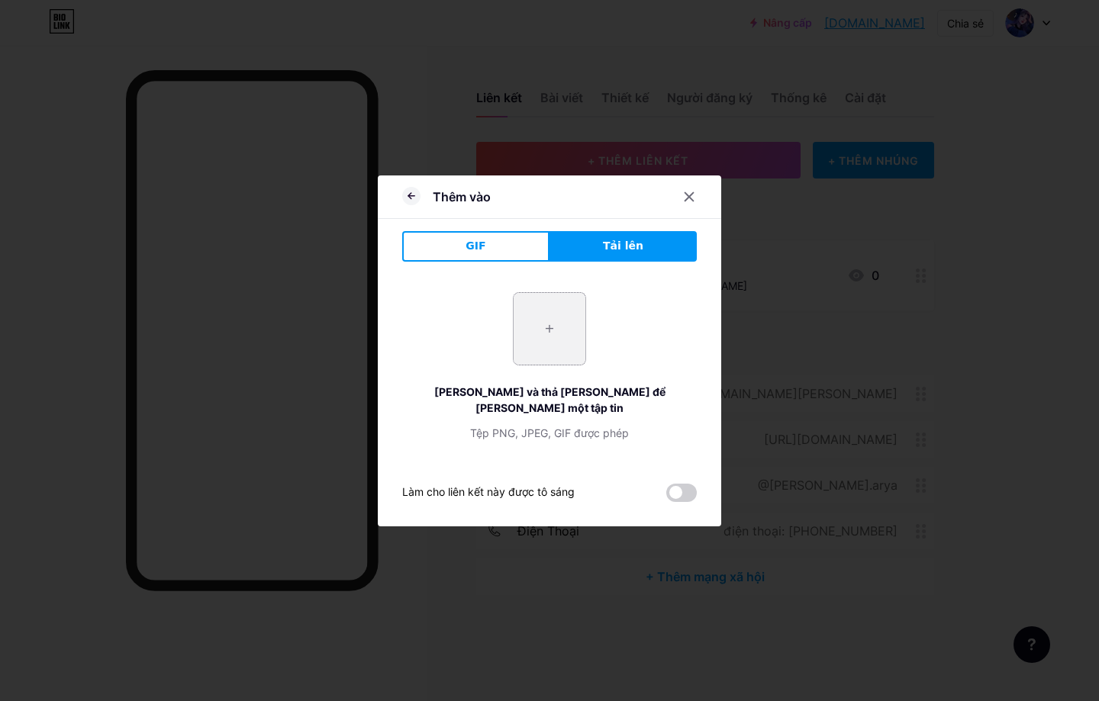
click at [569, 335] on input "file" at bounding box center [550, 329] width 72 height 72
type input "C:\fakepath\images-Photoroom (2).png"
click at [673, 484] on span at bounding box center [681, 493] width 31 height 18
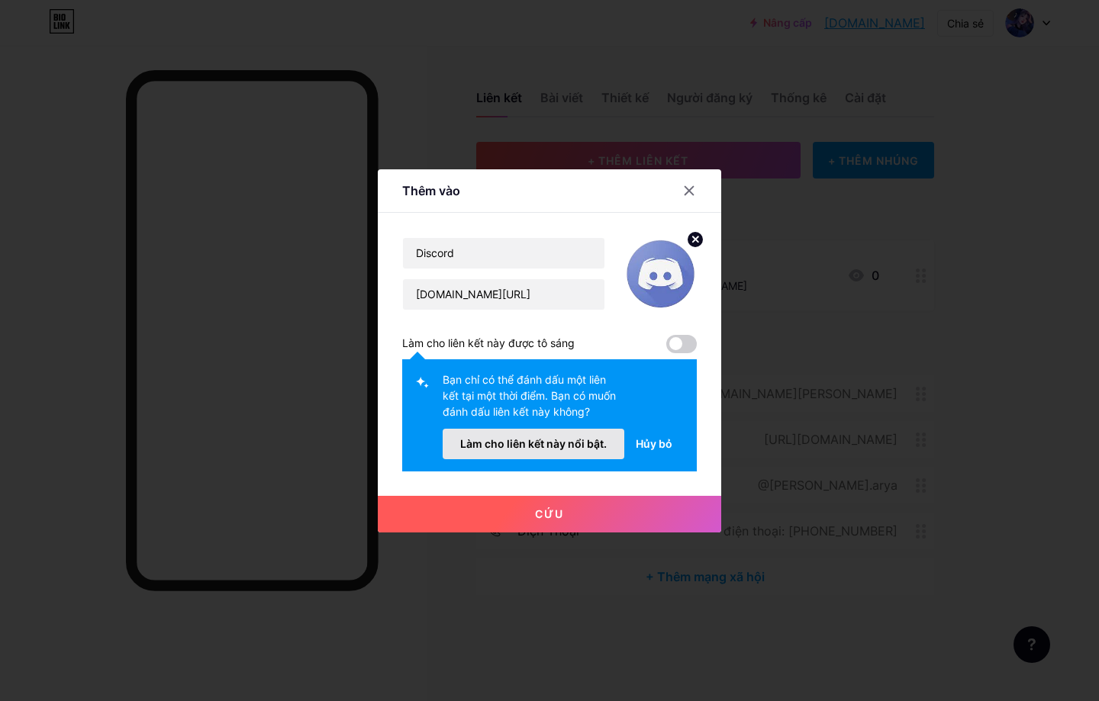
click at [555, 447] on font "Làm cho liên kết này nổi bật." at bounding box center [533, 443] width 147 height 13
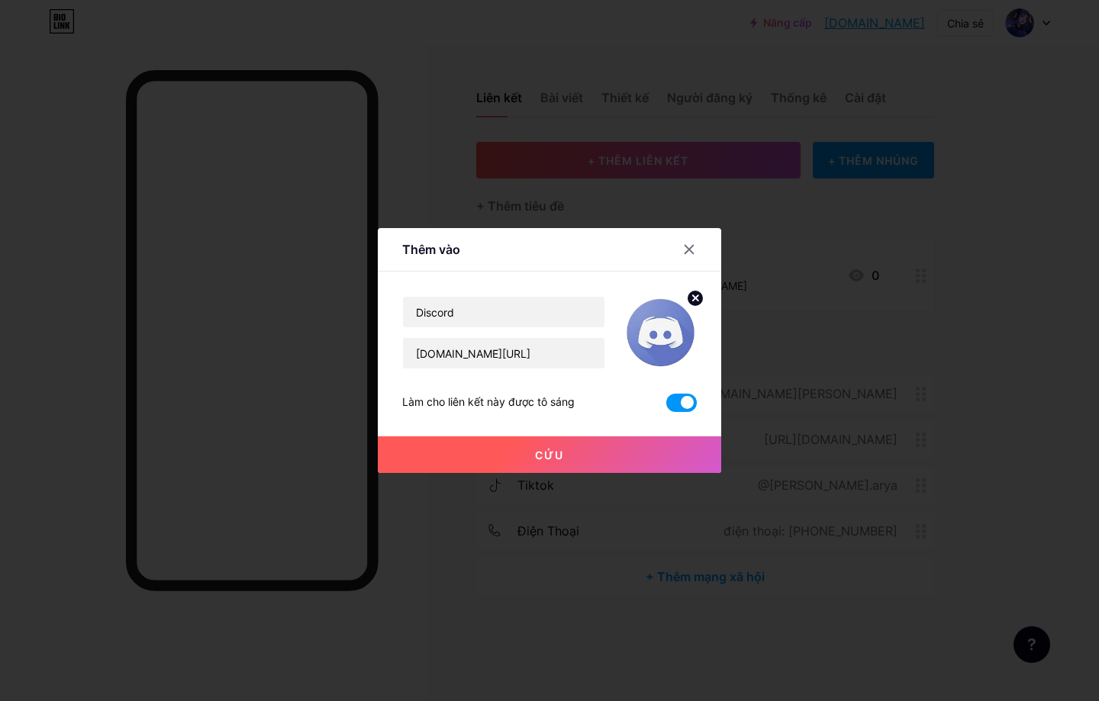
click at [571, 449] on button "Cứu" at bounding box center [549, 455] width 343 height 37
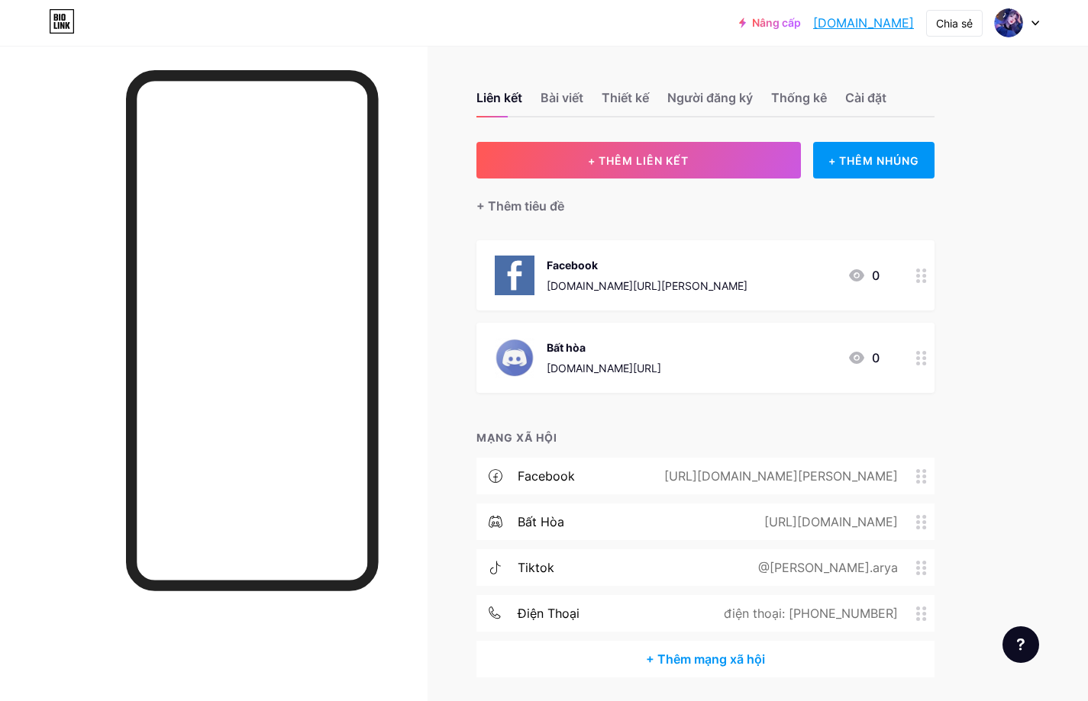
click at [930, 568] on span at bounding box center [925, 568] width 18 height 15
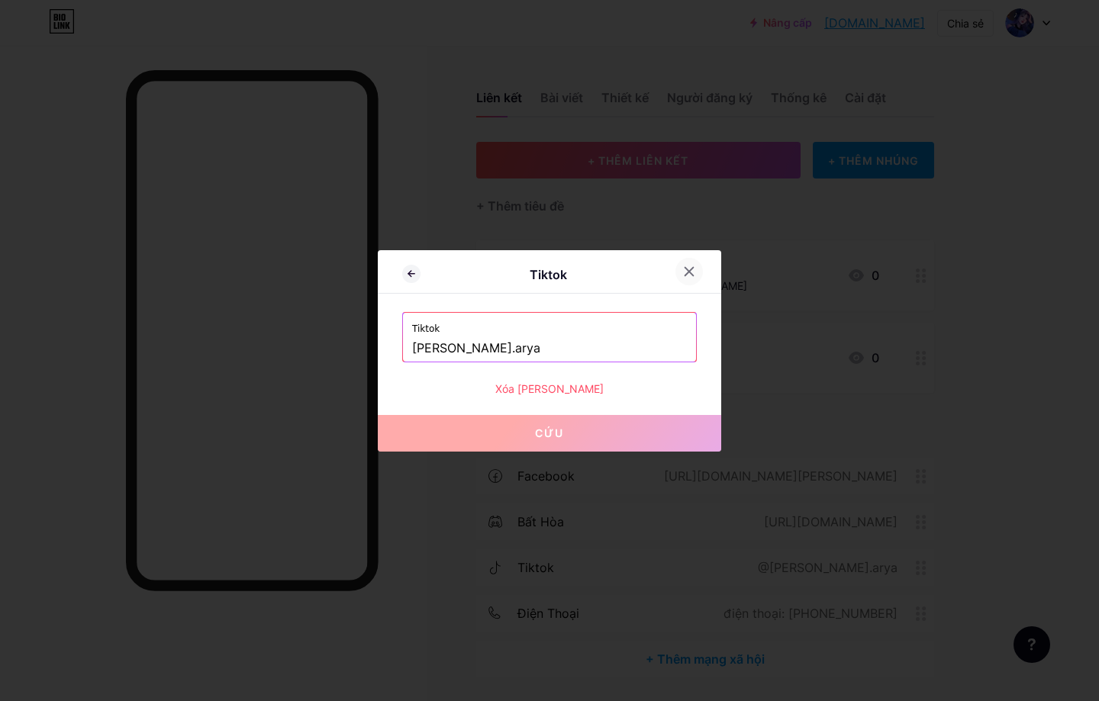
click at [691, 264] on div at bounding box center [689, 271] width 27 height 27
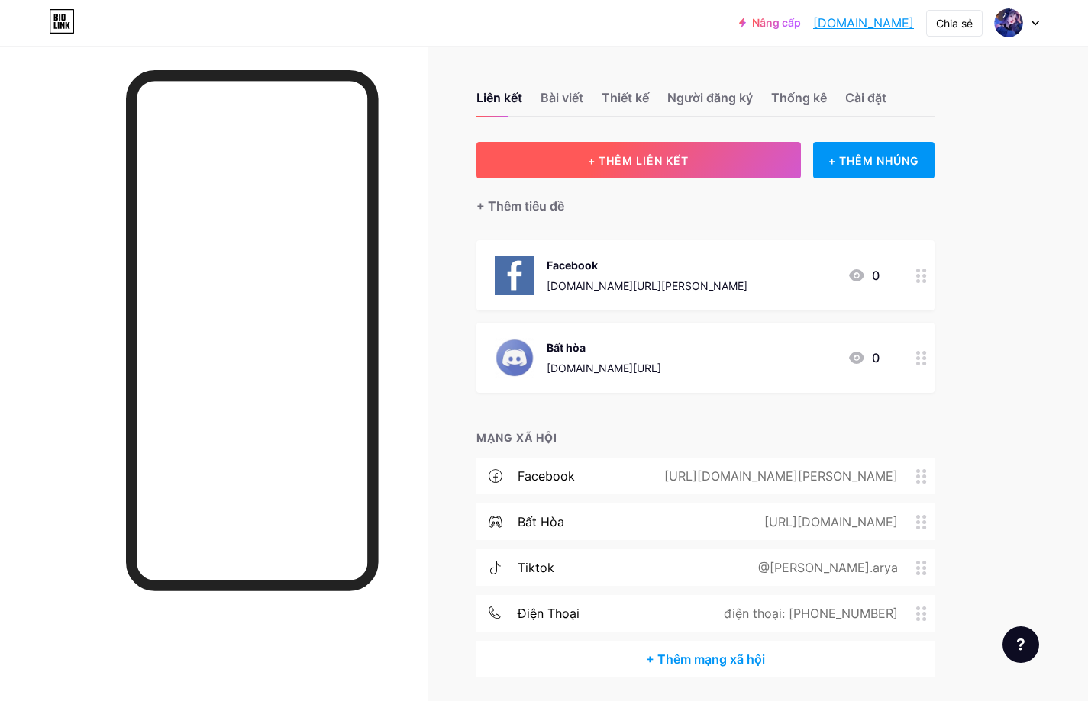
click at [684, 158] on font "+ THÊM LIÊN KẾT" at bounding box center [638, 160] width 101 height 13
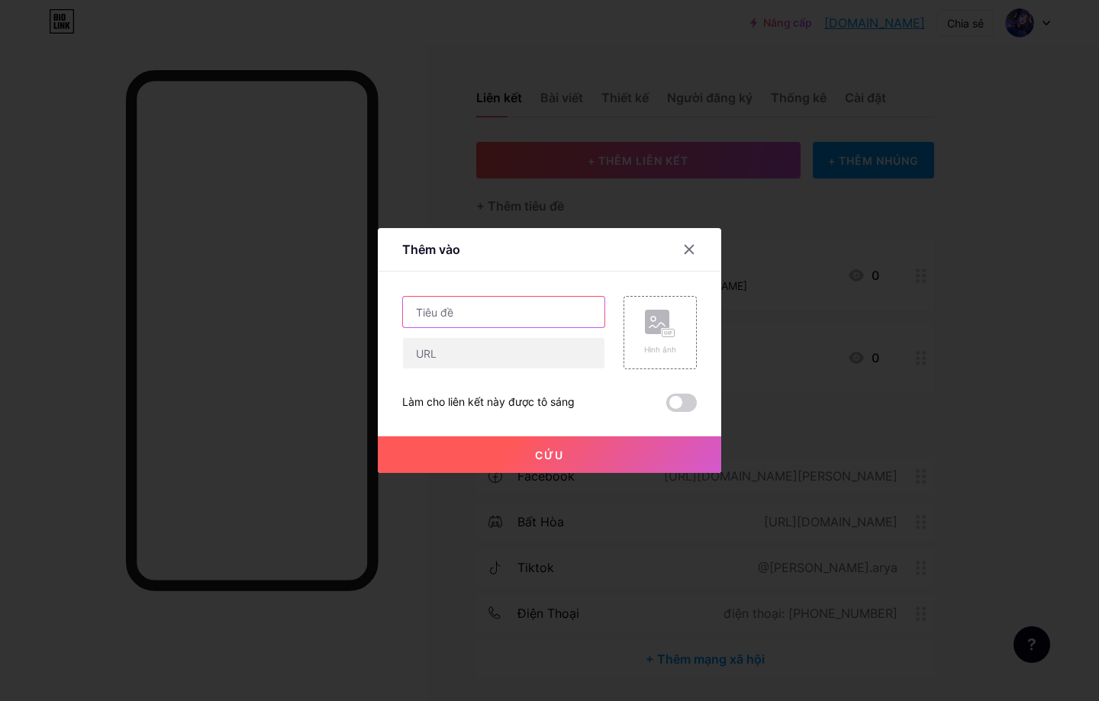
click at [503, 320] on input "text" at bounding box center [504, 312] width 202 height 31
type input "Tik Tok"
click at [480, 356] on input "text" at bounding box center [504, 353] width 202 height 31
paste input "[URL][DOMAIN_NAME][PERSON_NAME][DOMAIN_NAME]"
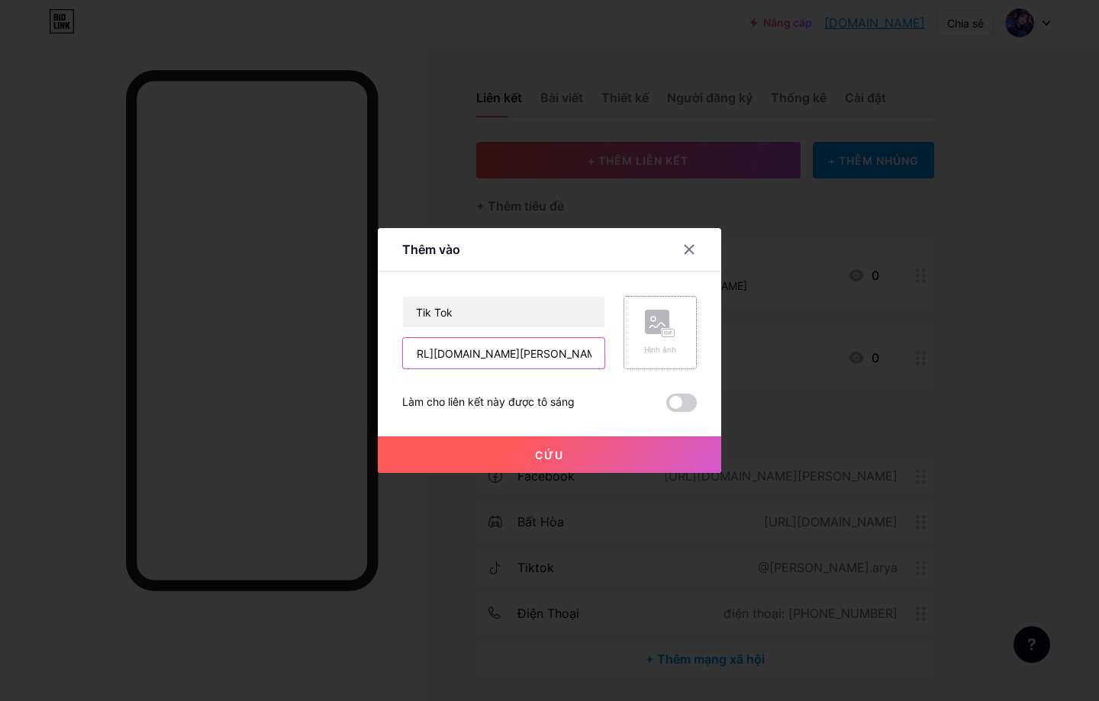
type input "[URL][DOMAIN_NAME][PERSON_NAME][DOMAIN_NAME]"
click at [648, 347] on font "Hình ảnh" at bounding box center [660, 349] width 32 height 9
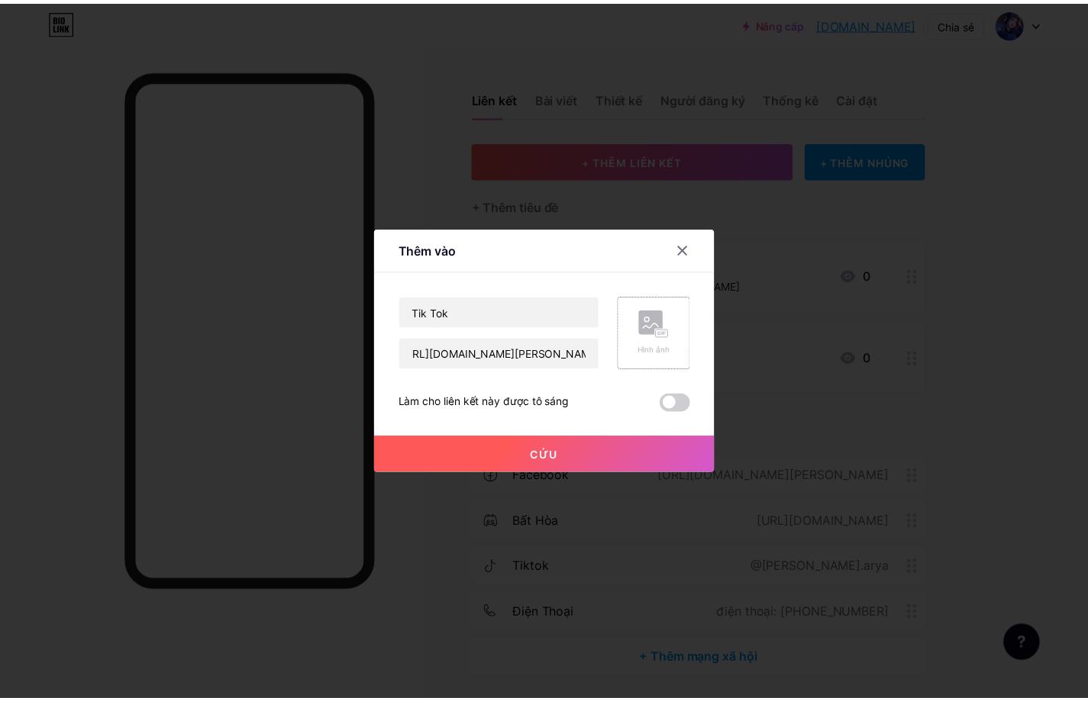
scroll to position [0, 0]
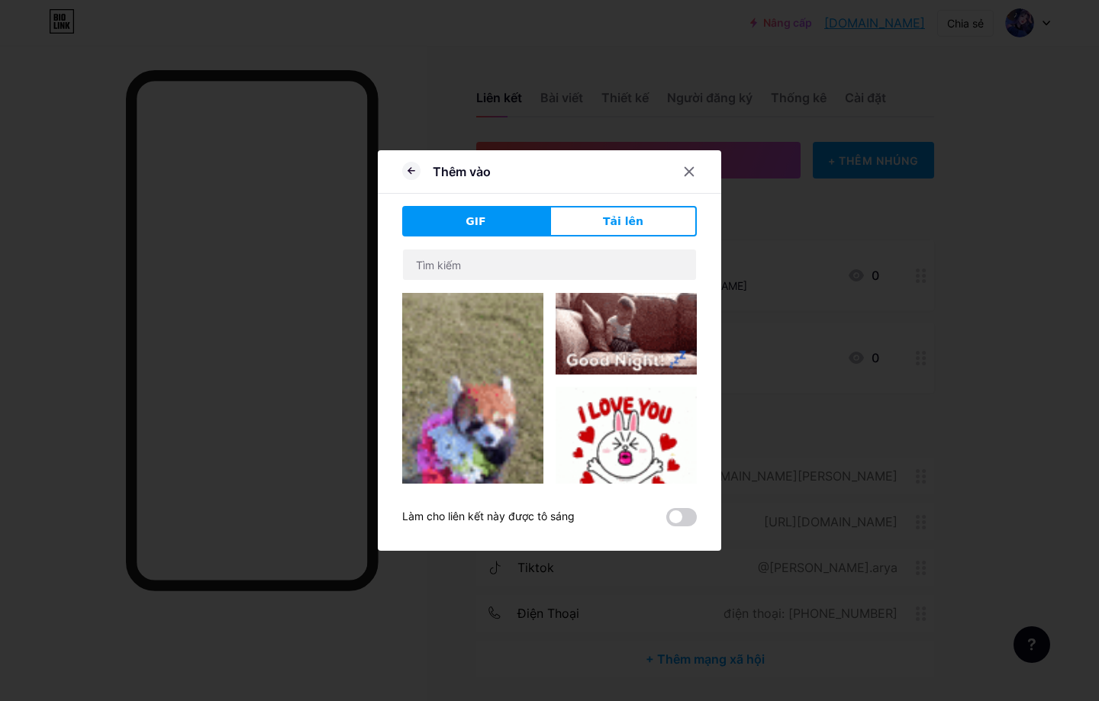
click at [572, 237] on div "GIF [PERSON_NAME] Nội [PERSON_NAME] YouTube Phát video YouTube mà không cần rời…" at bounding box center [549, 366] width 295 height 321
drag, startPoint x: 592, startPoint y: 226, endPoint x: 562, endPoint y: 277, distance: 59.2
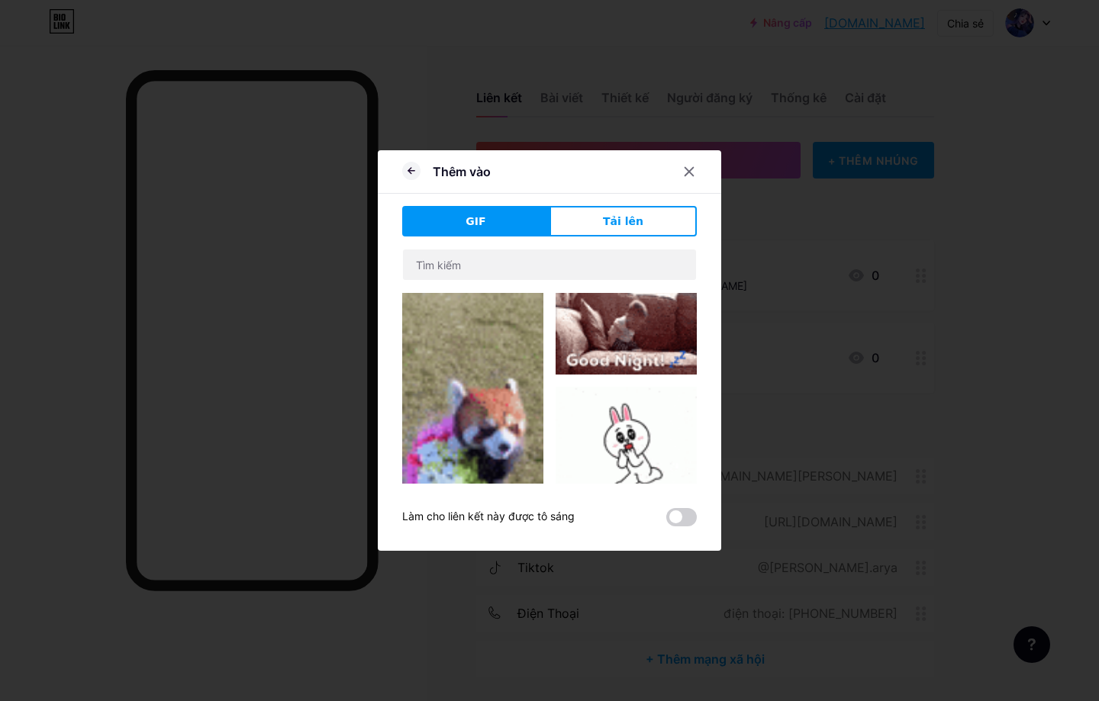
click at [592, 227] on button "Tải lên" at bounding box center [623, 221] width 147 height 31
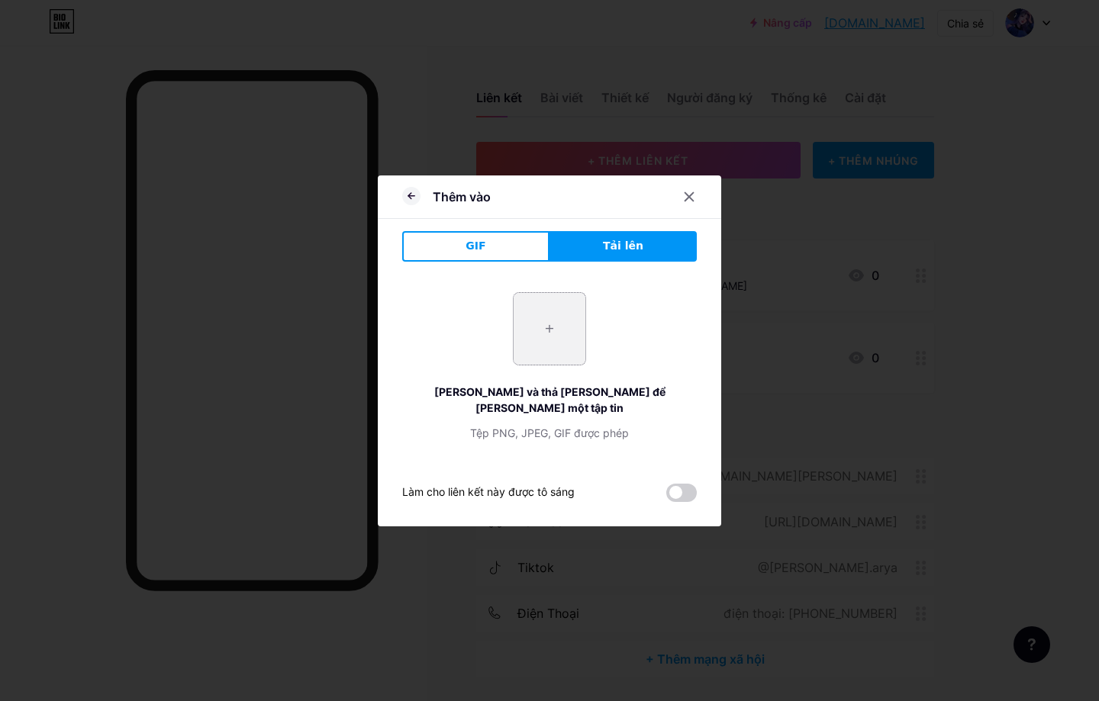
click at [539, 323] on input "file" at bounding box center [550, 329] width 72 height 72
type input "C:\fakepath\download-Photoroom.png"
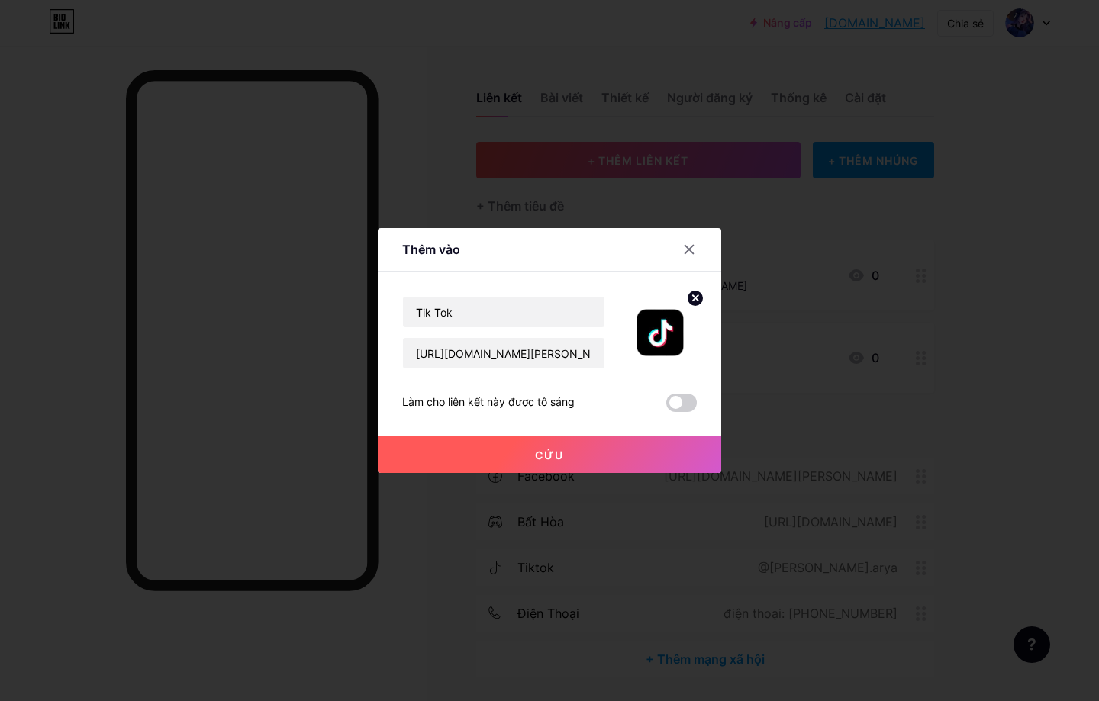
click at [676, 405] on span at bounding box center [681, 403] width 31 height 18
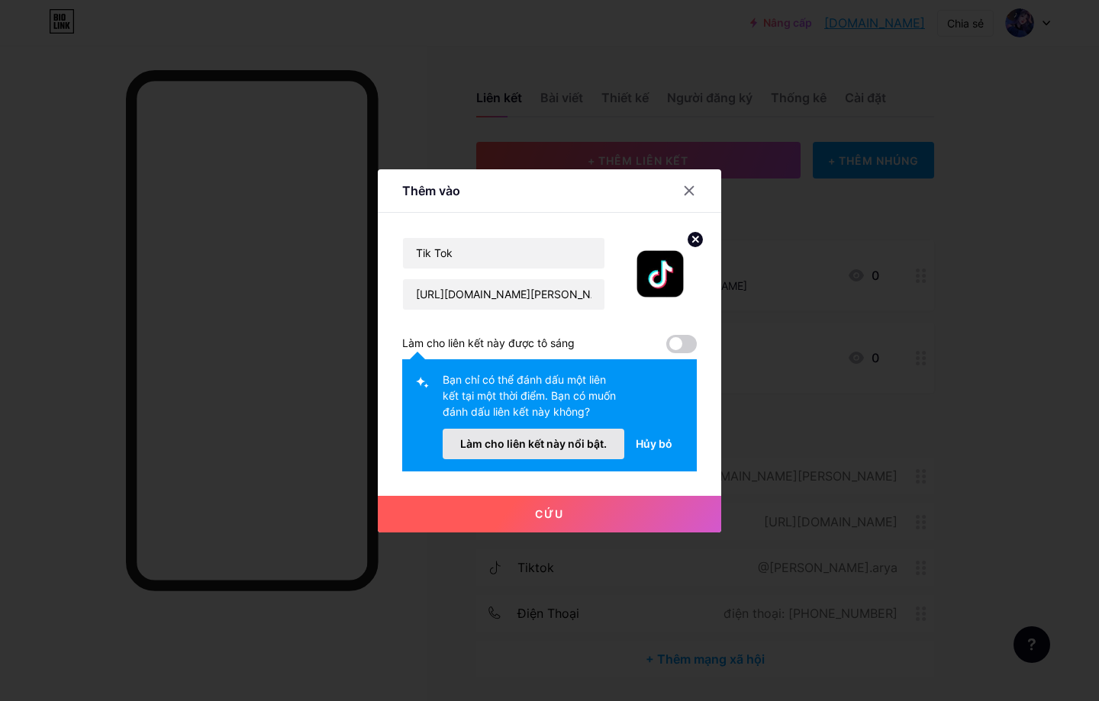
click at [576, 441] on font "Làm cho liên kết này nổi bật." at bounding box center [533, 443] width 147 height 13
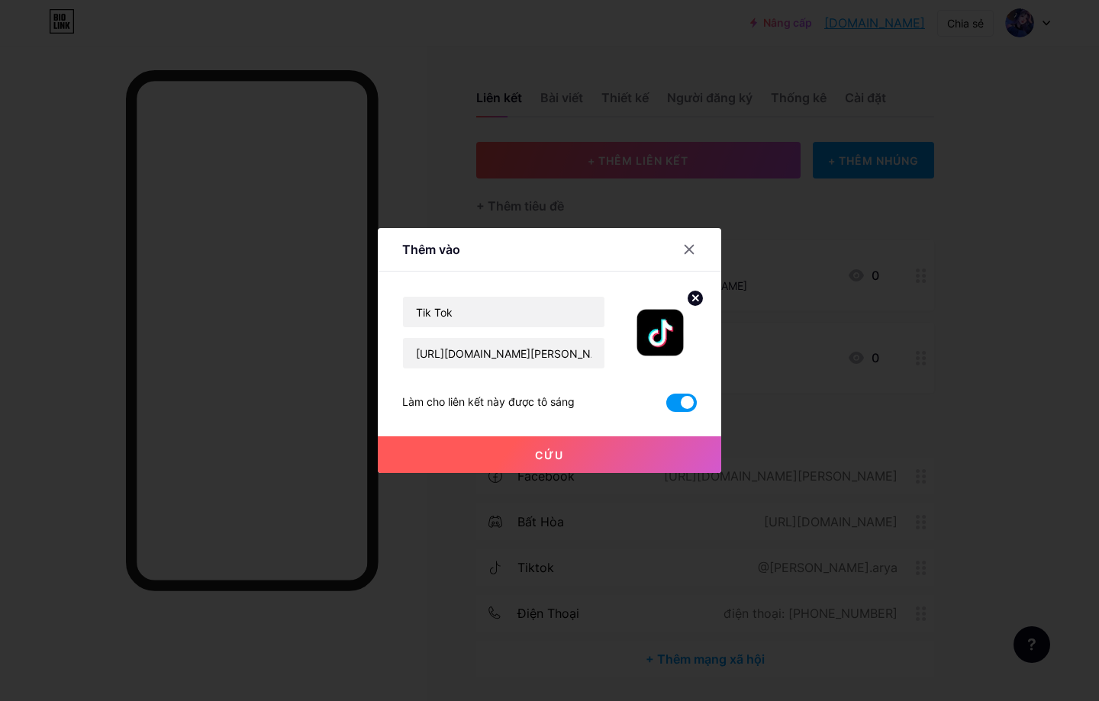
click at [591, 460] on button "Cứu" at bounding box center [549, 455] width 343 height 37
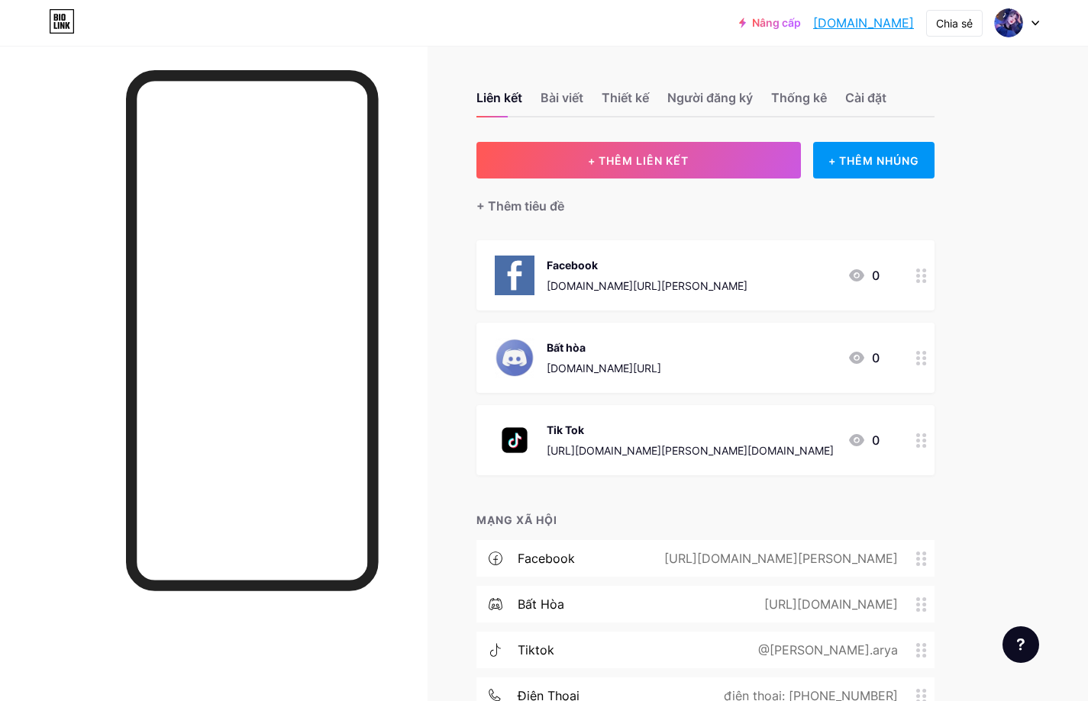
click at [920, 560] on icon at bounding box center [921, 559] width 11 height 15
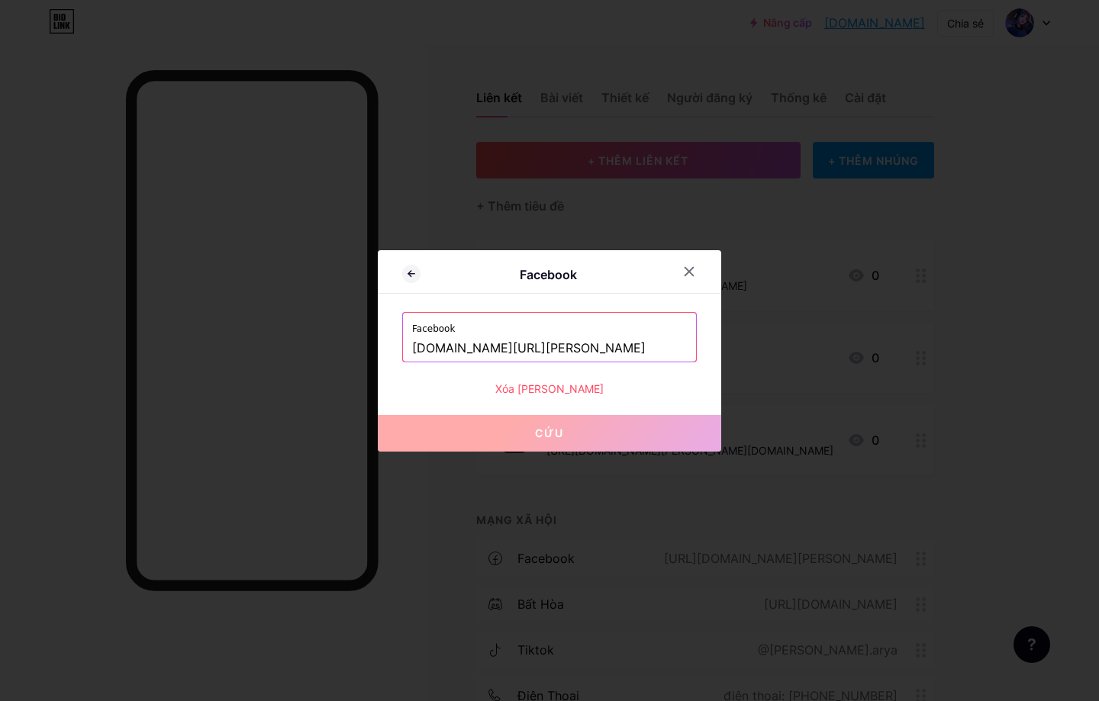
click at [546, 387] on font "Xóa [PERSON_NAME]" at bounding box center [549, 388] width 108 height 13
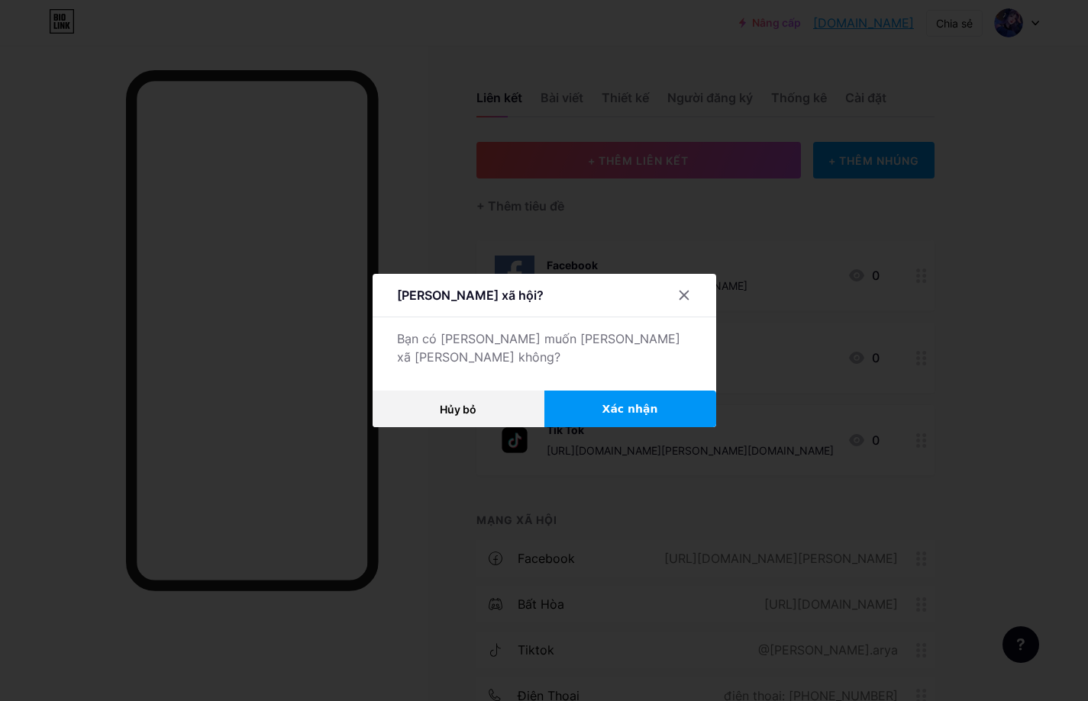
drag, startPoint x: 634, startPoint y: 401, endPoint x: 691, endPoint y: 444, distance: 71.3
click at [636, 403] on span "Xác nhận" at bounding box center [630, 410] width 56 height 16
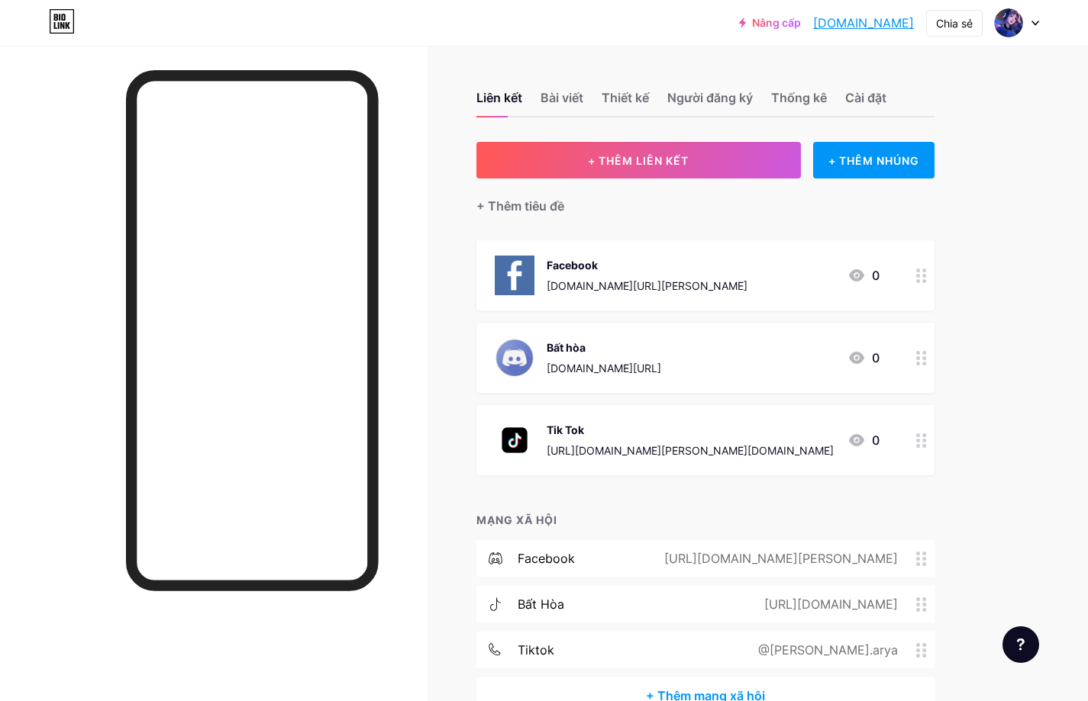
click at [918, 561] on icon at bounding box center [921, 559] width 11 height 15
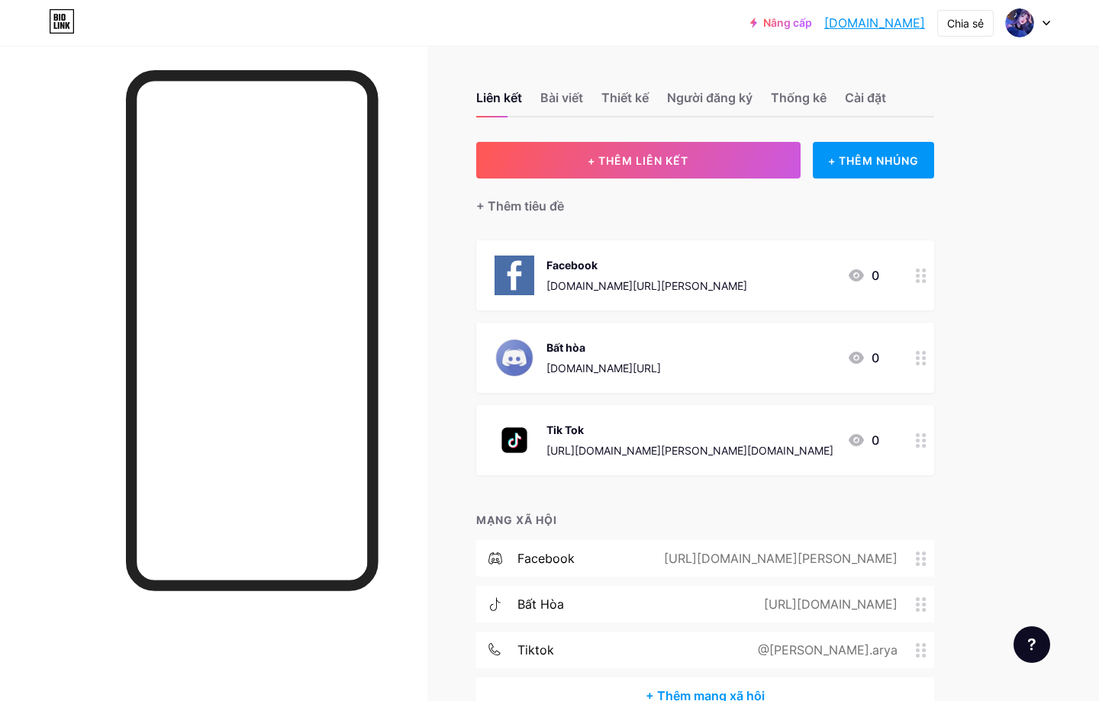
click at [539, 388] on font "Xóa [PERSON_NAME]" at bounding box center [549, 388] width 108 height 13
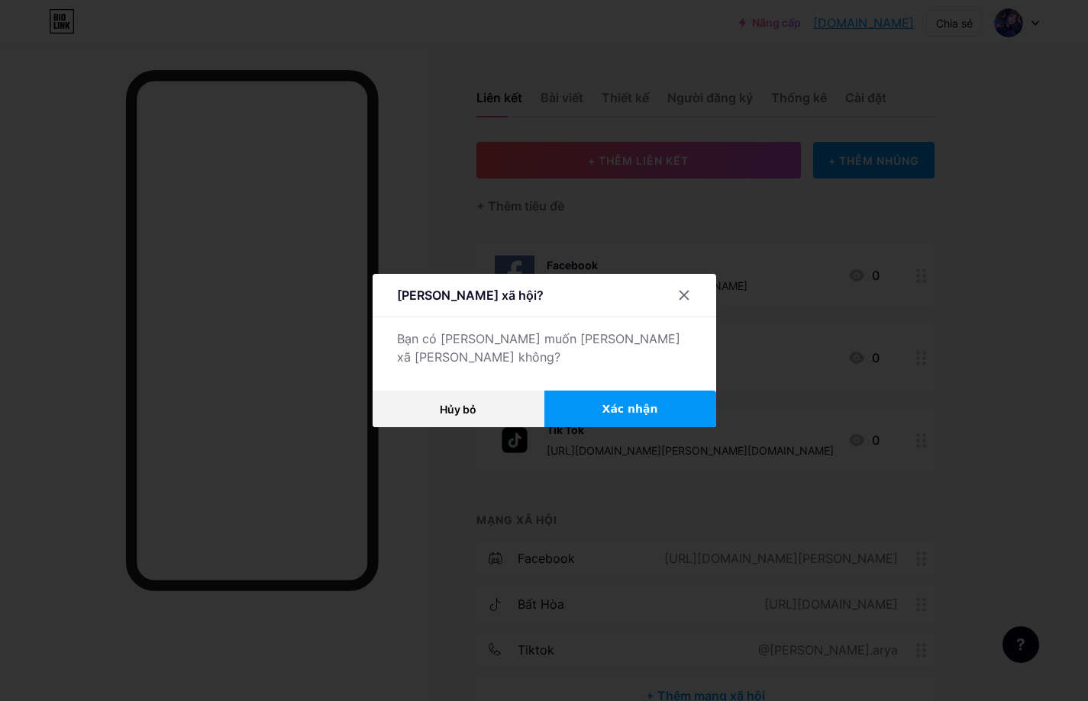
click at [636, 407] on font "Xác nhận" at bounding box center [630, 409] width 56 height 12
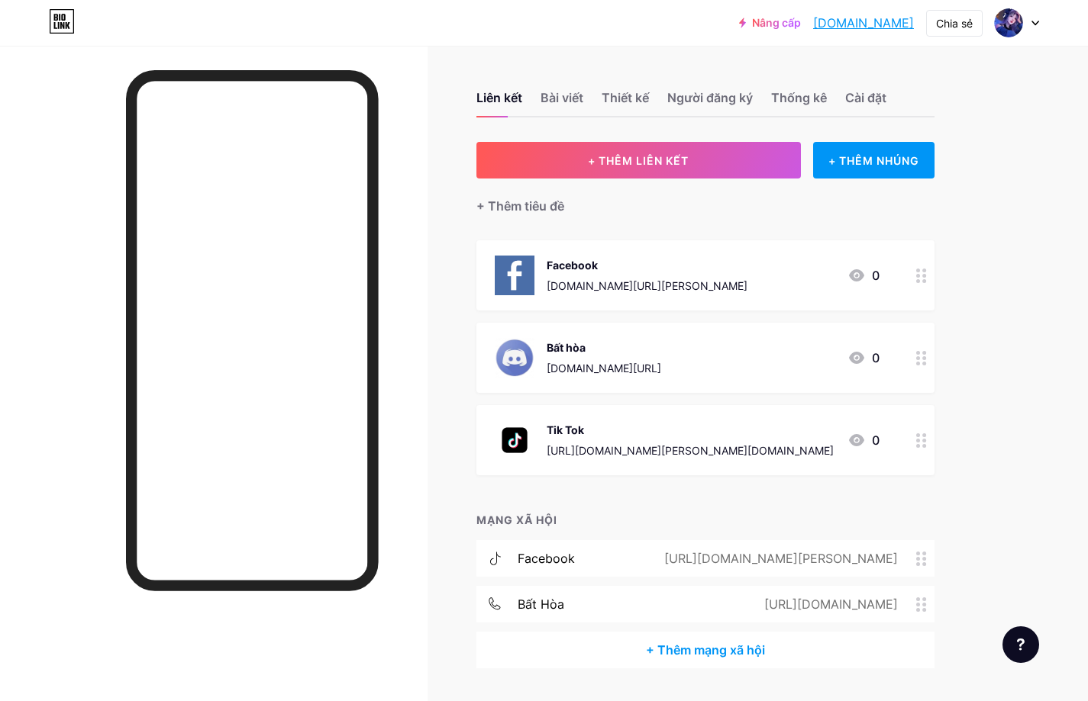
click at [928, 565] on span at bounding box center [925, 559] width 18 height 15
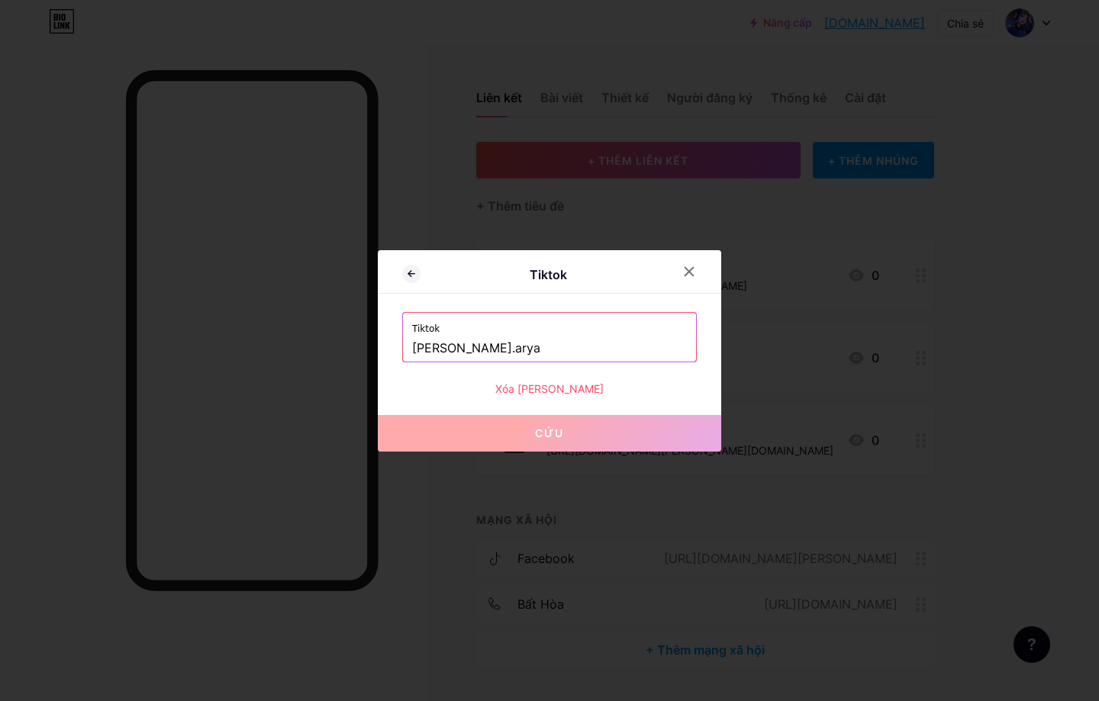
click at [563, 383] on font "Xóa [PERSON_NAME]" at bounding box center [549, 388] width 108 height 13
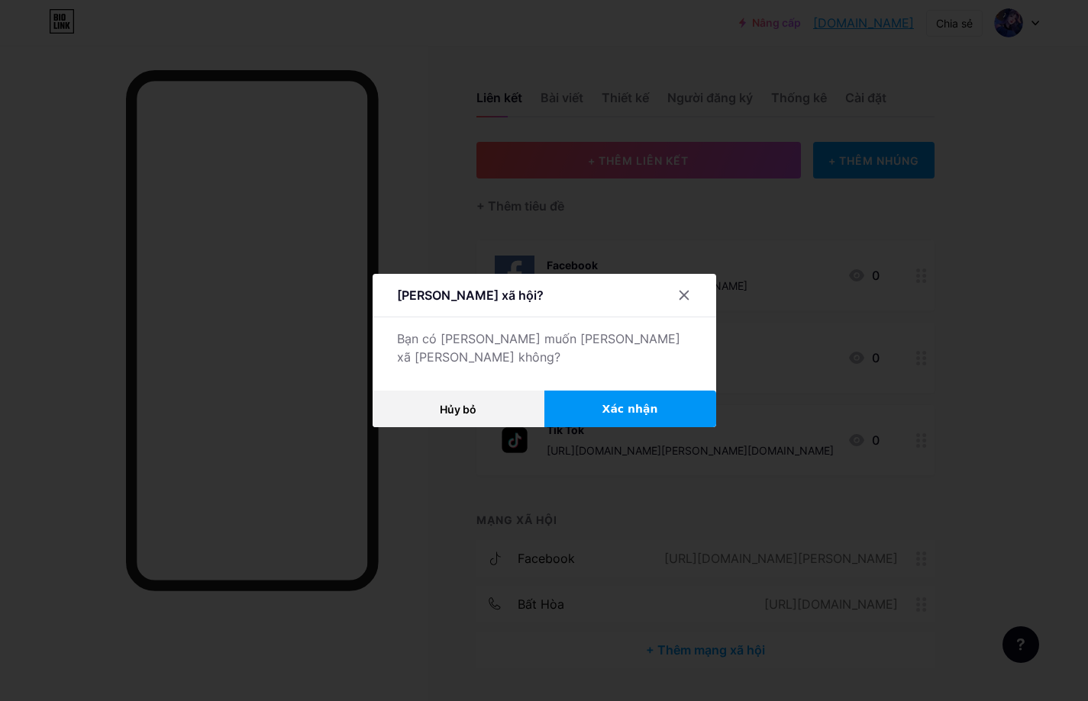
click at [600, 408] on button "Xác nhận" at bounding box center [630, 409] width 172 height 37
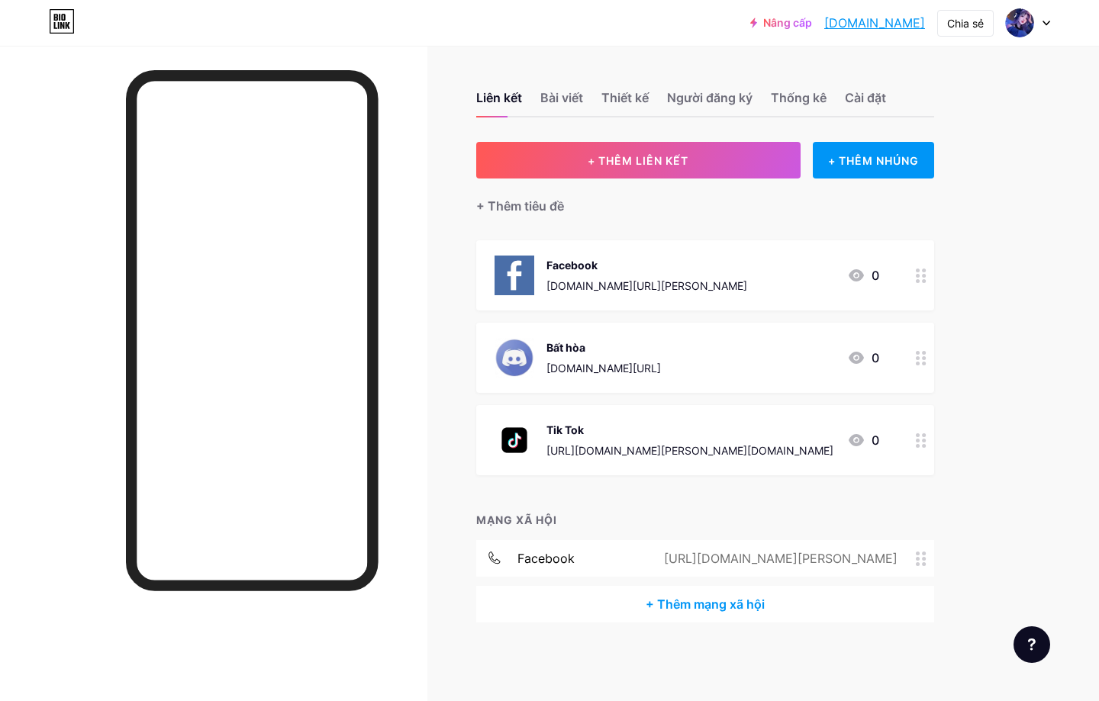
click at [872, 27] on font "[DOMAIN_NAME]" at bounding box center [874, 22] width 101 height 15
